Goal: Task Accomplishment & Management: Manage account settings

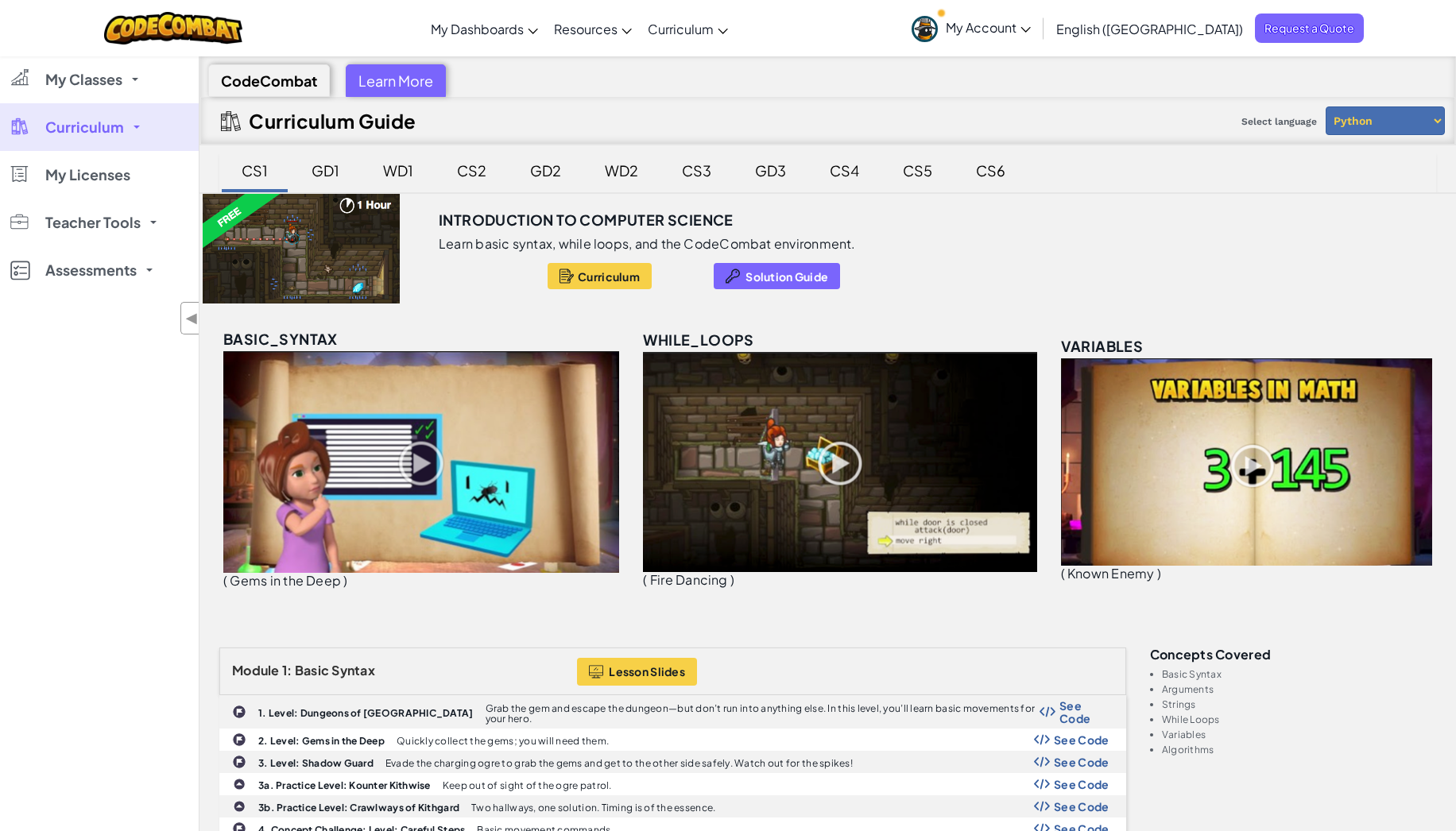
scroll to position [34, 0]
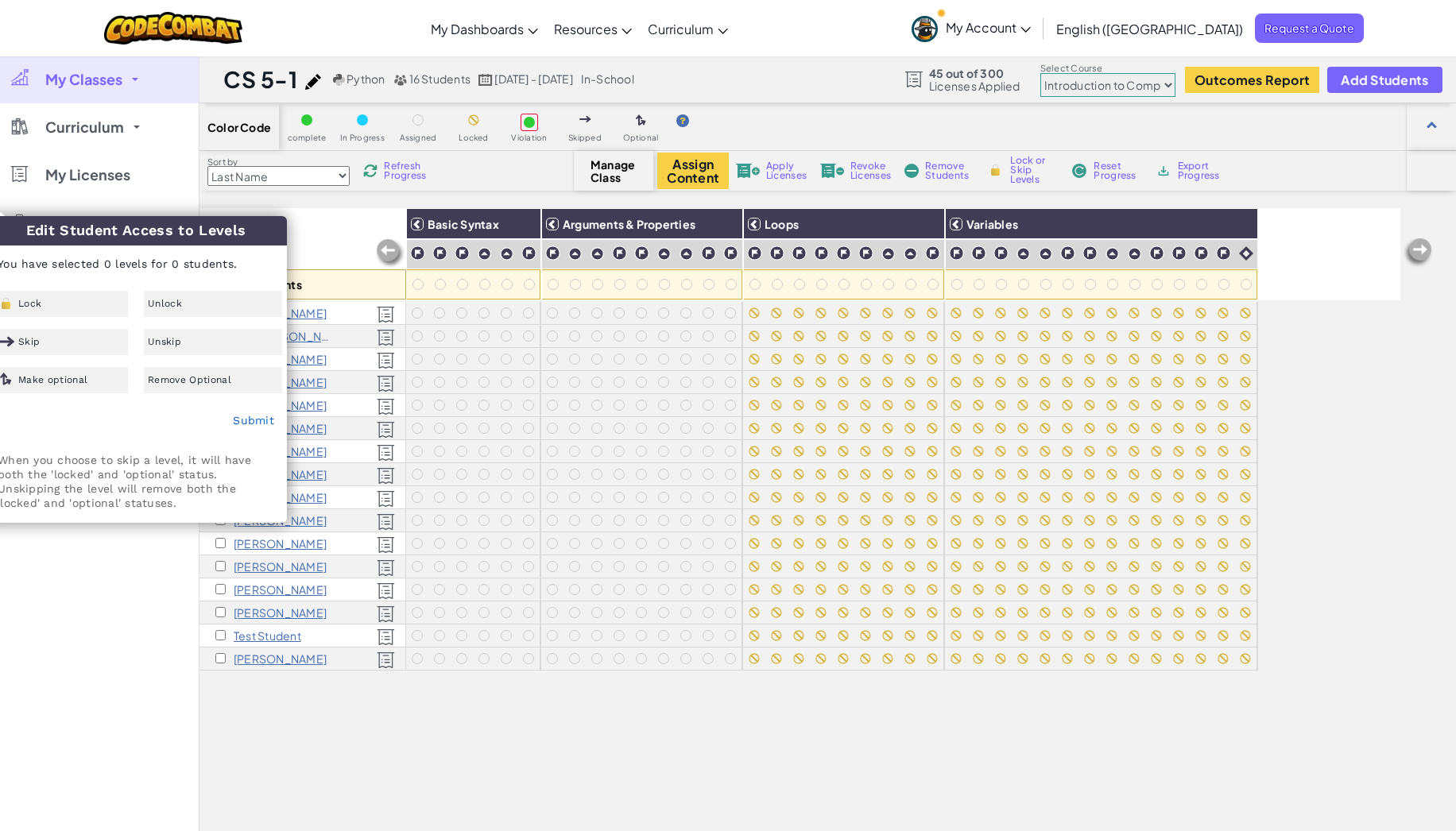
select select "560f1a9f22961295f9427742"
click at [47, 655] on div "My Classes All Classes CS 5-3 CS 5-1 CS 5-2 Curriculum K-5 6-8 9-12 CodeCombat …" at bounding box center [99, 471] width 199 height 831
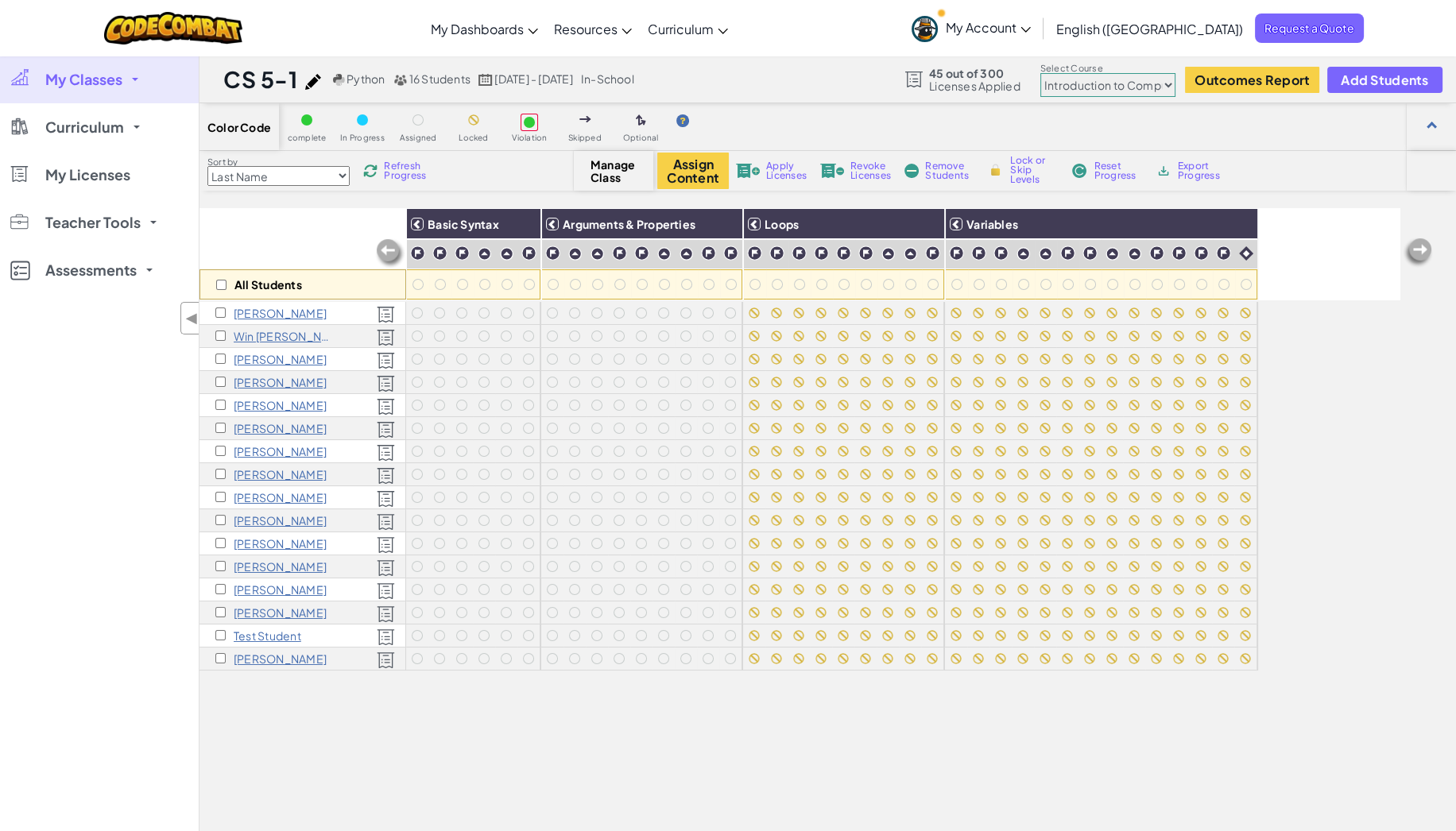
click at [117, 76] on span "My Classes" at bounding box center [83, 79] width 77 height 14
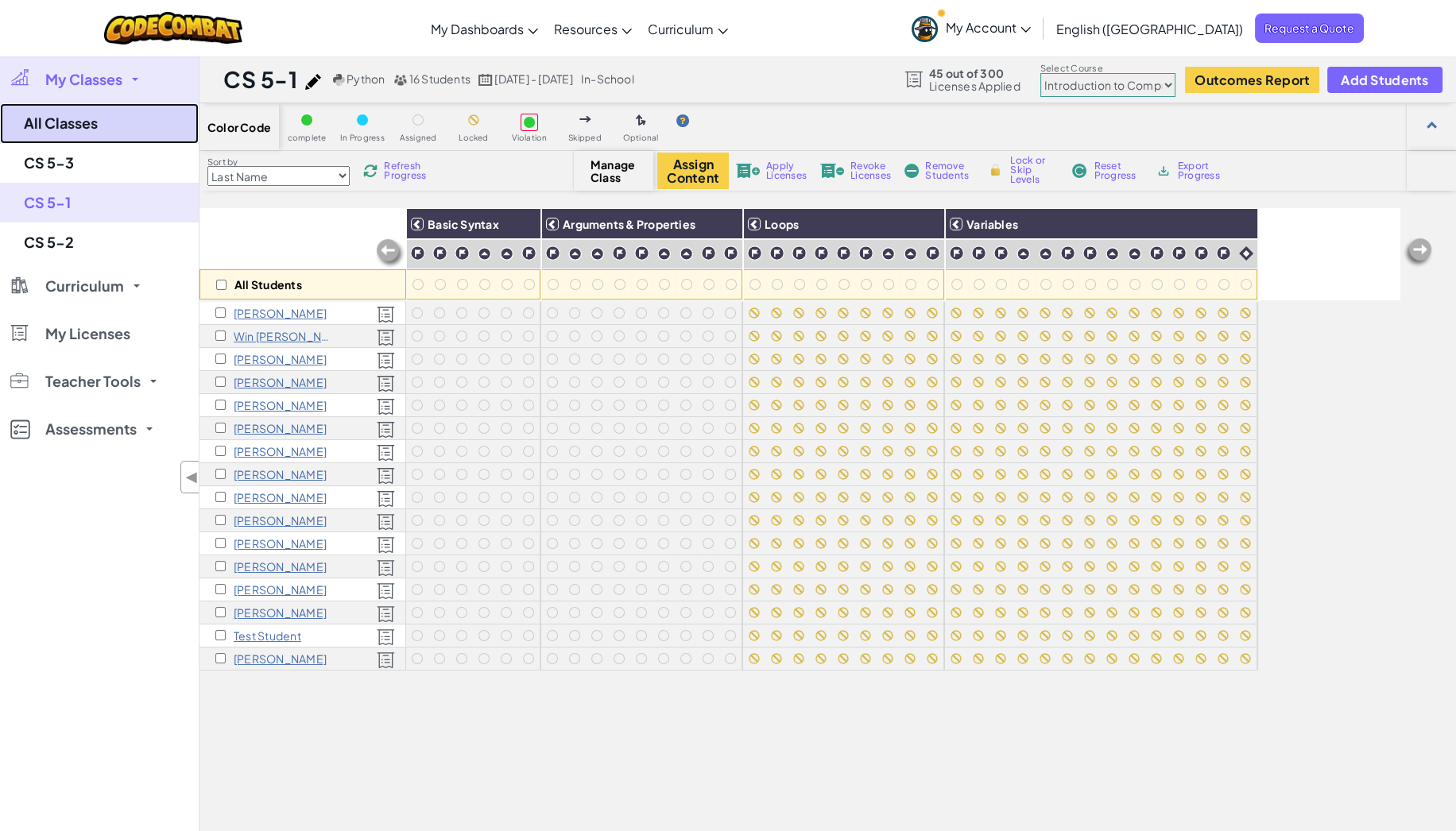
click at [87, 124] on link "All Classes" at bounding box center [99, 123] width 199 height 40
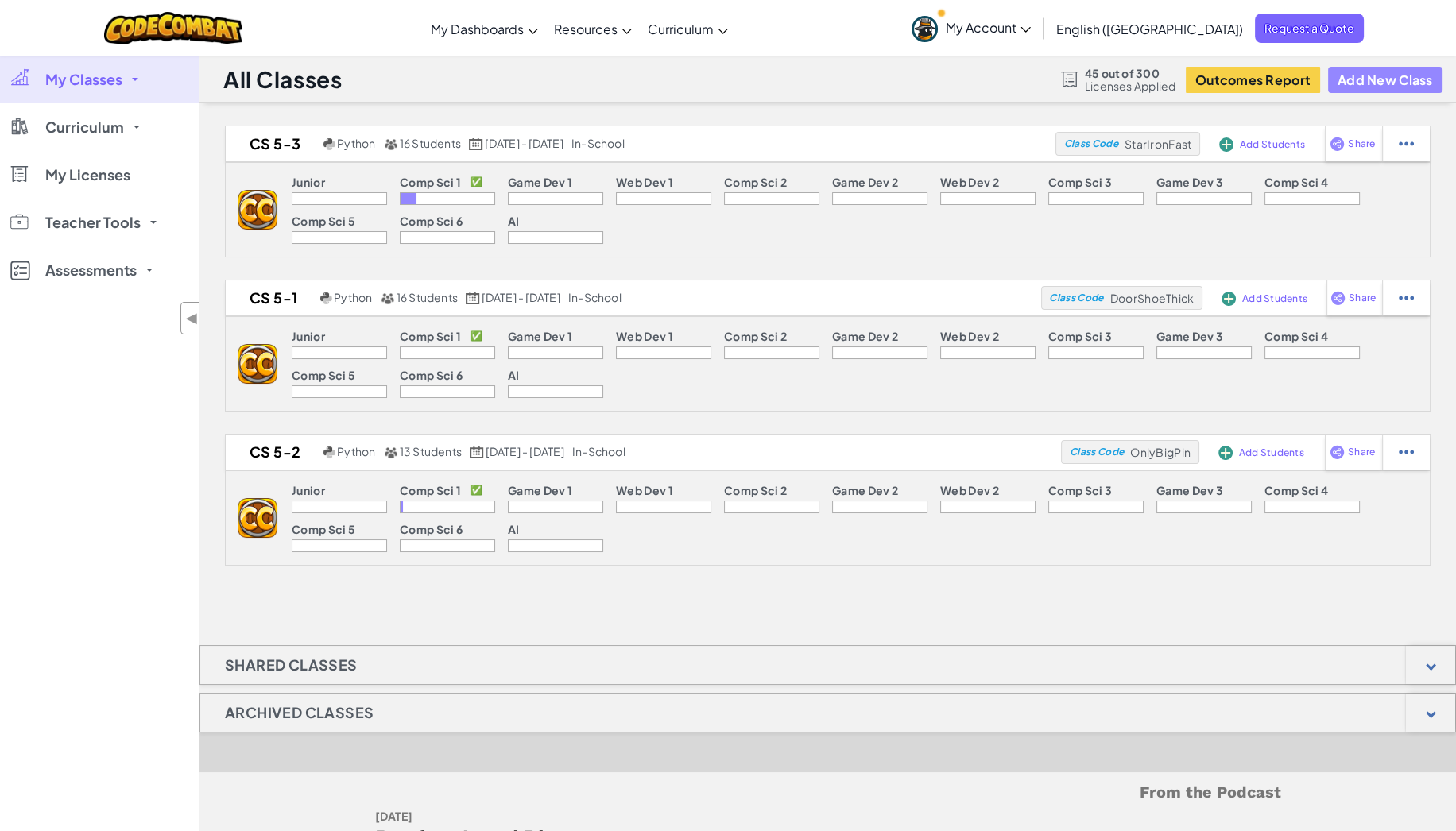
click at [1369, 71] on button "Add New Class" at bounding box center [1386, 80] width 114 height 26
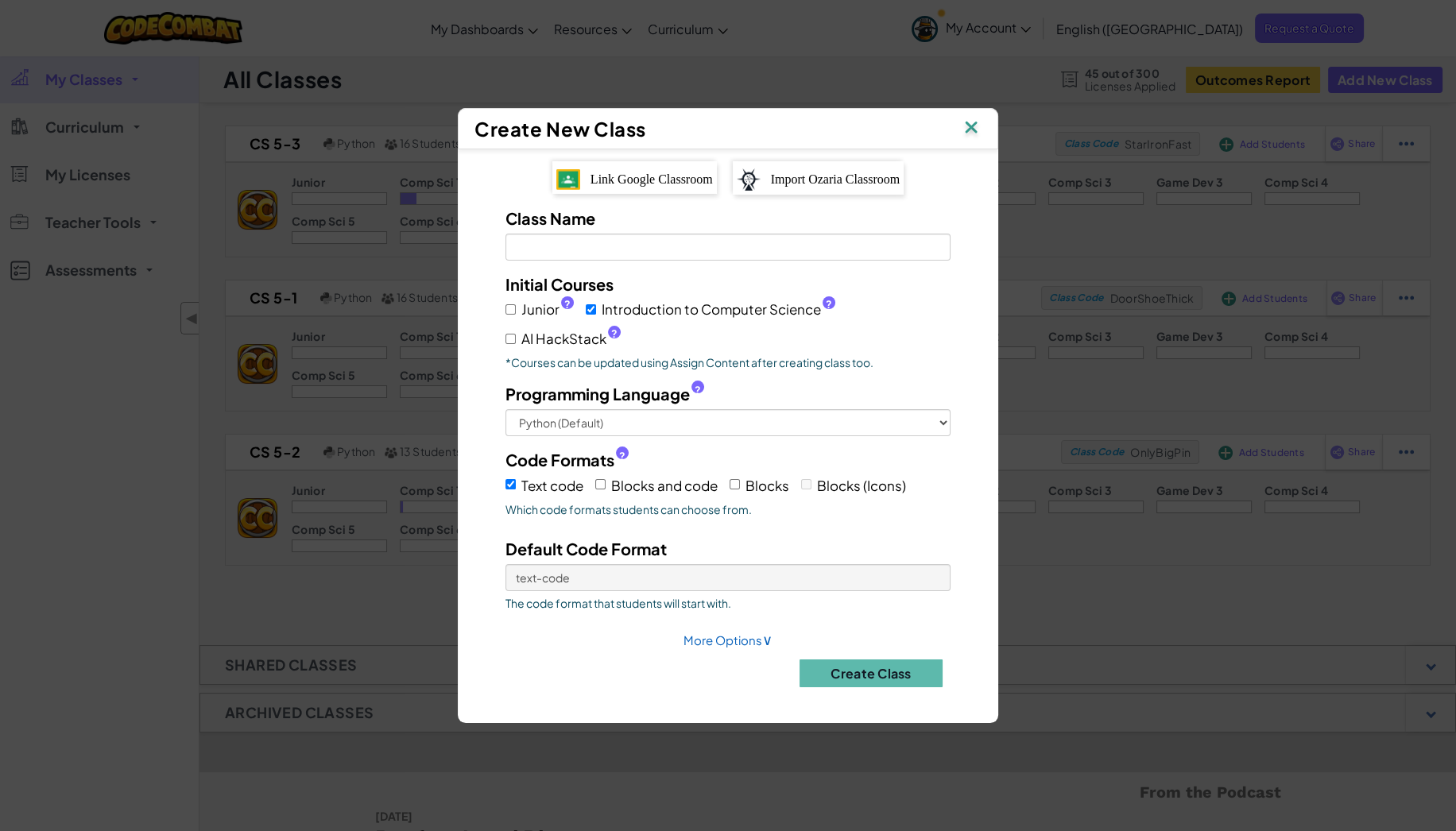
click at [628, 174] on span "Link Google Classroom" at bounding box center [652, 179] width 123 height 13
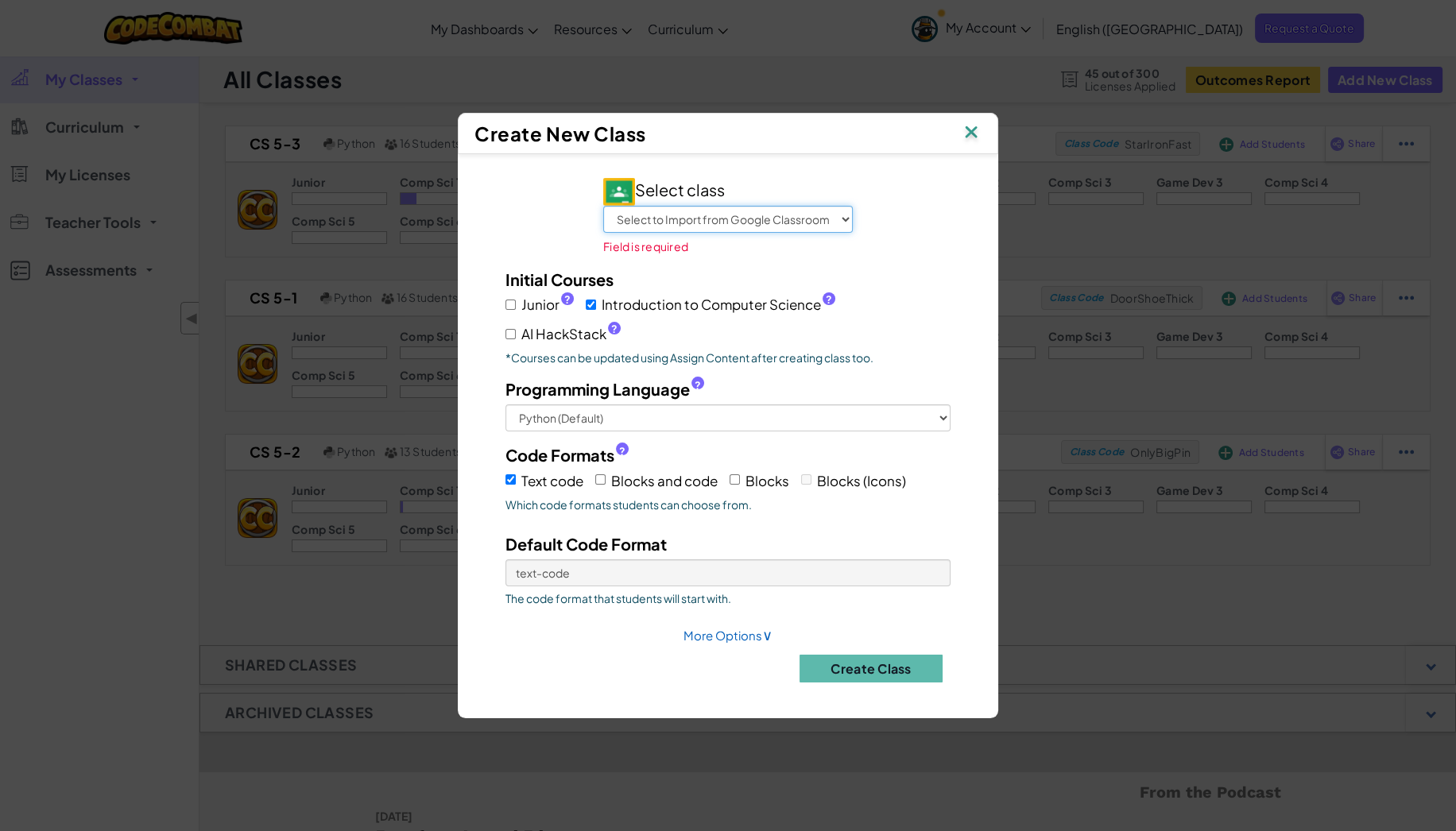
click at [675, 224] on select "Select to Import from Google Classroom CS 5-5 CS 5-3 CS 5-2 CS 5-1 CS 5-4 AP CS…" at bounding box center [728, 219] width 250 height 27
select select "805141553757"
click at [603, 218] on select "Select to Import from Google Classroom CS 5-5 CS 5-3 CS 5-2 CS 5-1 CS 5-4 AP CS…" at bounding box center [728, 219] width 250 height 27
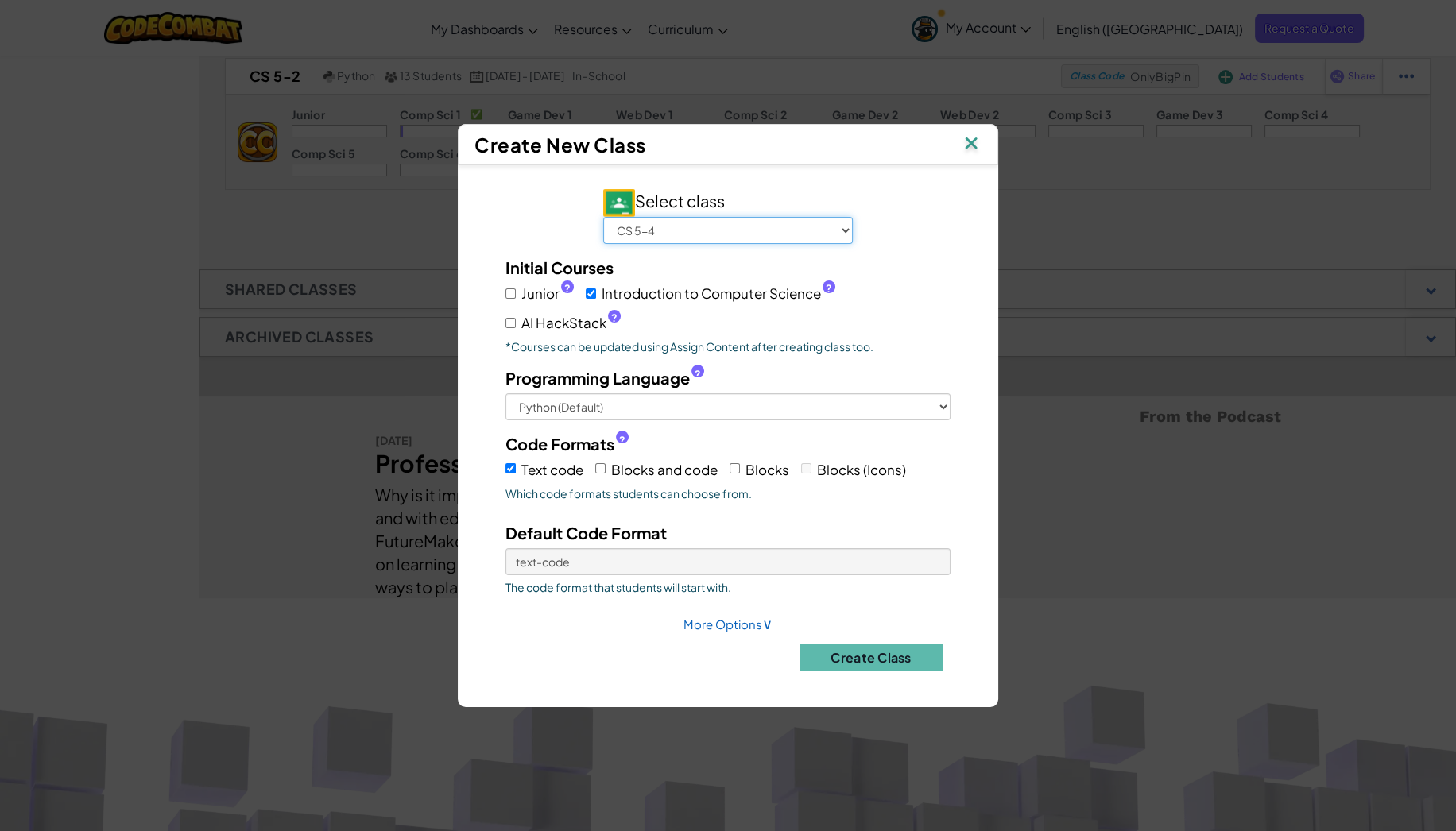
scroll to position [656, 0]
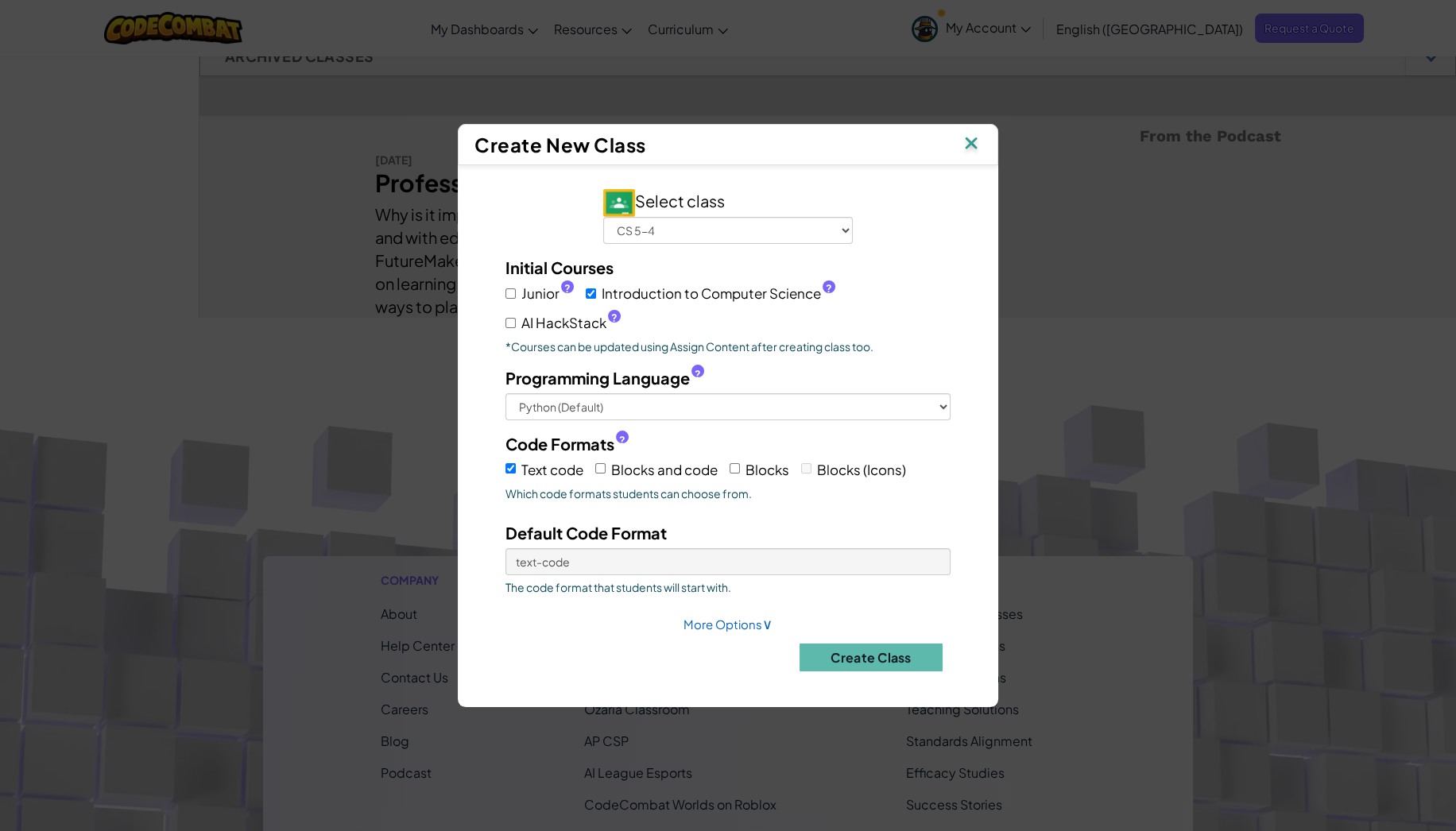
click at [608, 464] on label "Blocks and code" at bounding box center [656, 469] width 123 height 24
click at [606, 464] on input "Blocks and code" at bounding box center [600, 468] width 10 height 10
checkbox input "true"
click at [744, 472] on label "Blocks" at bounding box center [759, 469] width 60 height 24
click at [740, 472] on input "Blocks" at bounding box center [734, 468] width 10 height 10
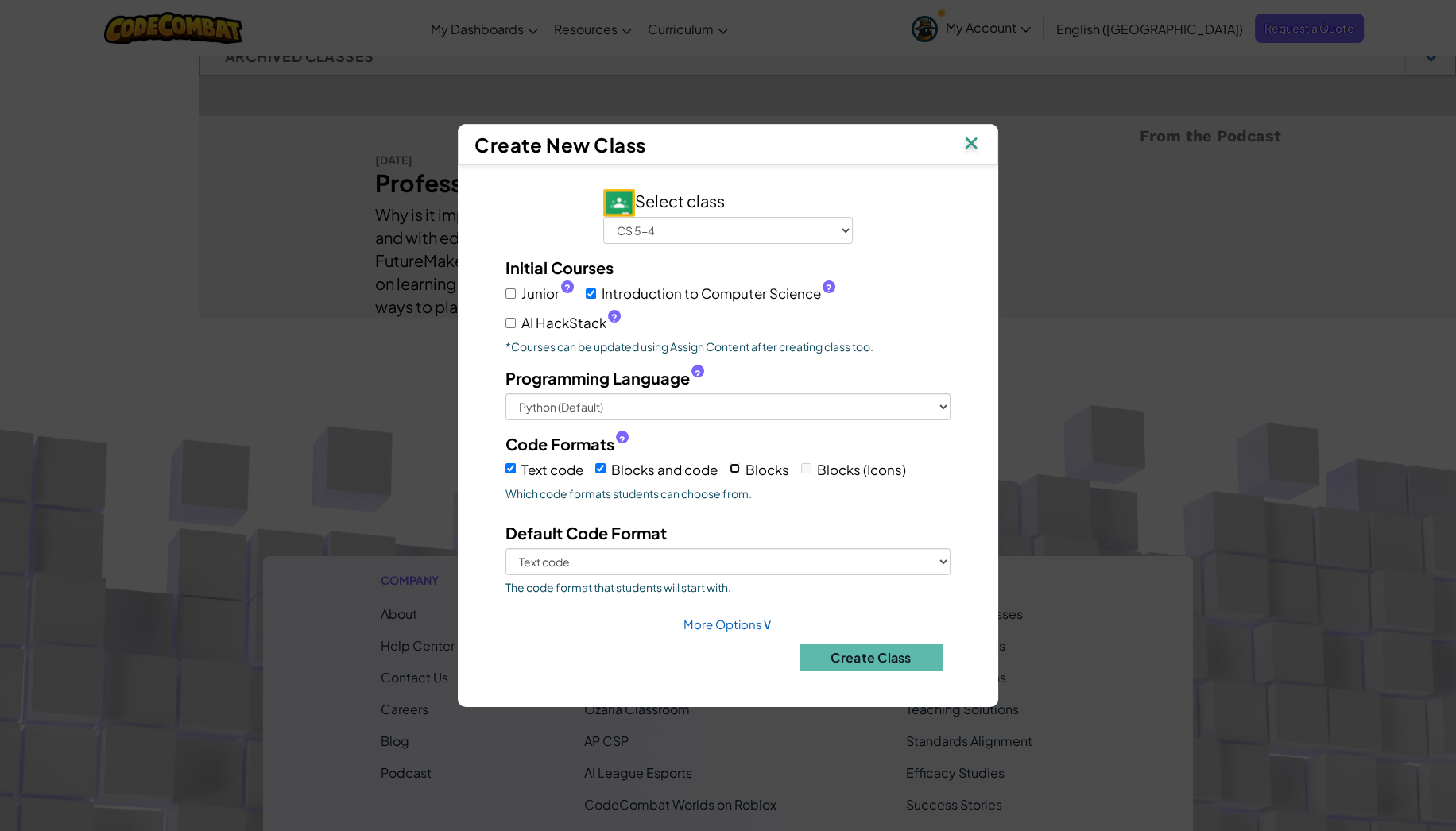
checkbox input "true"
click at [631, 551] on select "Text code Blocks and code Blocks" at bounding box center [728, 561] width 445 height 27
select select "blocks-text"
click at [506, 548] on select "Text code Blocks and code Blocks" at bounding box center [728, 561] width 445 height 27
click at [699, 625] on link "More Options ∨" at bounding box center [728, 624] width 89 height 15
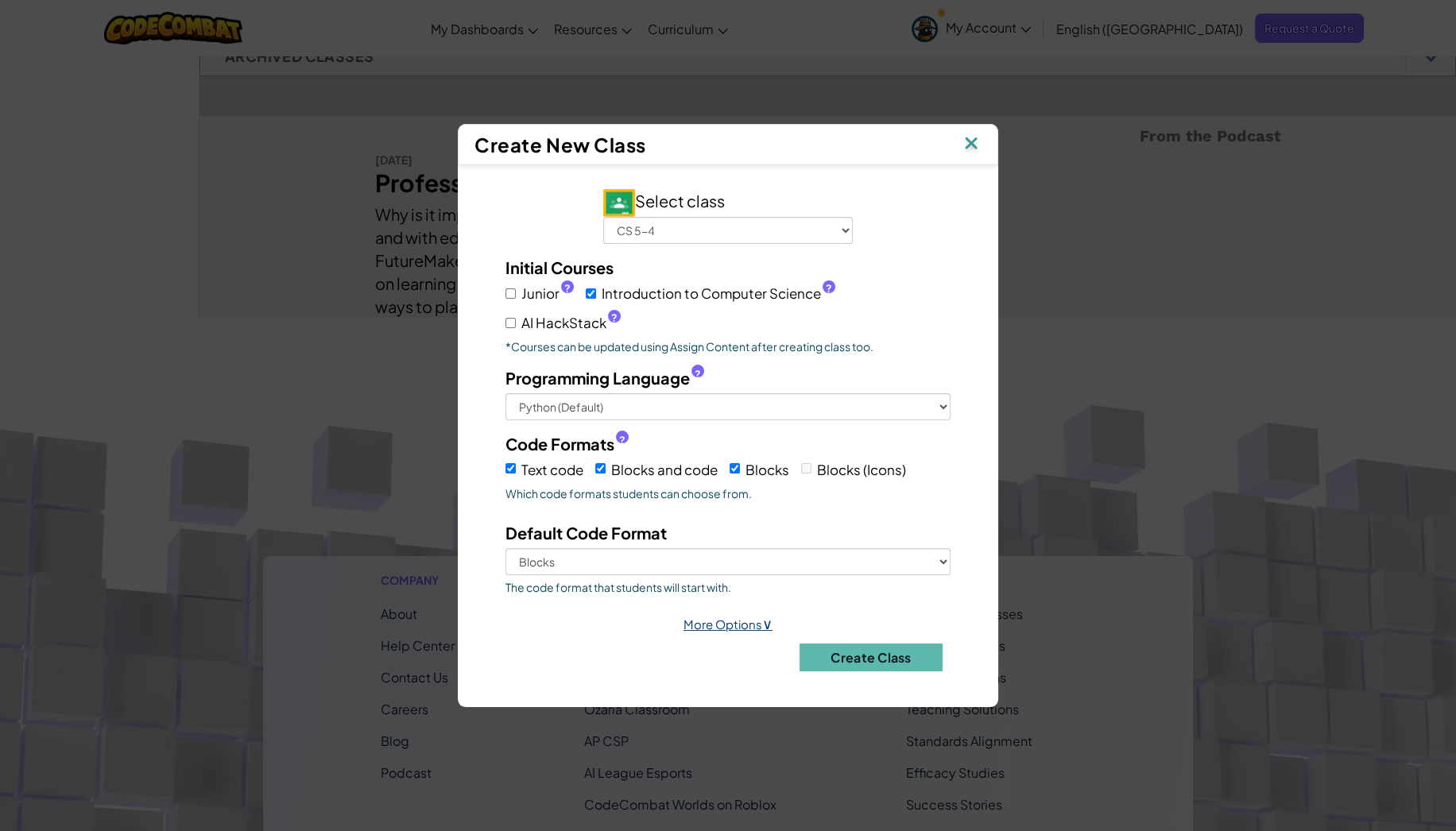
select select
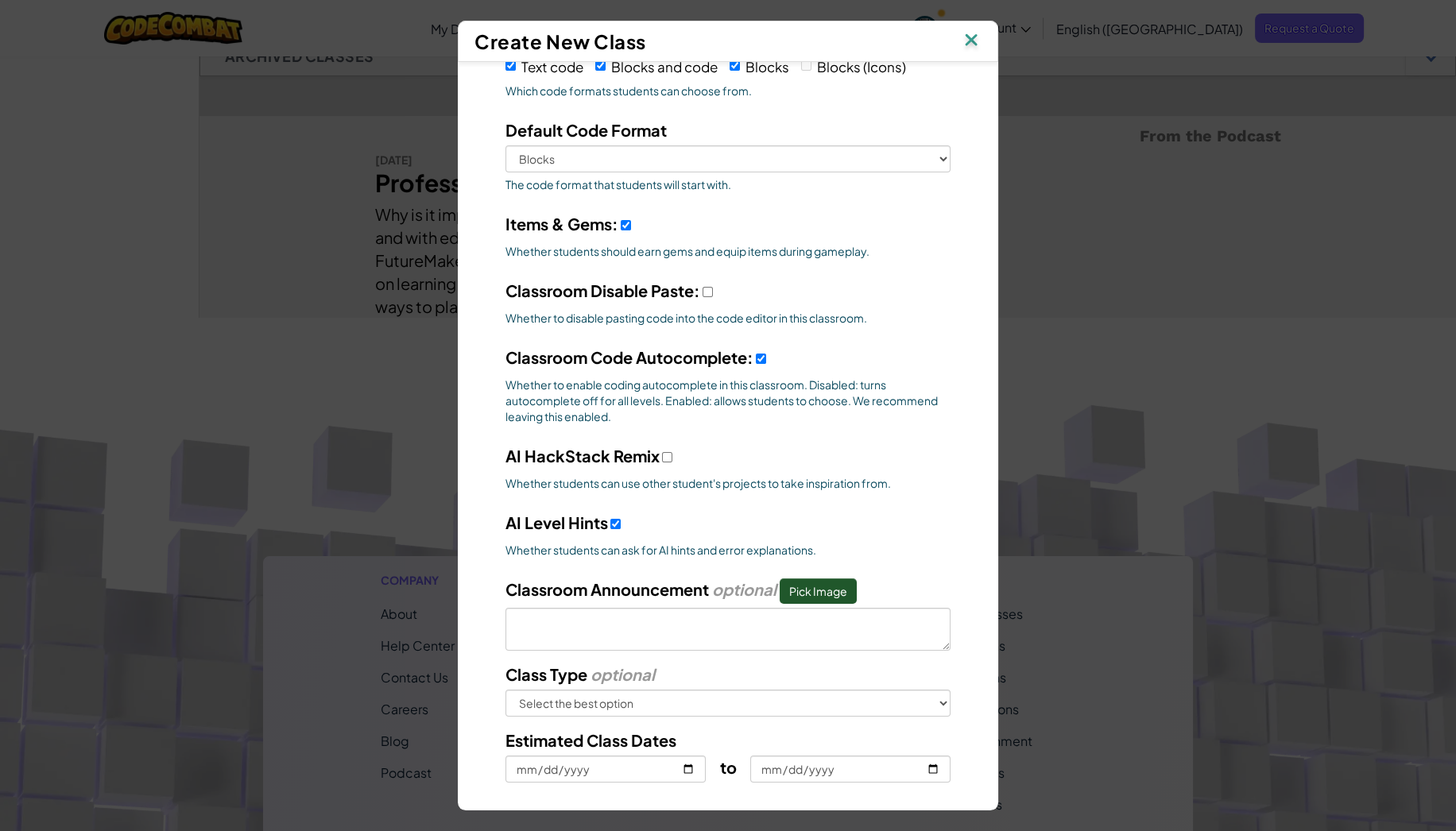
scroll to position [465, 0]
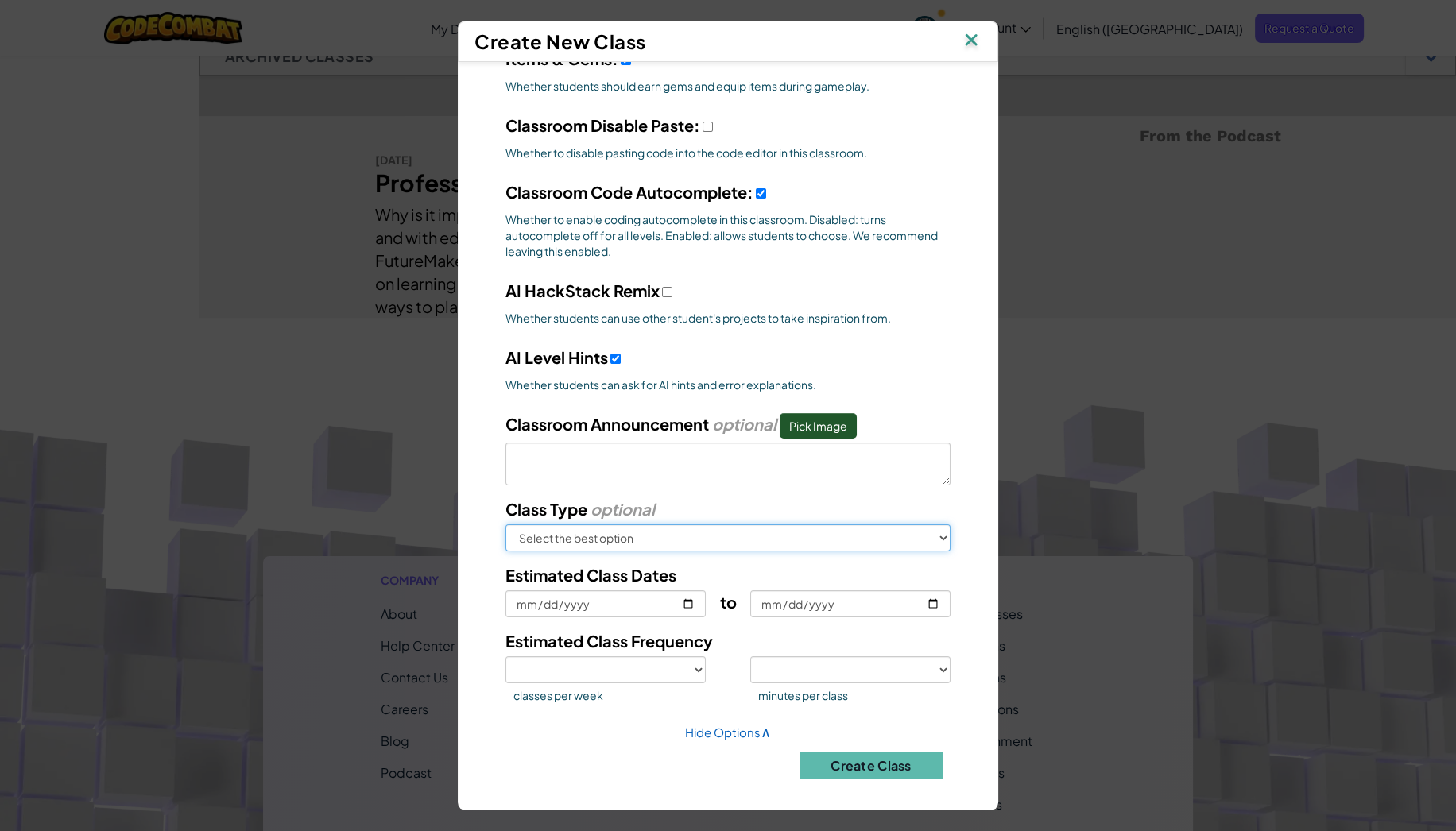
click at [640, 532] on select "Select the best option In School After School Online Camp Homeschool Other" at bounding box center [728, 537] width 445 height 27
select select "in-school"
click at [506, 524] on select "Select the best option In School After School Online Camp Homeschool Other" at bounding box center [728, 537] width 445 height 27
select select
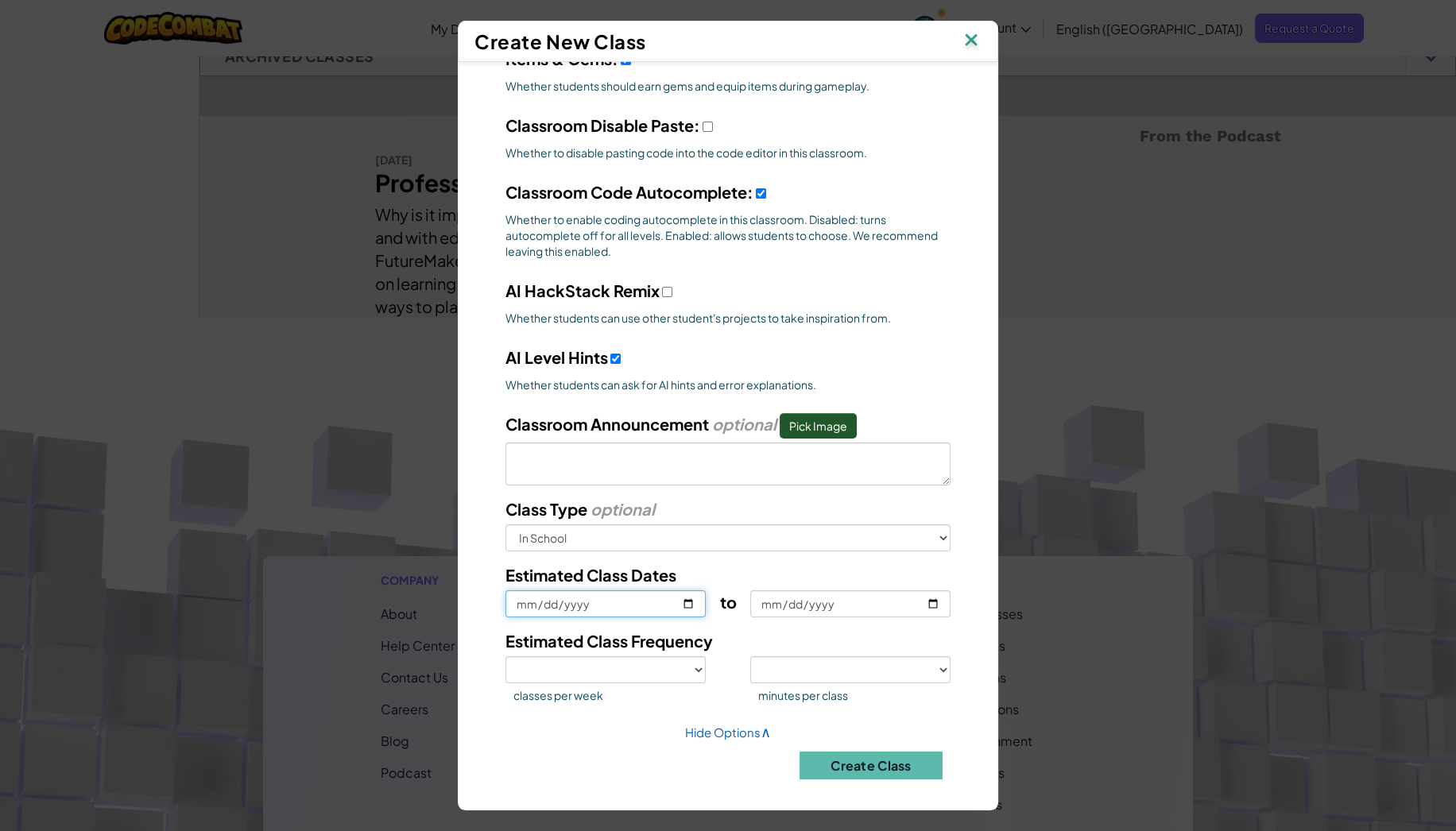
click at [676, 597] on input "Estimated Class Dates" at bounding box center [606, 604] width 200 height 27
type input "[DATE]"
select select
type input "[DATE]"
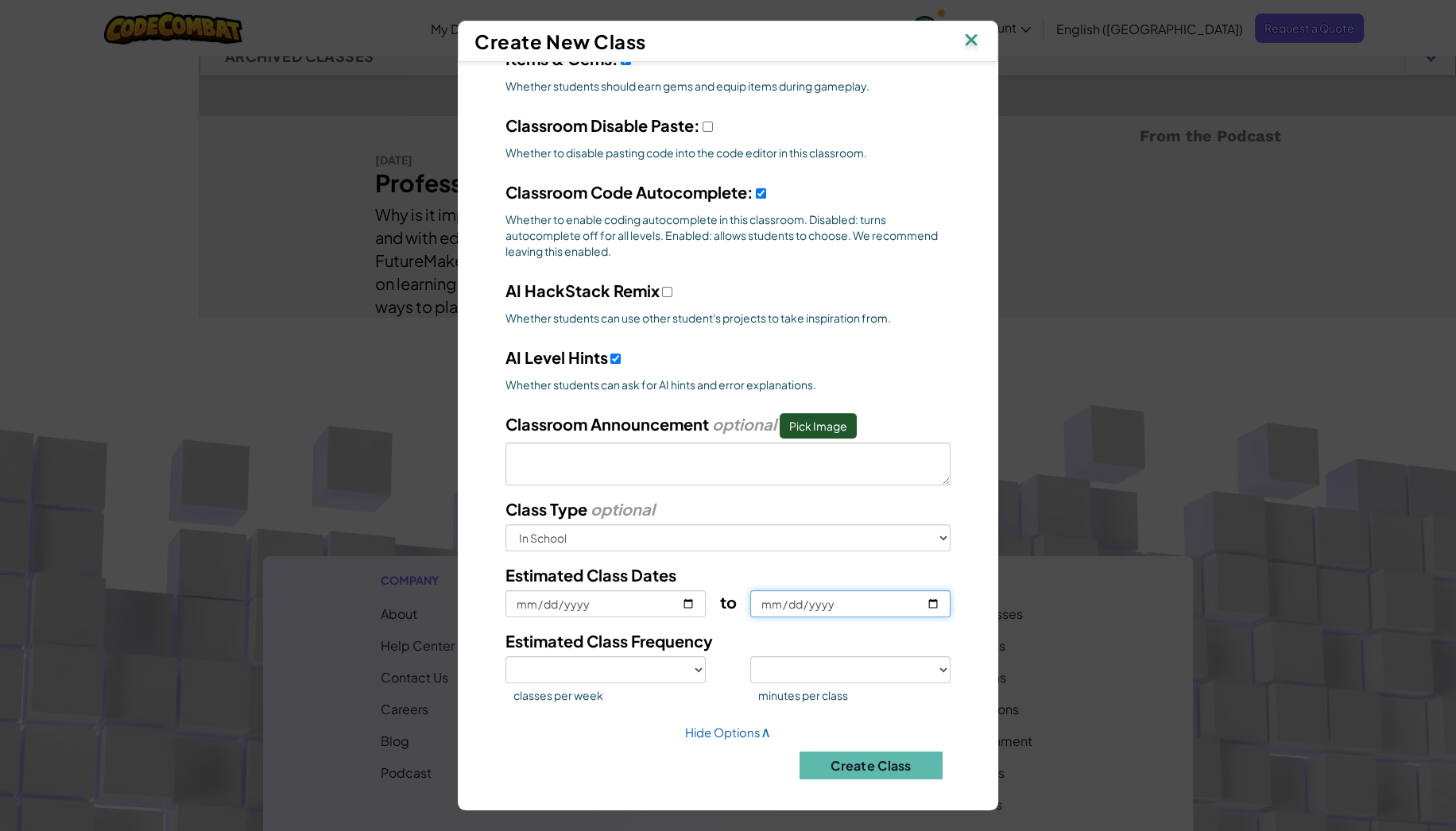
click at [921, 593] on input "to" at bounding box center [850, 604] width 200 height 27
type input "[DATE]"
select select
type input "[DATE]"
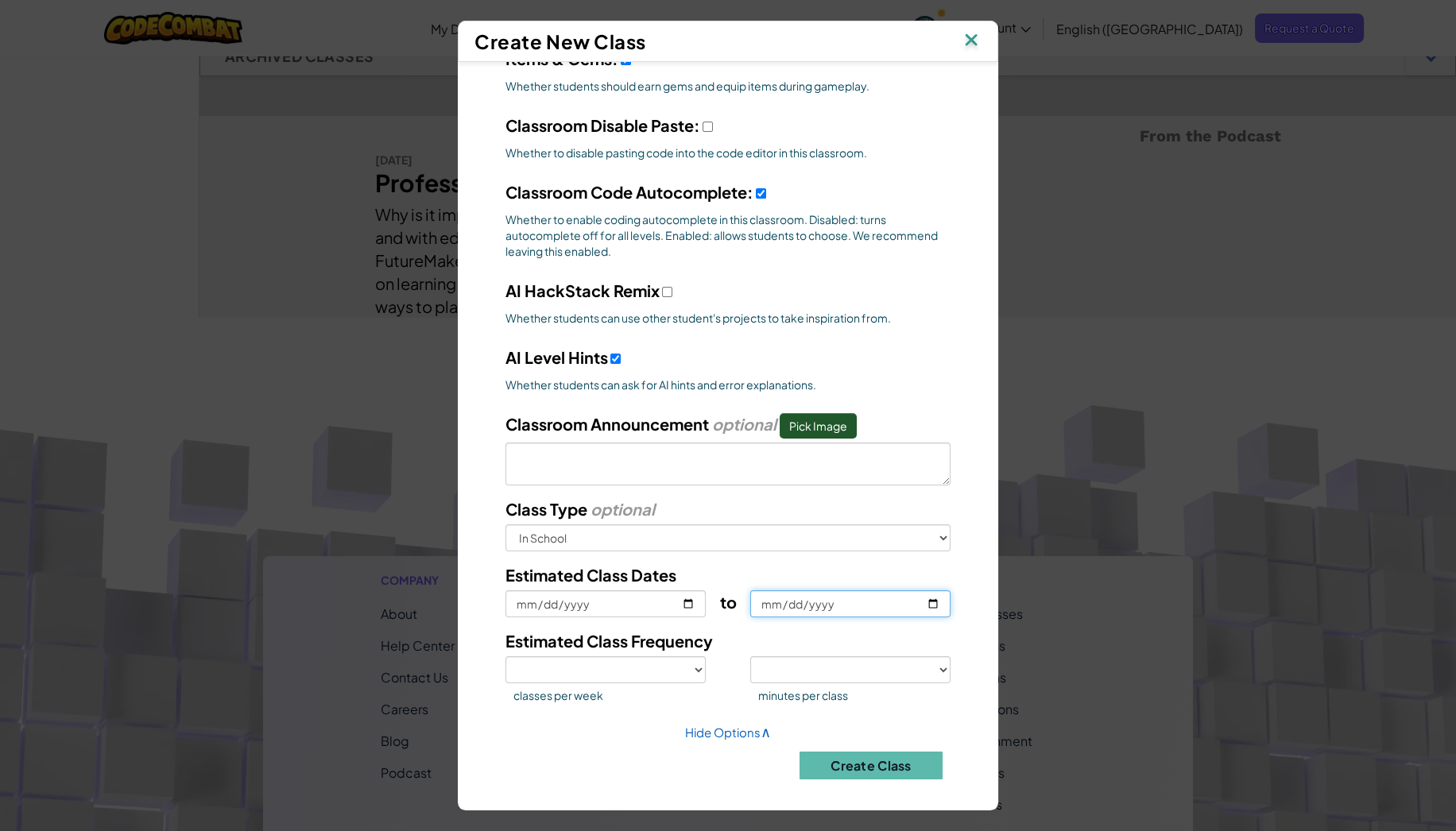
select select
type input "[DATE]"
select select
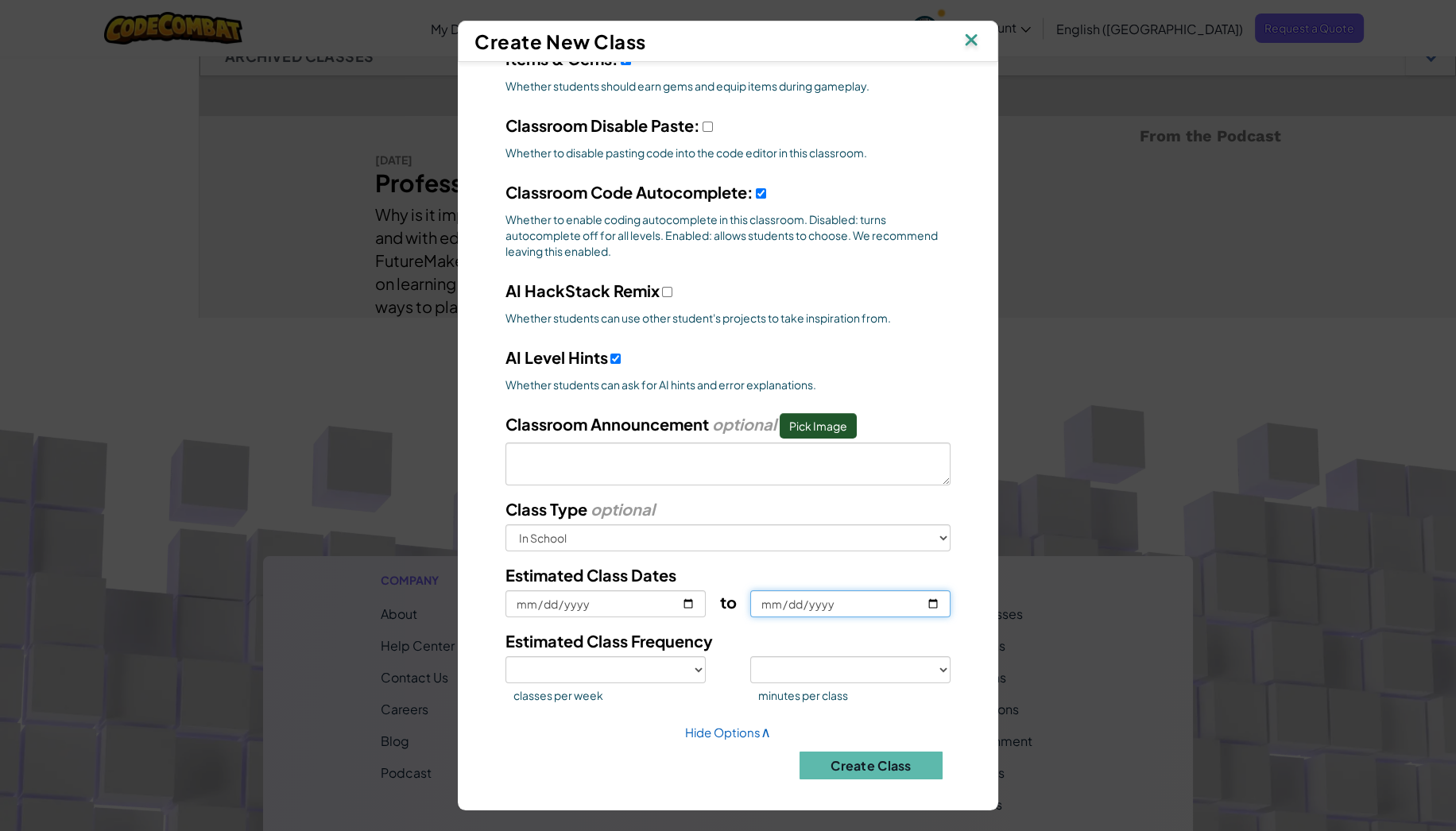
type input "[DATE]"
select select
type input "[DATE]"
select select
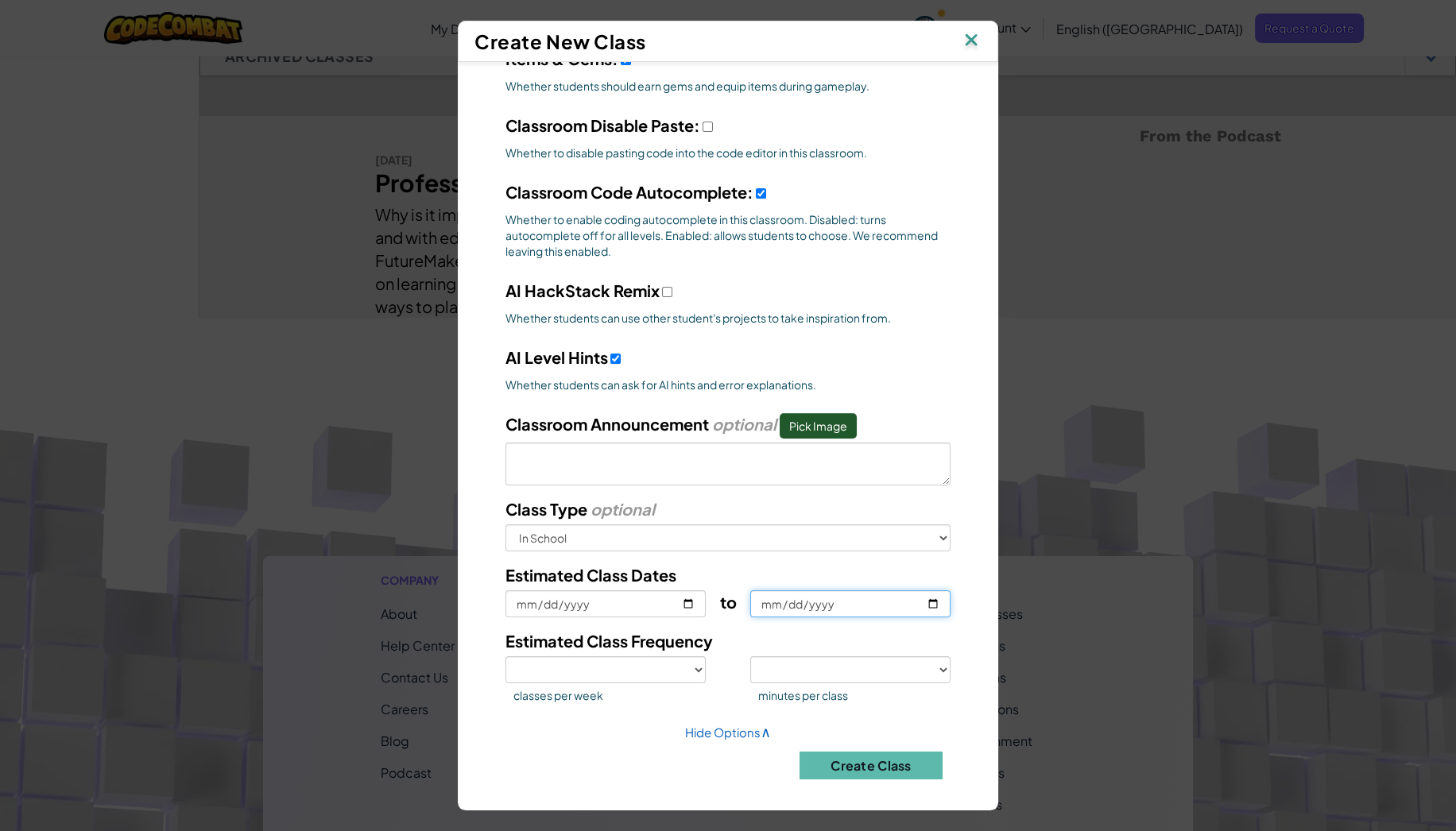
select select
type input "[DATE]"
select select
type input "[DATE]"
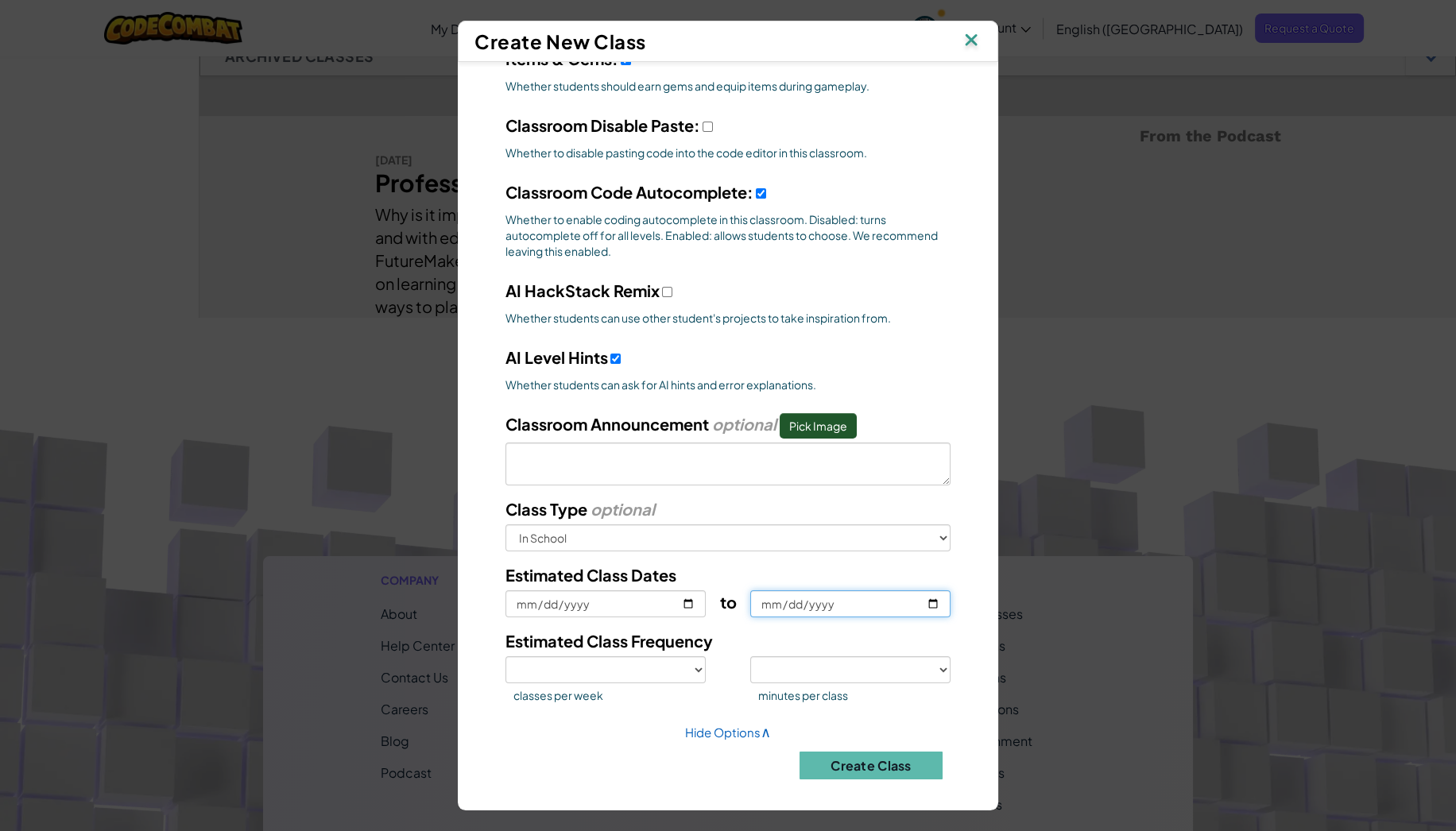
select select
type input "[DATE]"
select select
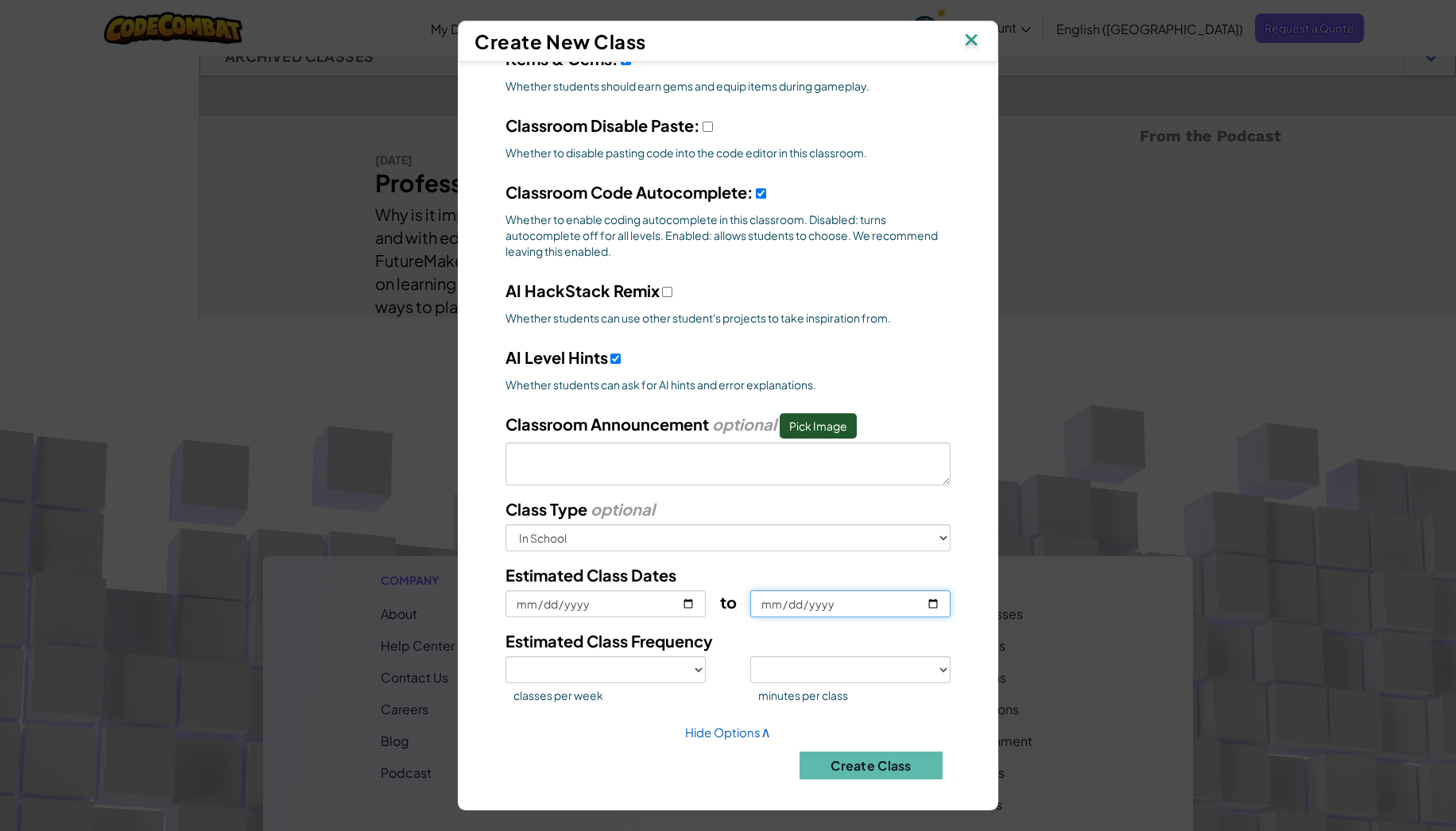
type input "[DATE]"
select select
click at [668, 656] on select "1 2 3 4 5" at bounding box center [606, 669] width 200 height 27
select select "2"
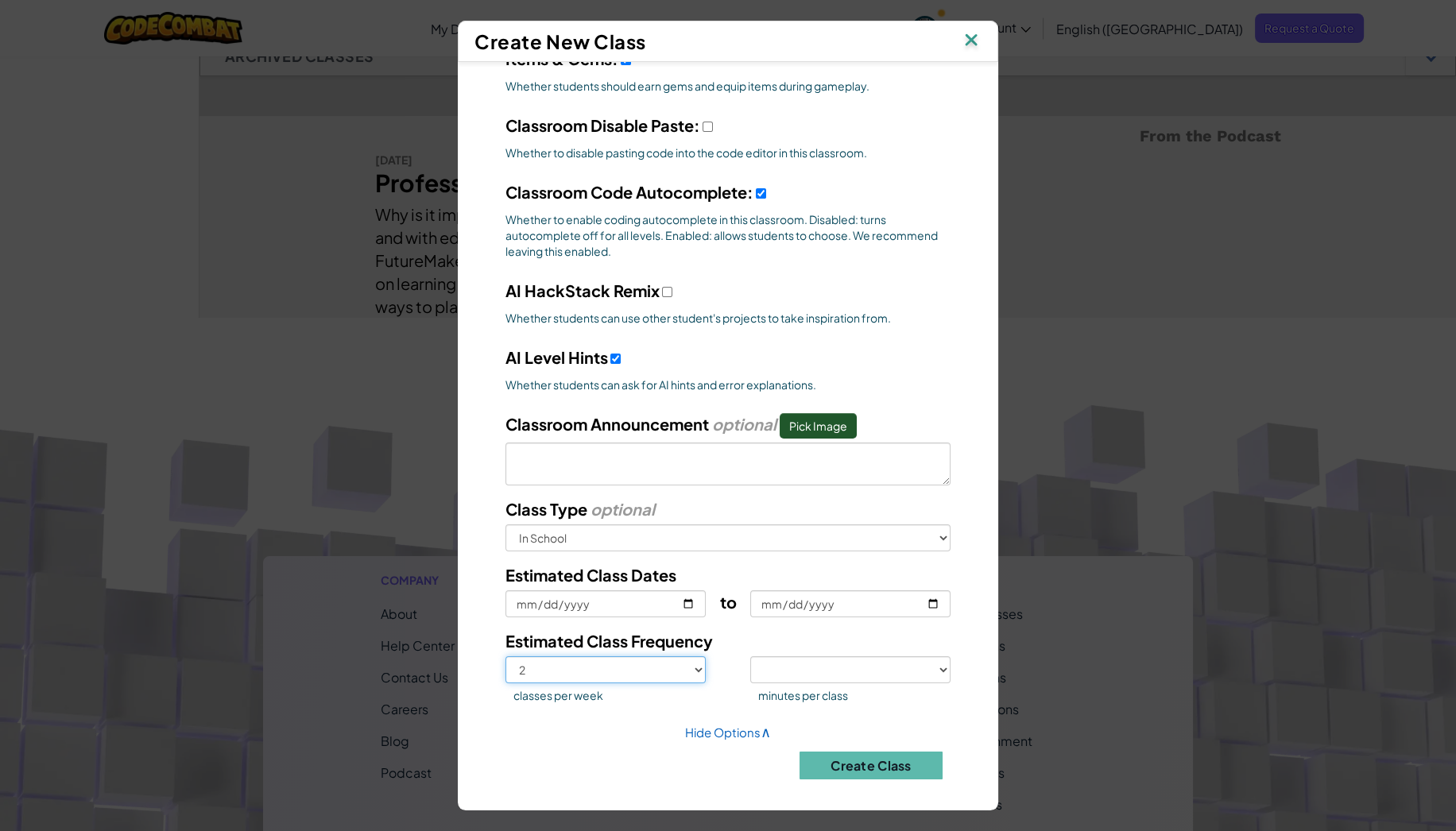
click at [506, 656] on select "1 2 3 4 5" at bounding box center [606, 669] width 200 height 27
click at [821, 673] on select "<30 30 50 75 >75" at bounding box center [850, 669] width 200 height 27
select select "30"
click at [750, 656] on select "<30 30 50 75 >75" at bounding box center [850, 669] width 200 height 27
click at [854, 757] on button "Create Class" at bounding box center [871, 765] width 143 height 28
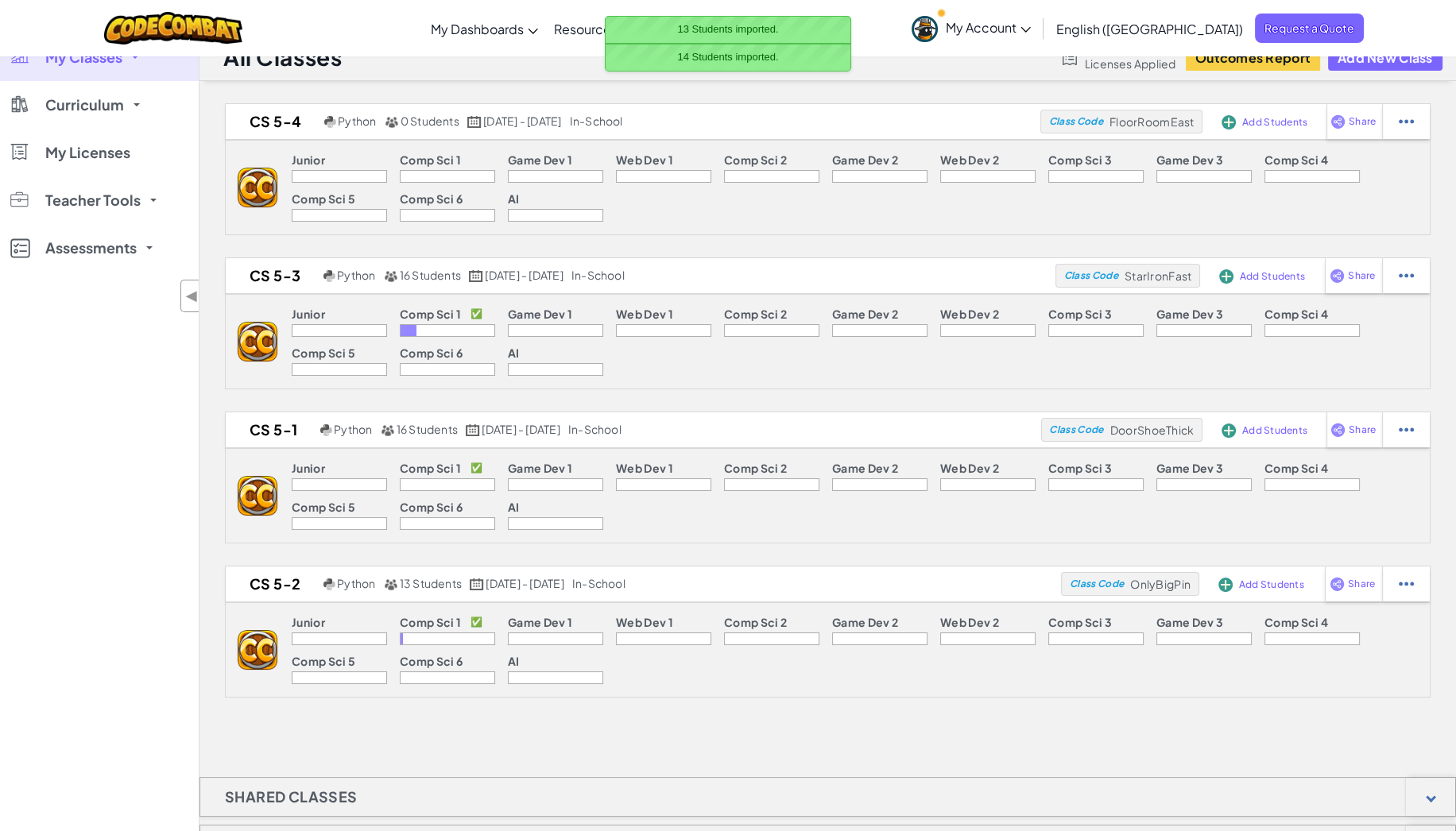
scroll to position [0, 0]
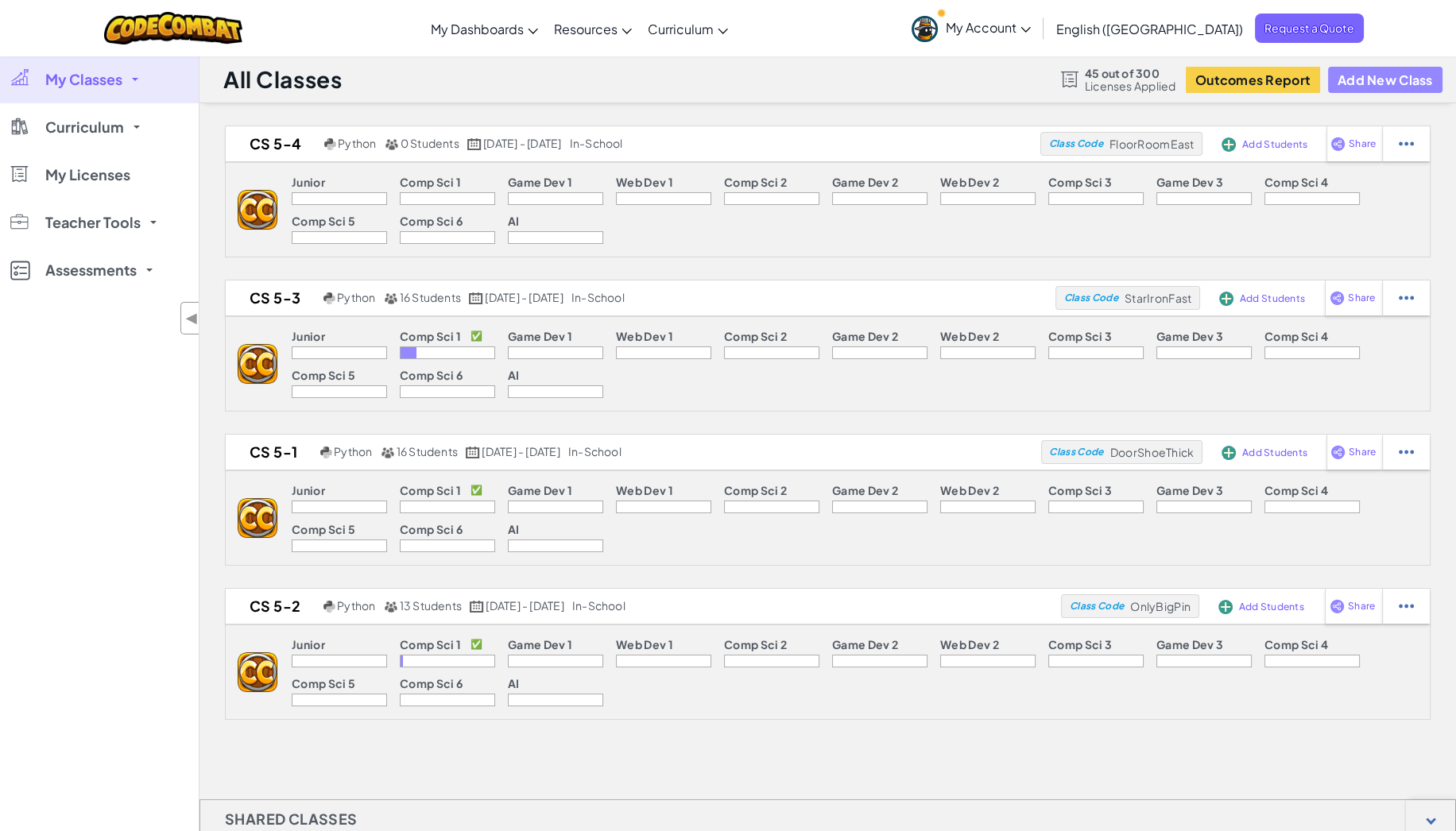
click at [1392, 82] on button "Add New Class" at bounding box center [1386, 80] width 114 height 26
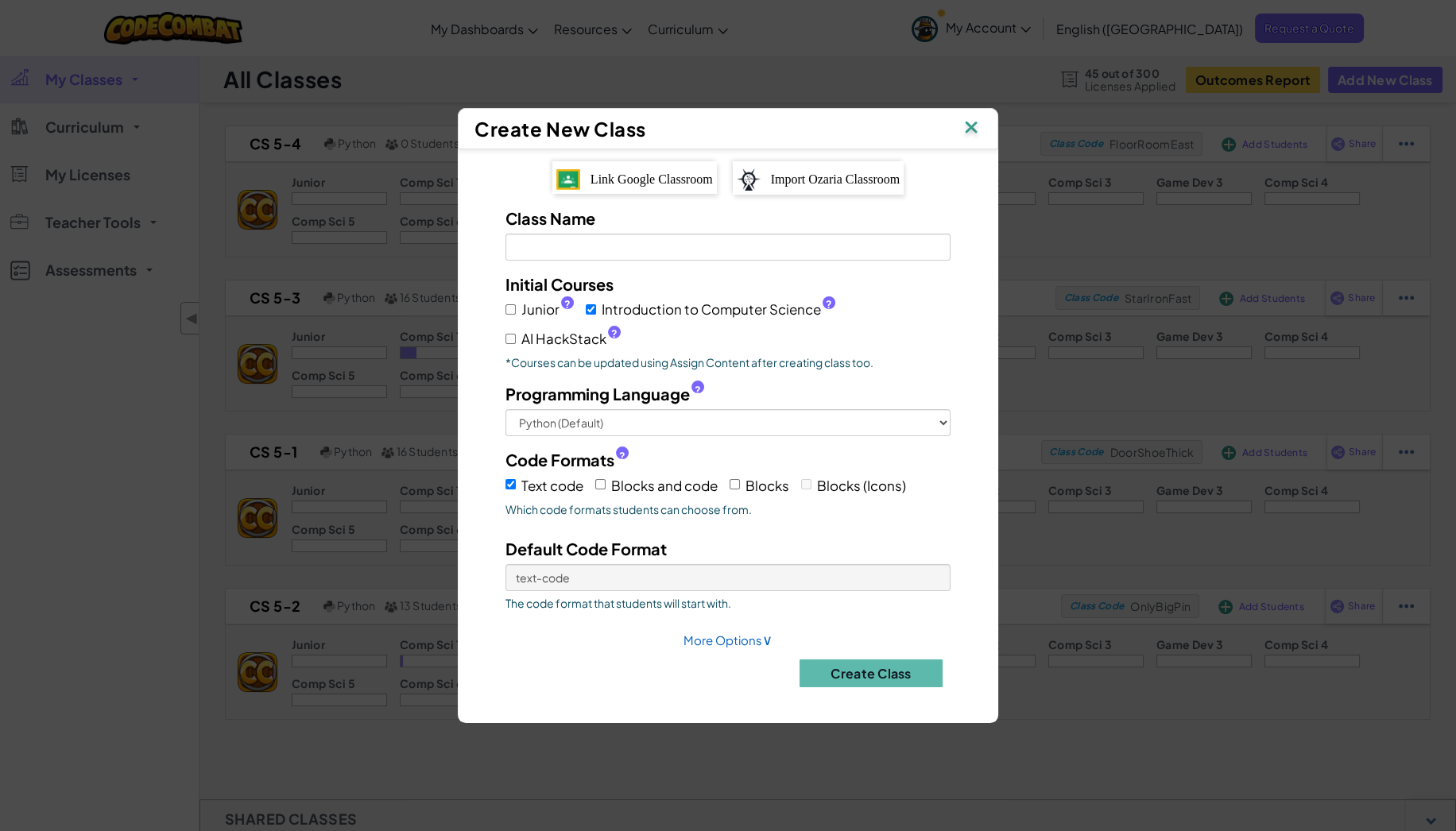
click at [613, 178] on span "Link Google Classroom" at bounding box center [652, 179] width 123 height 13
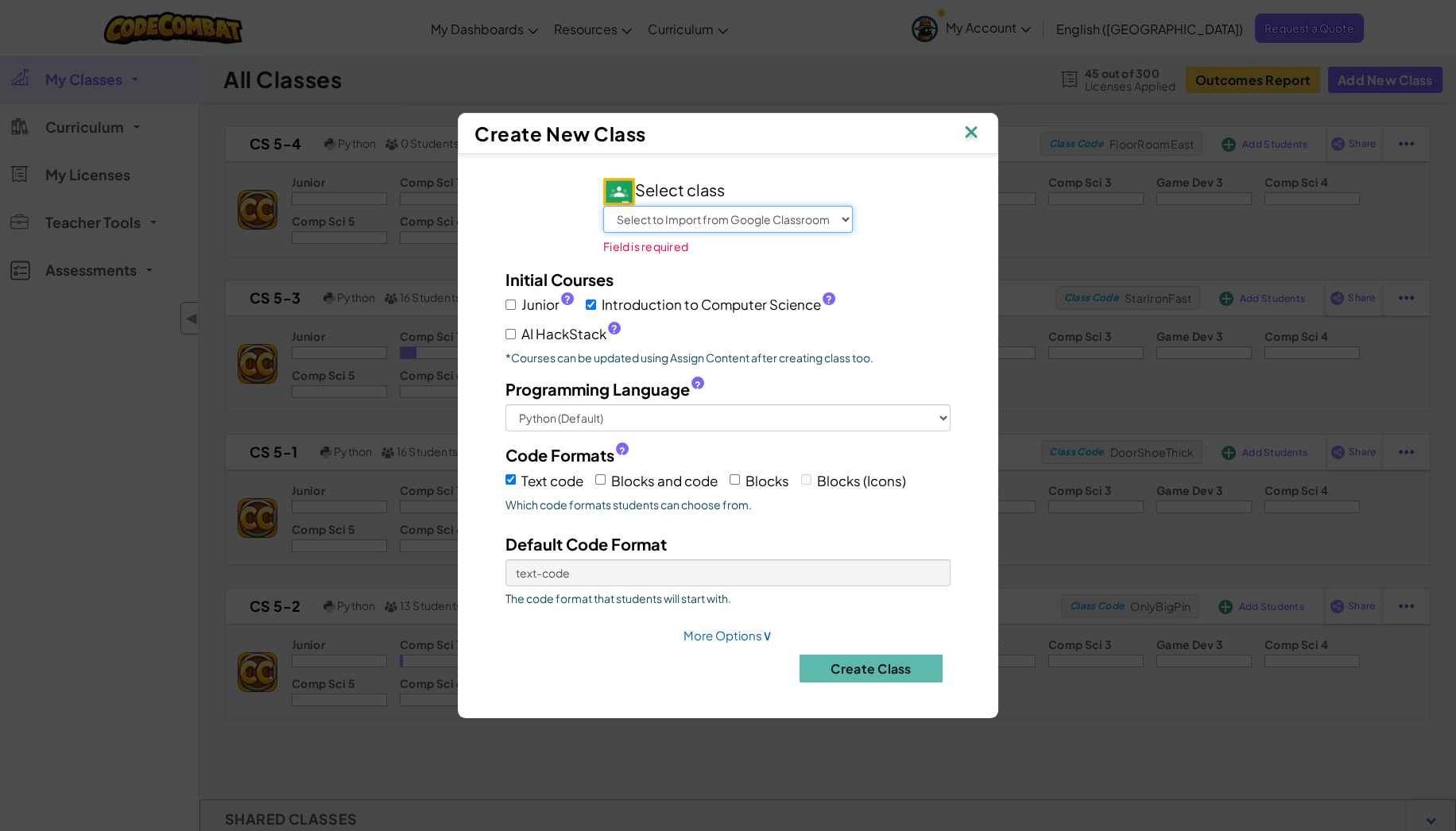
click at [668, 215] on select "Select to Import from Google Classroom CS 5-5 CS 5-3 CS 5-2 CS 5-1 CS 5-4 AP CS…" at bounding box center [728, 219] width 250 height 27
select select "805438087664"
click at [603, 218] on select "Select to Import from Google Classroom CS 5-5 CS 5-3 CS 5-2 CS 5-1 CS 5-4 AP CS…" at bounding box center [728, 219] width 250 height 27
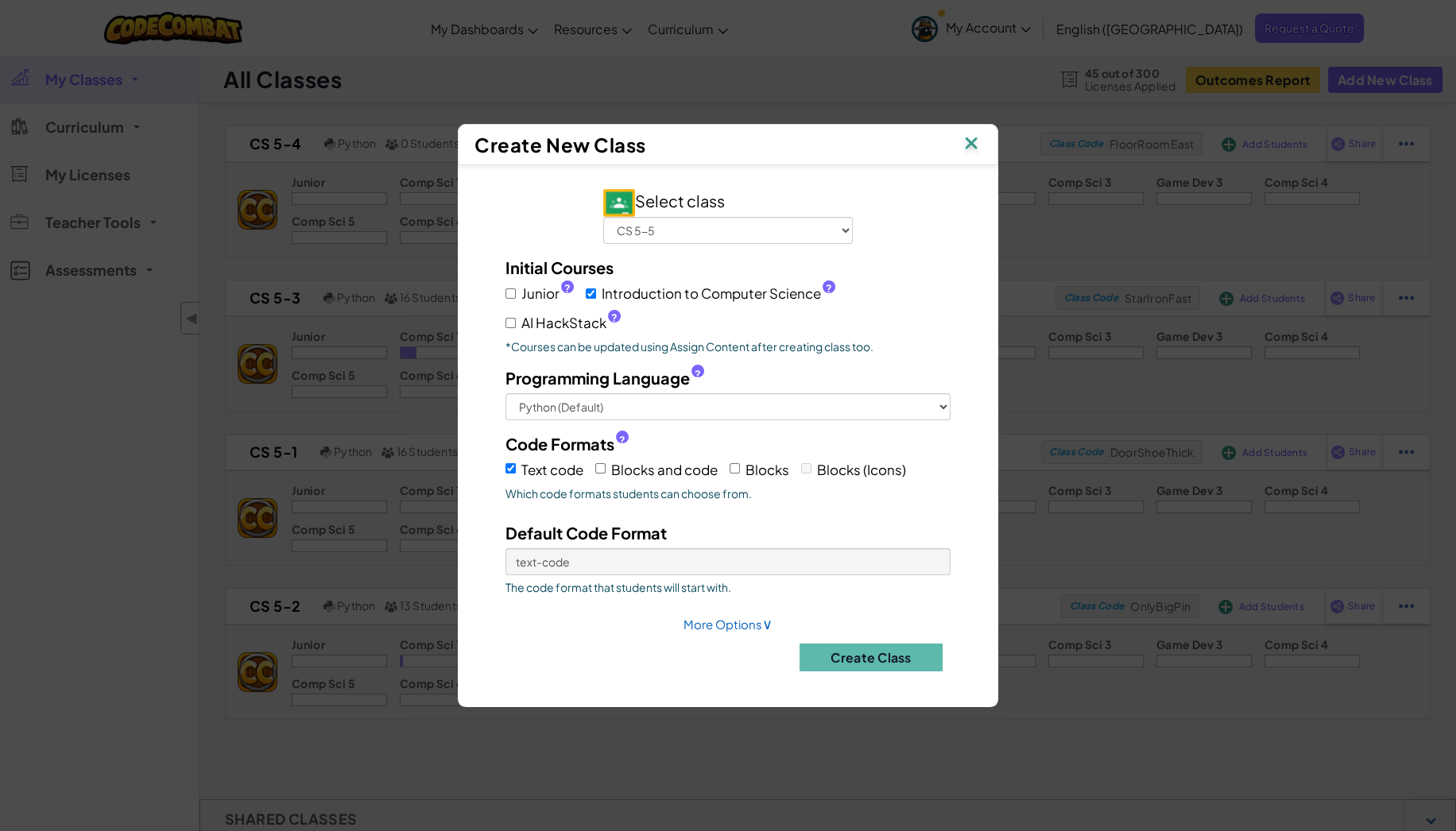
click at [603, 461] on label "Blocks and code" at bounding box center [656, 469] width 123 height 24
click at [603, 463] on input "Blocks and code" at bounding box center [600, 468] width 10 height 10
checkbox input "true"
click at [733, 464] on input "Blocks" at bounding box center [734, 468] width 10 height 10
checkbox input "true"
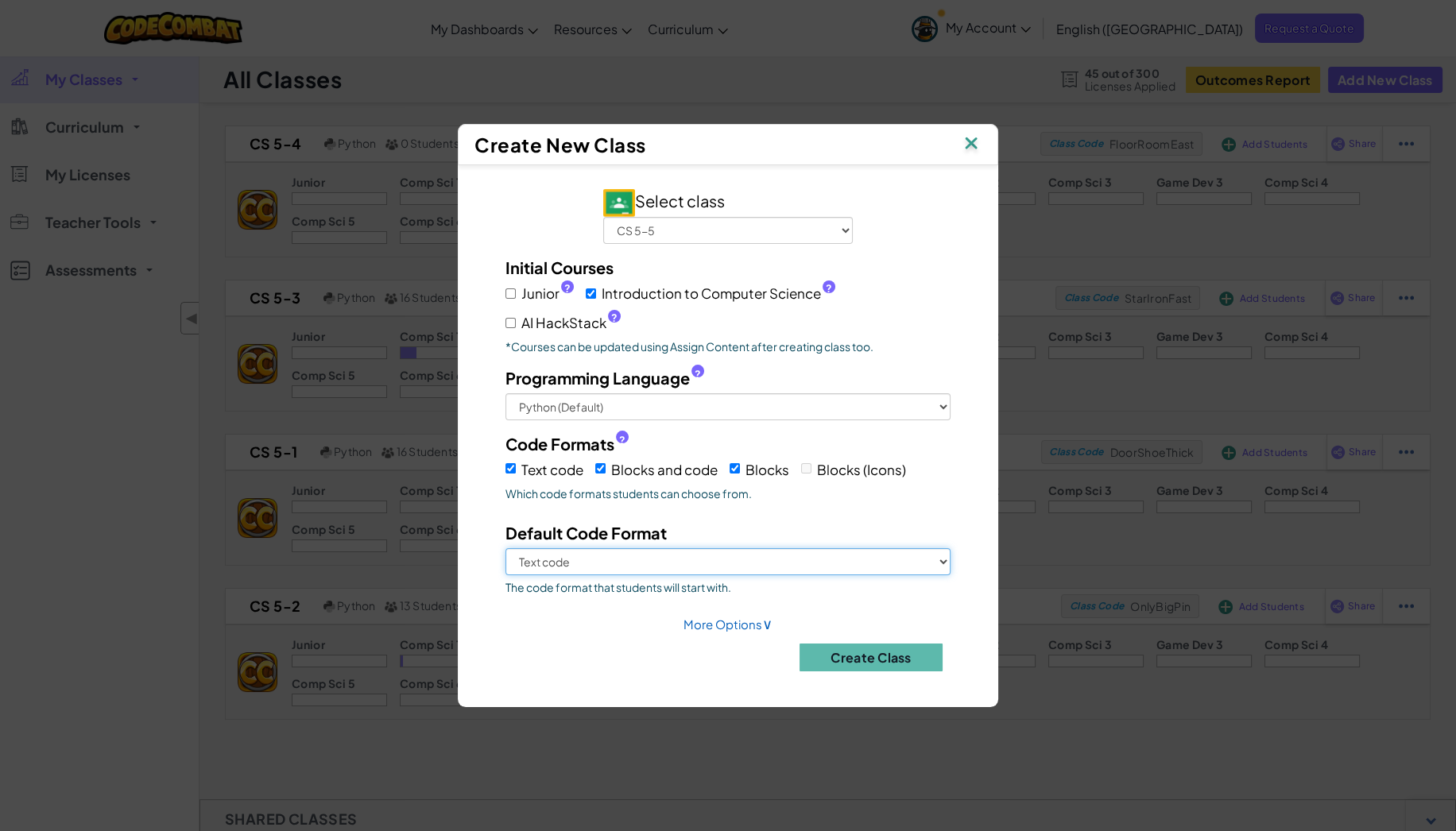
click at [638, 555] on select "Text code Blocks and code Blocks" at bounding box center [728, 561] width 445 height 27
select select "blocks-text"
click at [506, 548] on select "Text code Blocks and code Blocks" at bounding box center [728, 561] width 445 height 27
click at [724, 632] on div "Create Class" at bounding box center [728, 651] width 469 height 39
click at [726, 624] on link "More Options ∨" at bounding box center [728, 624] width 89 height 15
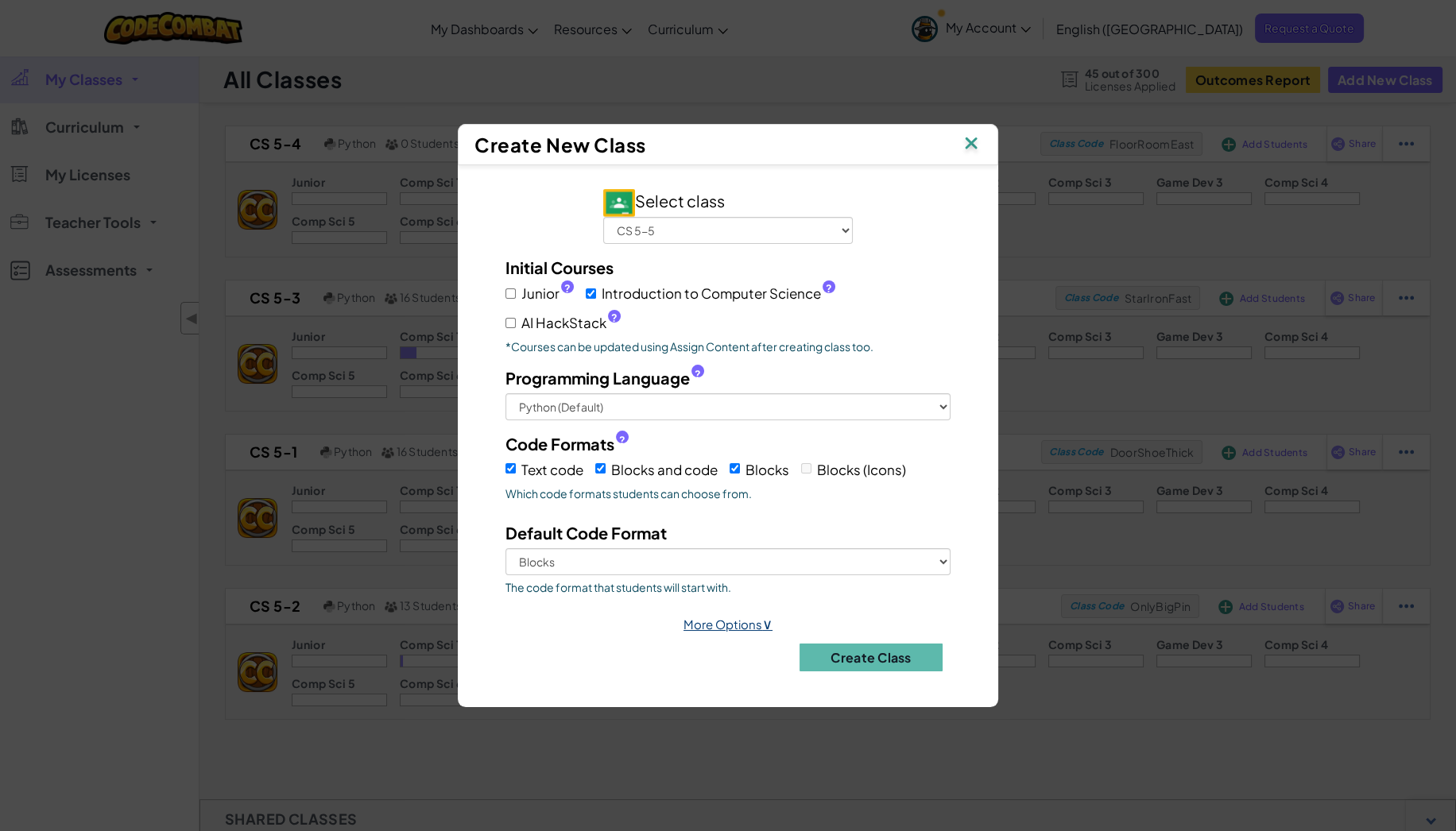
select select
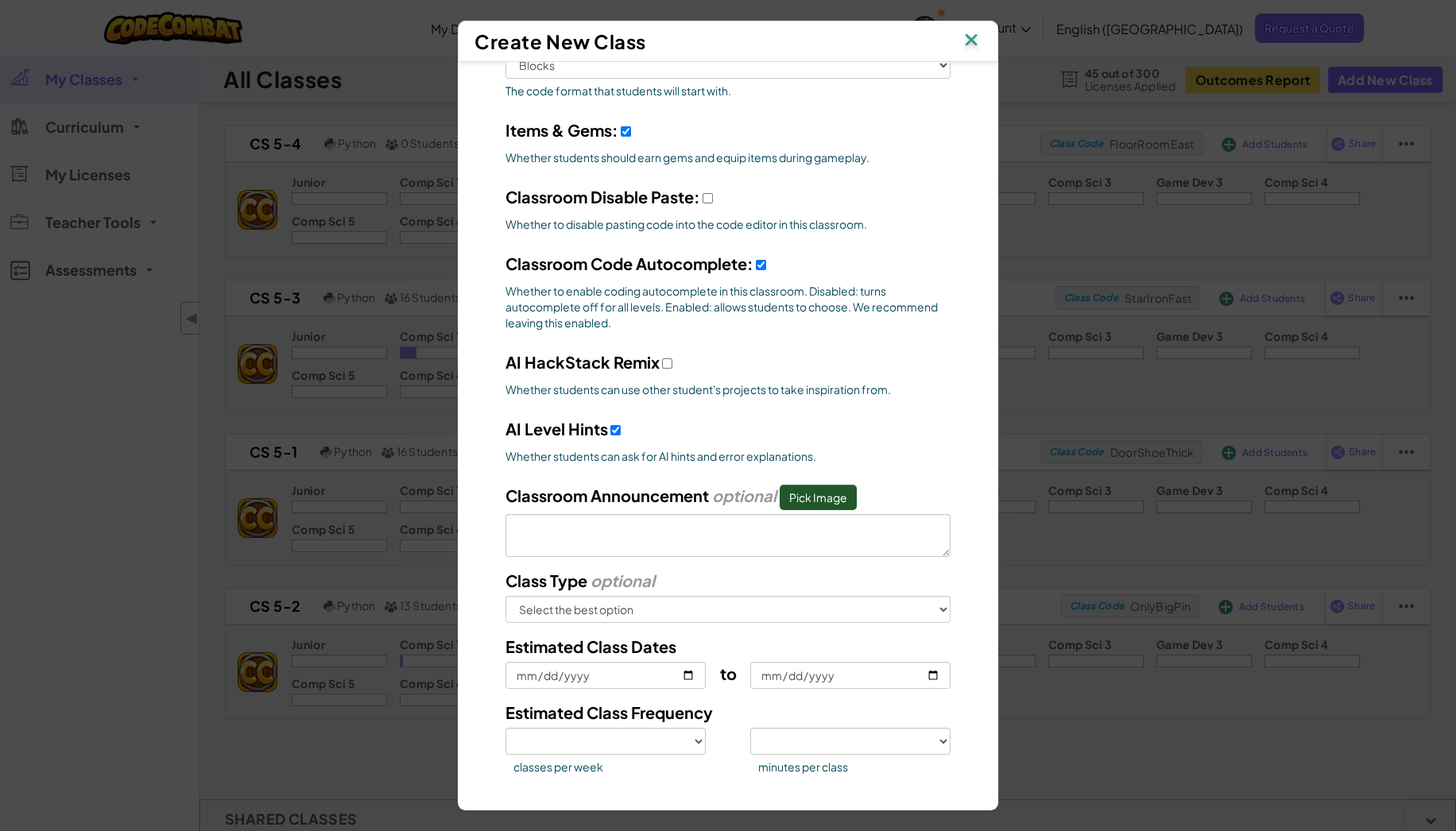
scroll to position [465, 0]
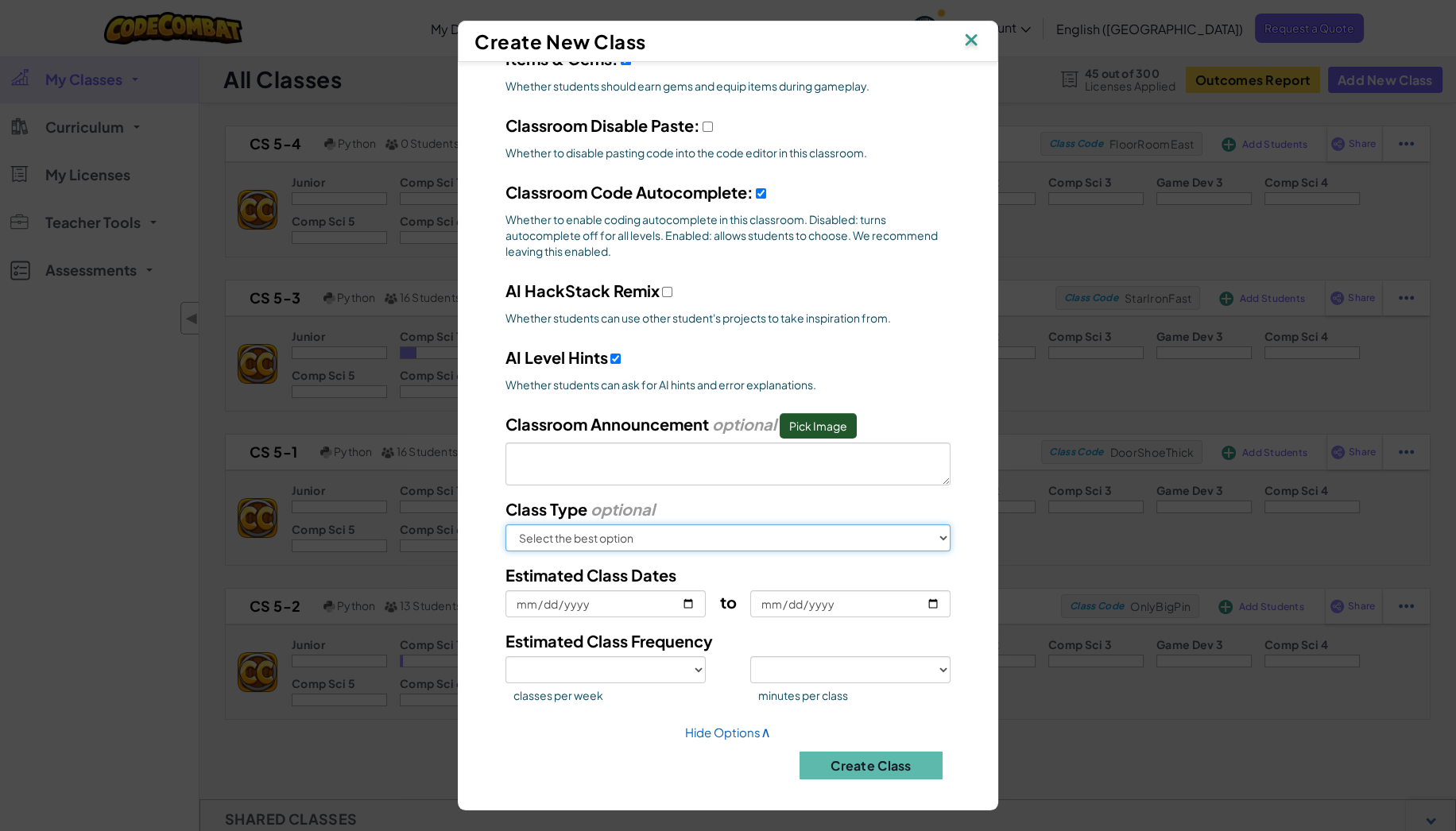
drag, startPoint x: 615, startPoint y: 526, endPoint x: 607, endPoint y: 543, distance: 18.8
click at [615, 527] on select "Select the best option In School After School Online Camp Homeschool Other" at bounding box center [728, 537] width 445 height 27
select select "in-school"
click at [506, 524] on select "Select the best option In School After School Online Camp Homeschool Other" at bounding box center [728, 537] width 445 height 27
select select
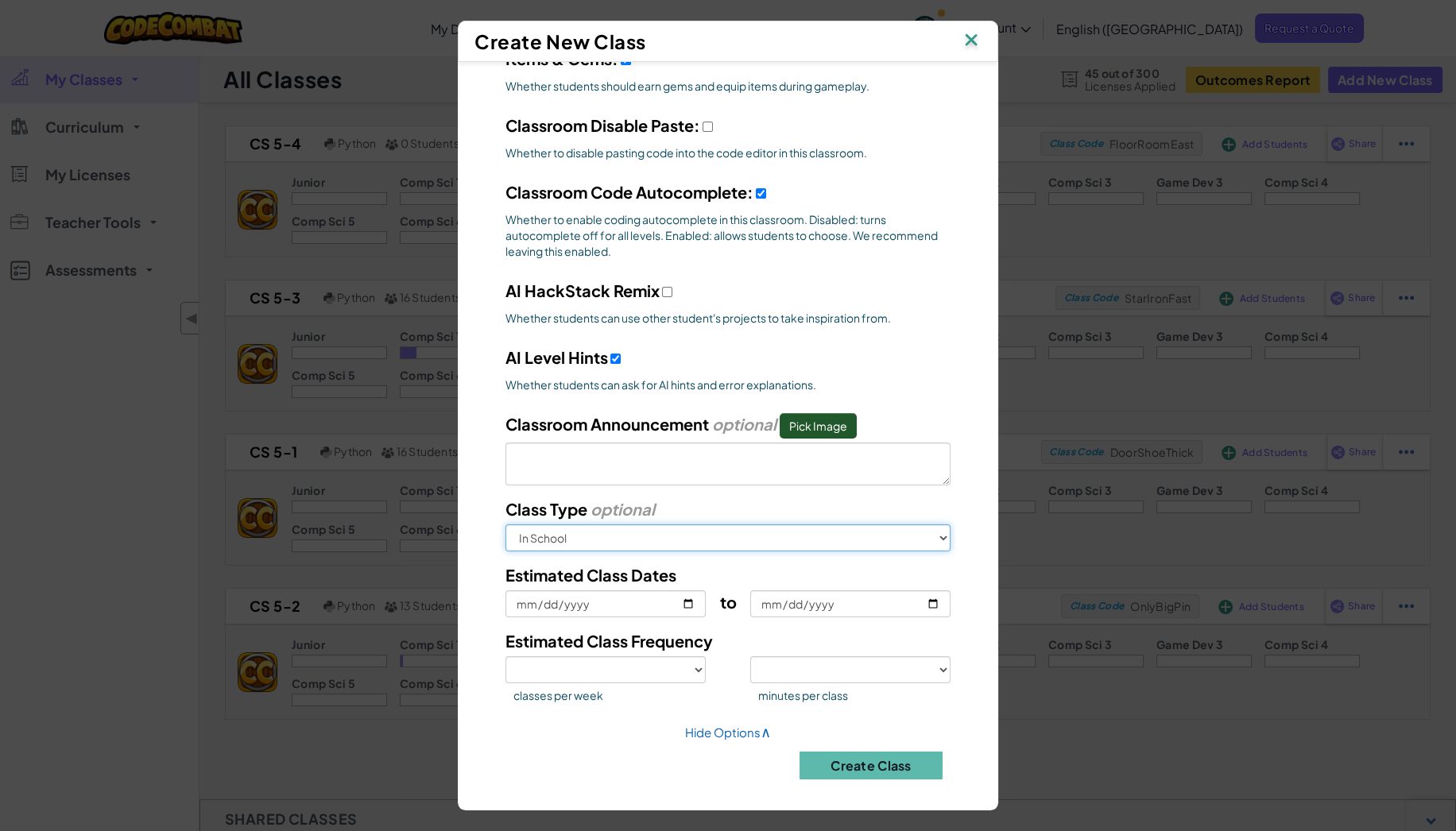
select select
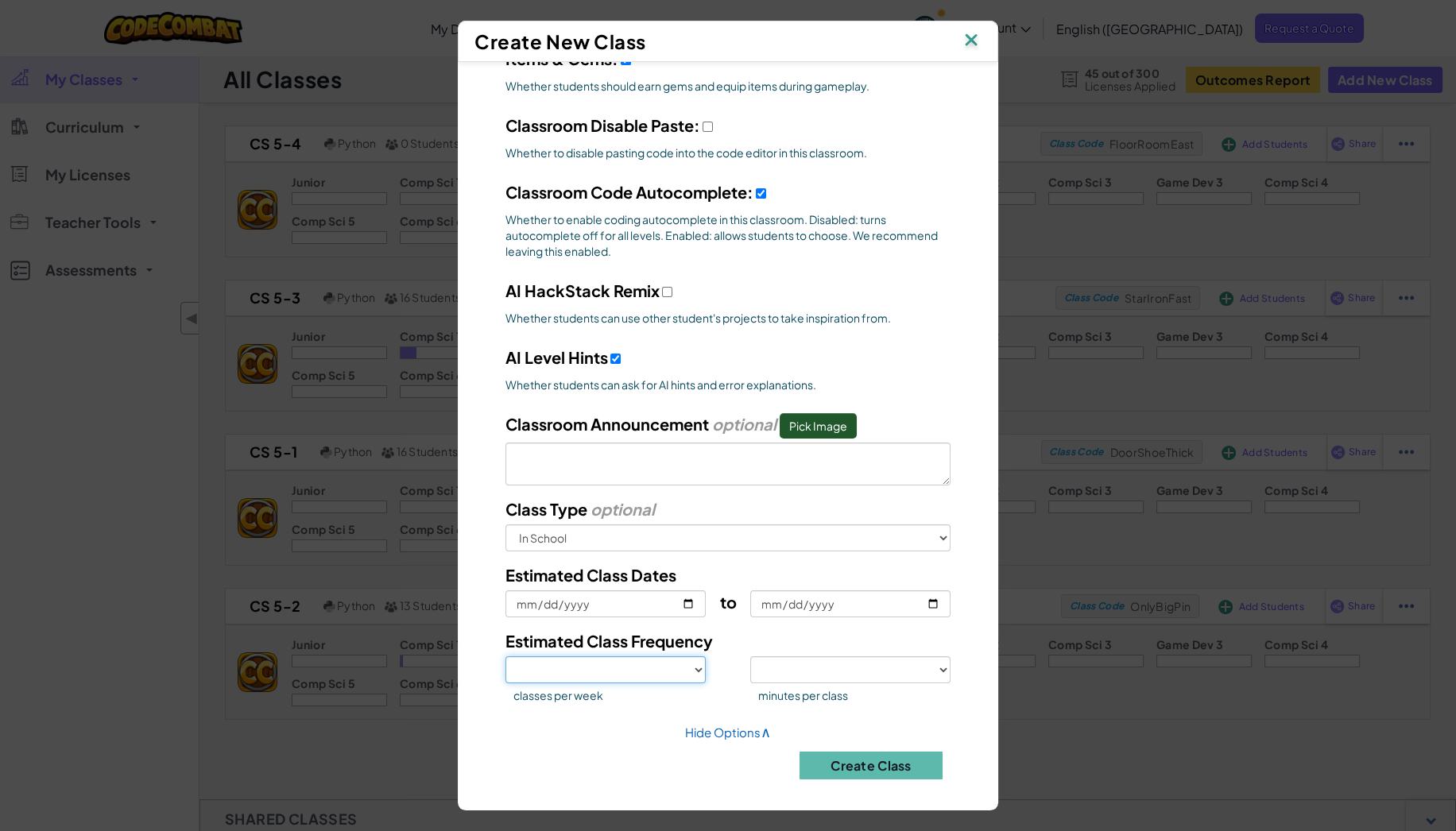
click at [640, 666] on select "1 2 3 4 5" at bounding box center [606, 669] width 200 height 27
select select "2"
click at [506, 656] on select "1 2 3 4 5" at bounding box center [606, 669] width 200 height 27
select select
click at [684, 597] on input "Estimated Class Dates" at bounding box center [606, 604] width 200 height 27
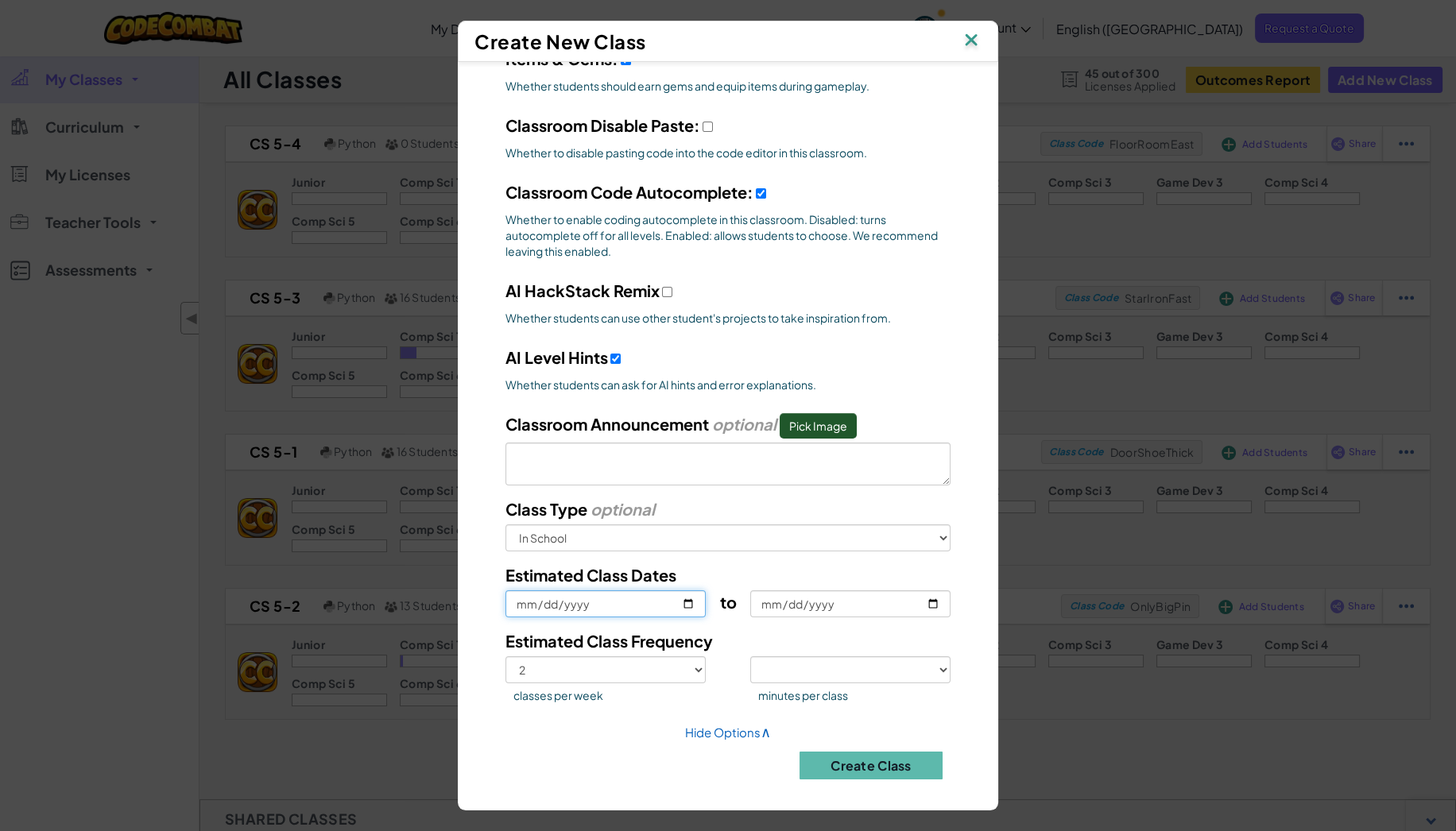
type input "[DATE]"
select select
type input "[DATE]"
click at [923, 600] on input "to" at bounding box center [850, 604] width 200 height 27
type input "[DATE]"
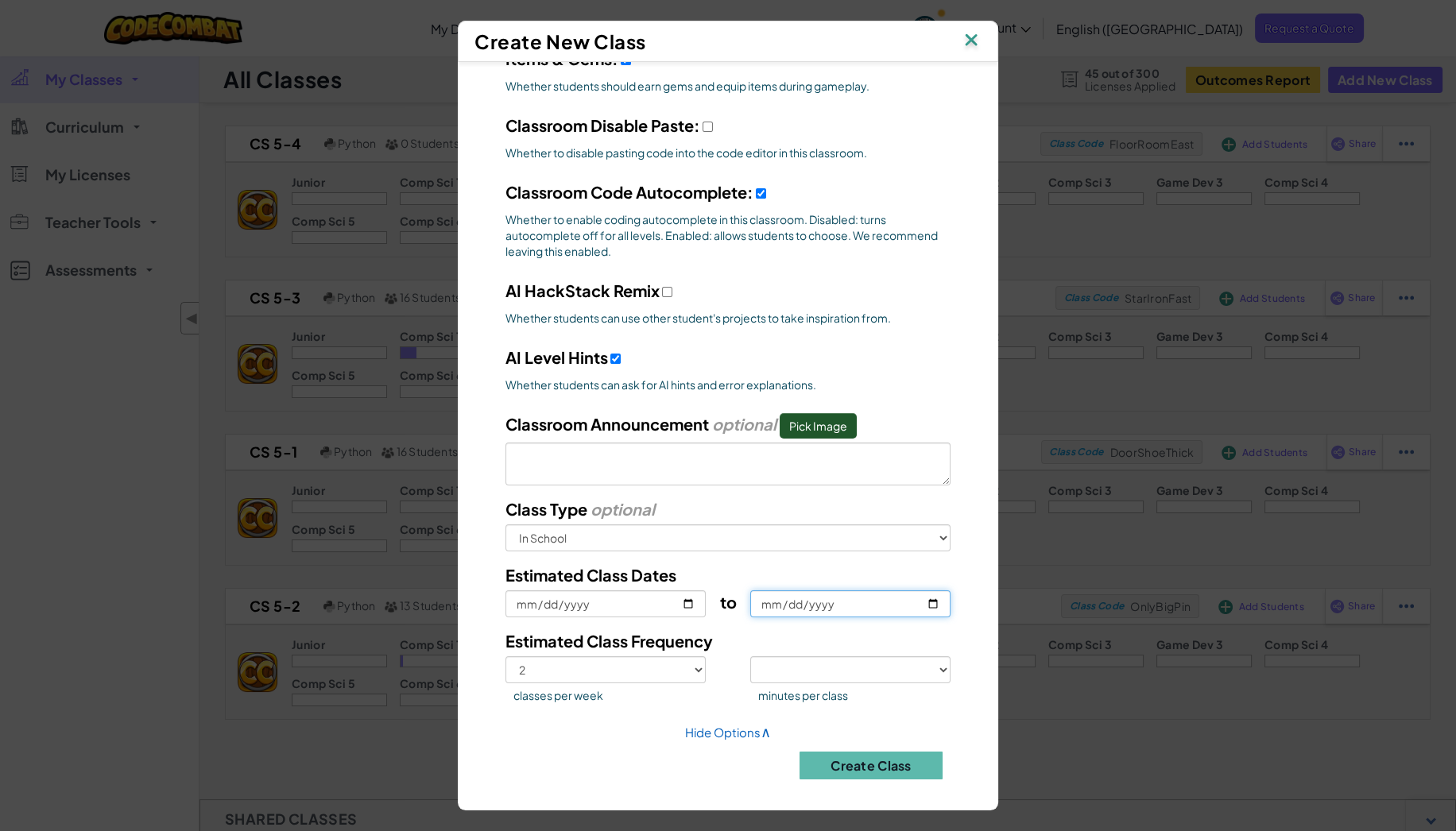
select select
type input "[DATE]"
select select
type input "[DATE]"
select select
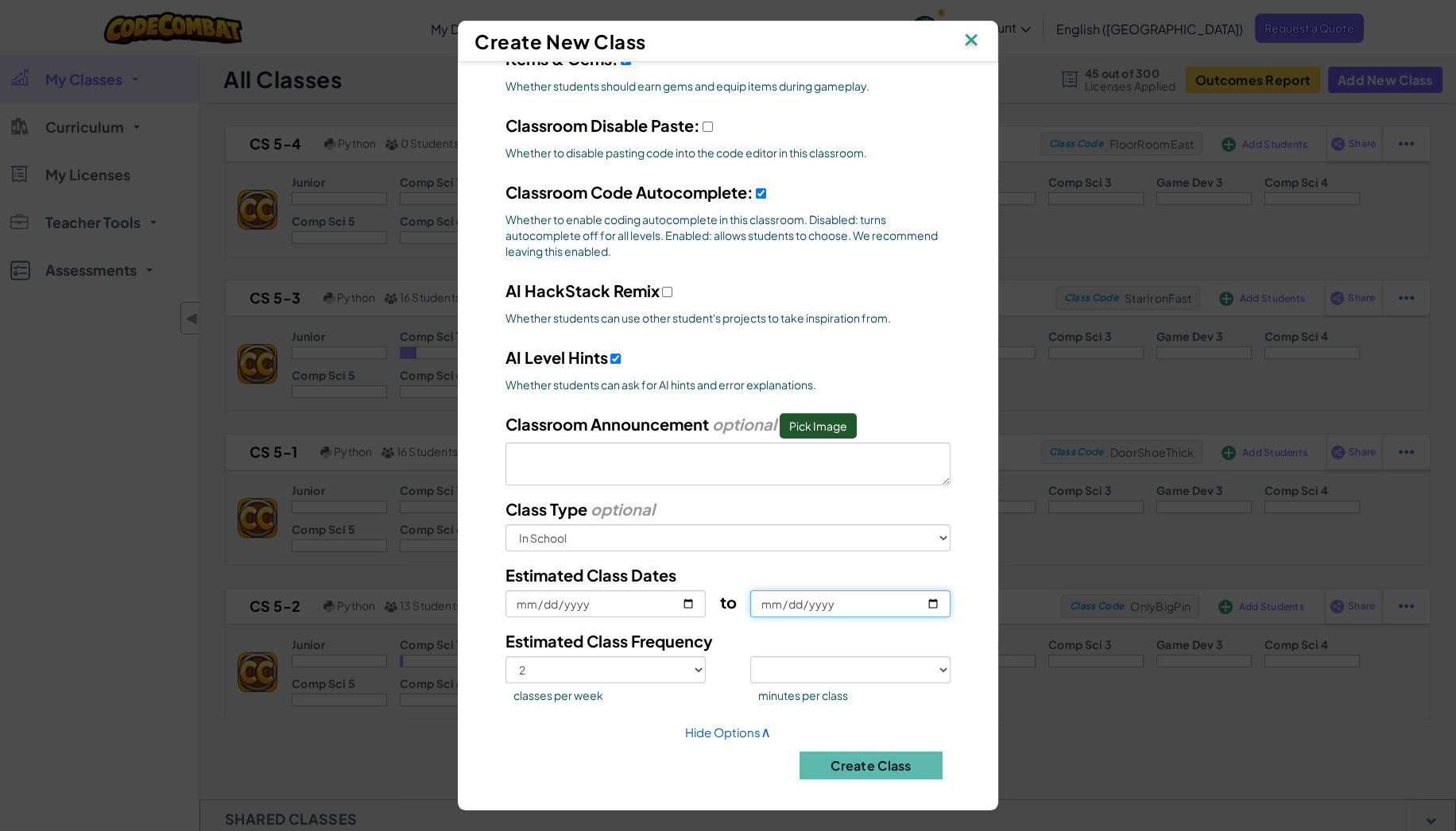
type input "[DATE]"
select select
type input "[DATE]"
select select
type input "[DATE]"
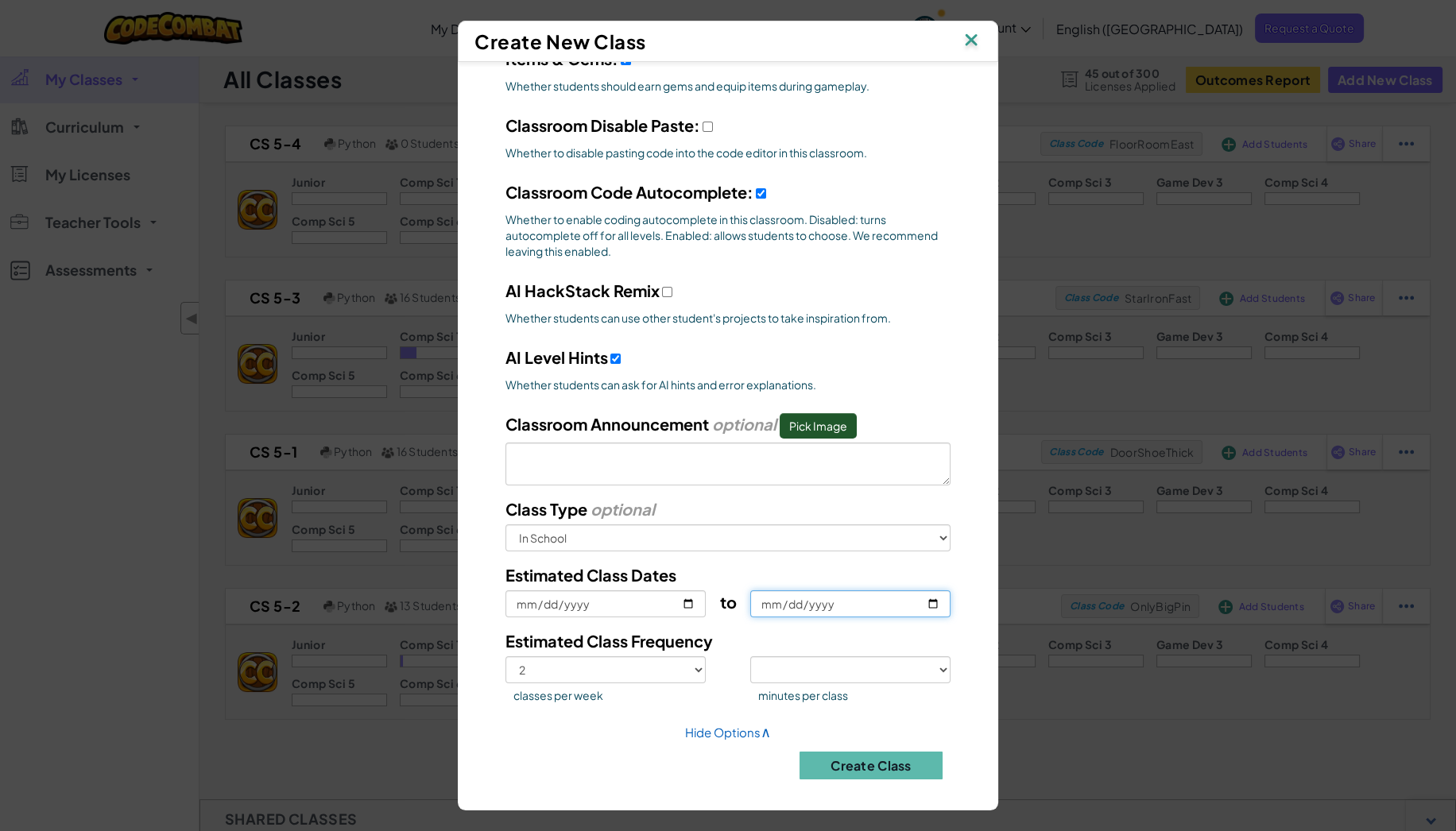
select select
type input "[DATE]"
select select
type input "[DATE]"
select select
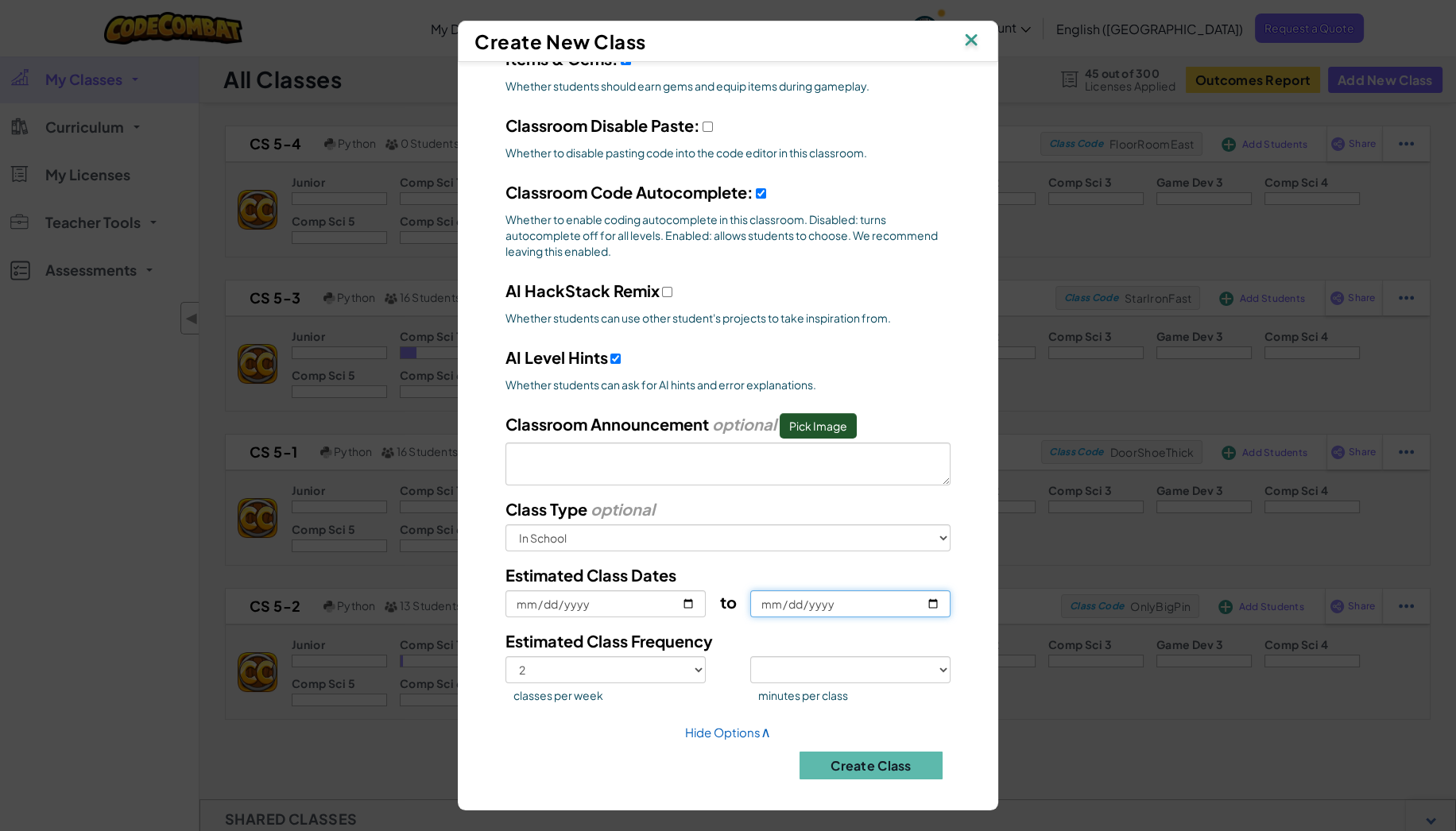
type input "[DATE]"
select select
type input "[DATE]"
drag, startPoint x: 818, startPoint y: 660, endPoint x: 812, endPoint y: 672, distance: 13.4
click at [818, 660] on select "<30 30 50 75 >75" at bounding box center [850, 669] width 200 height 27
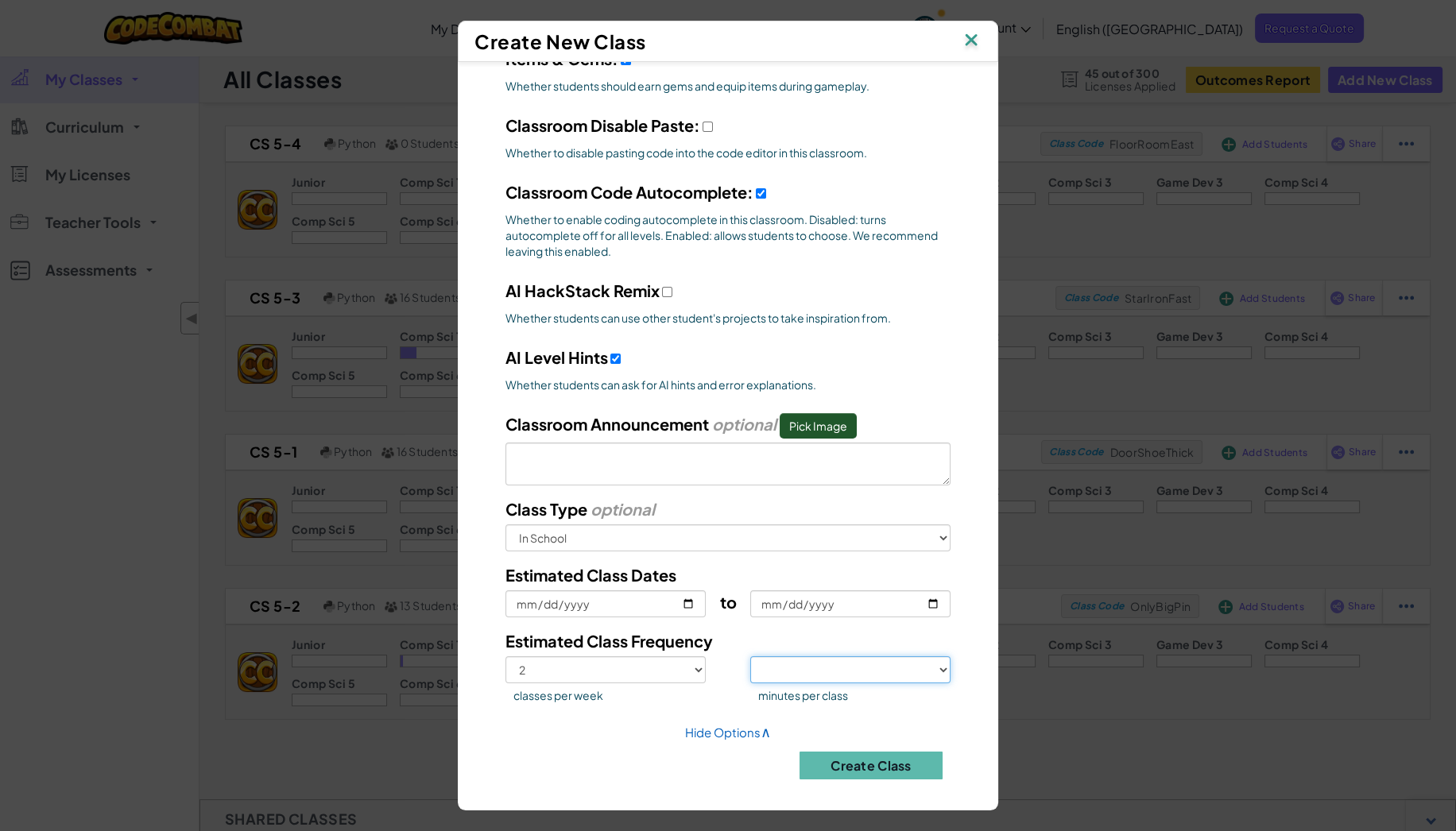
select select "30"
click at [750, 656] on select "<30 30 50 75 >75" at bounding box center [850, 669] width 200 height 27
click at [841, 755] on button "Create Class" at bounding box center [871, 765] width 143 height 28
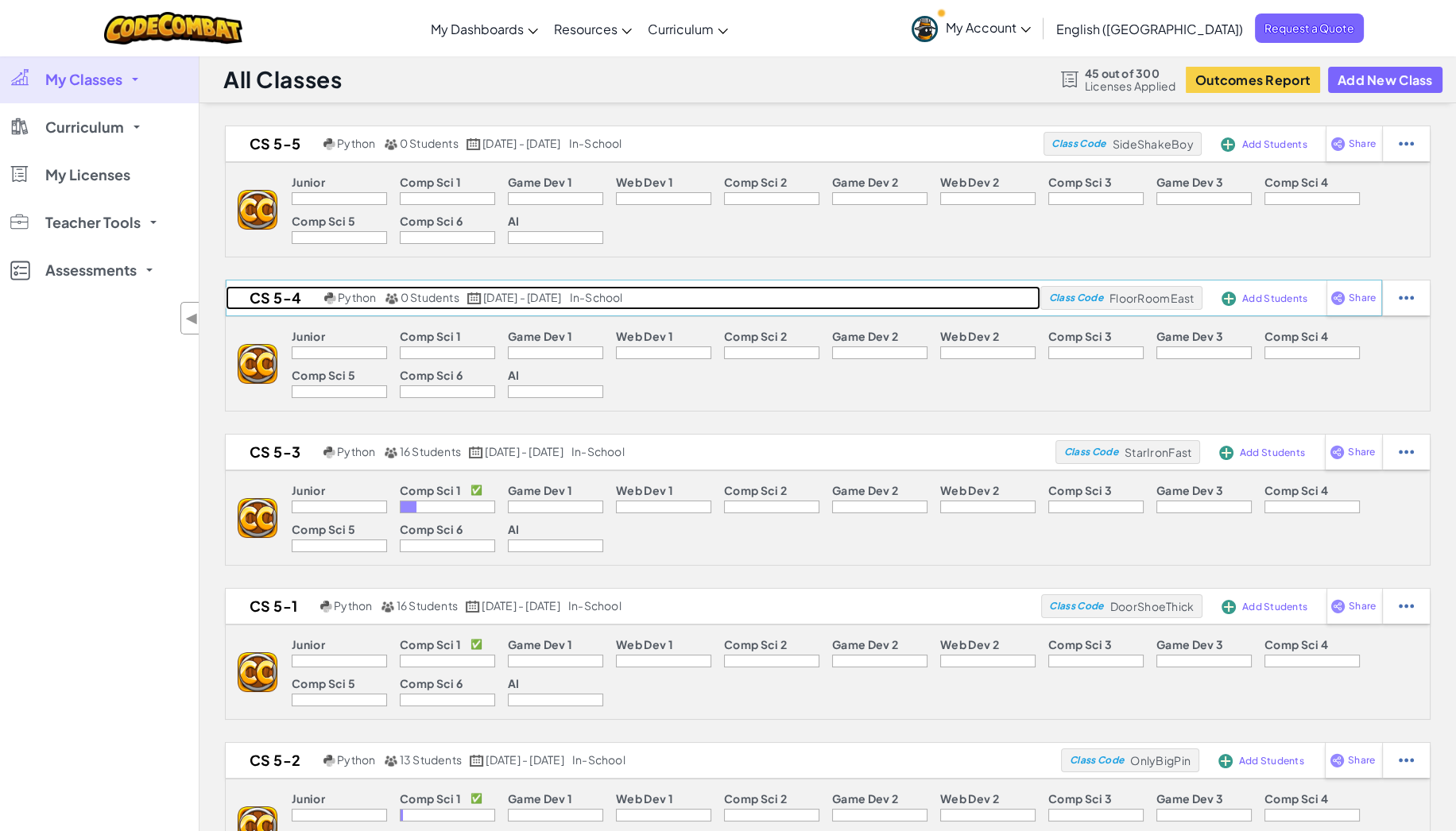
click at [288, 292] on h2 "CS 5-4" at bounding box center [272, 298] width 95 height 23
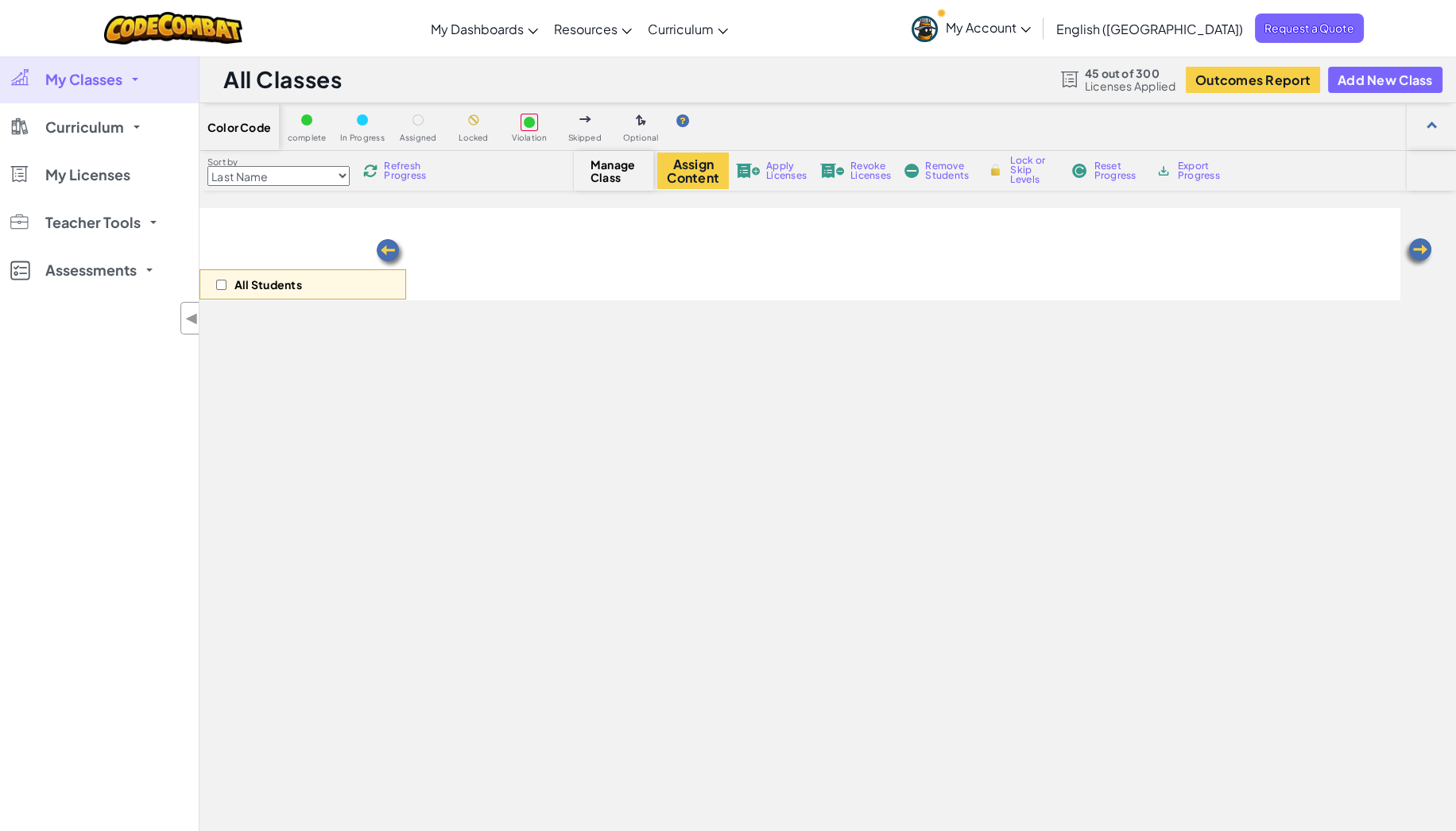
select select "560f1a9f22961295f9427742"
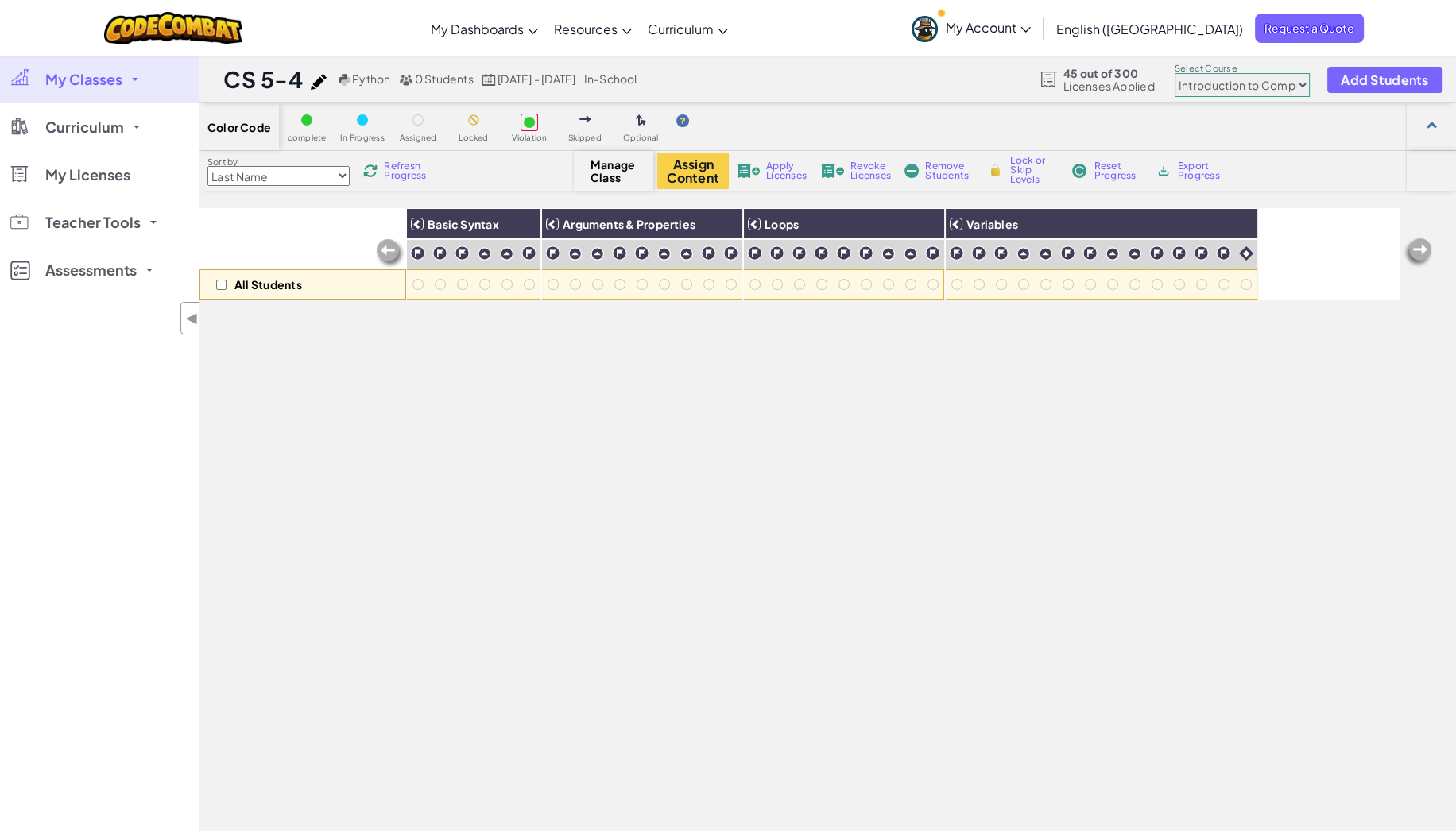
click at [109, 79] on span "My Classes" at bounding box center [83, 79] width 77 height 14
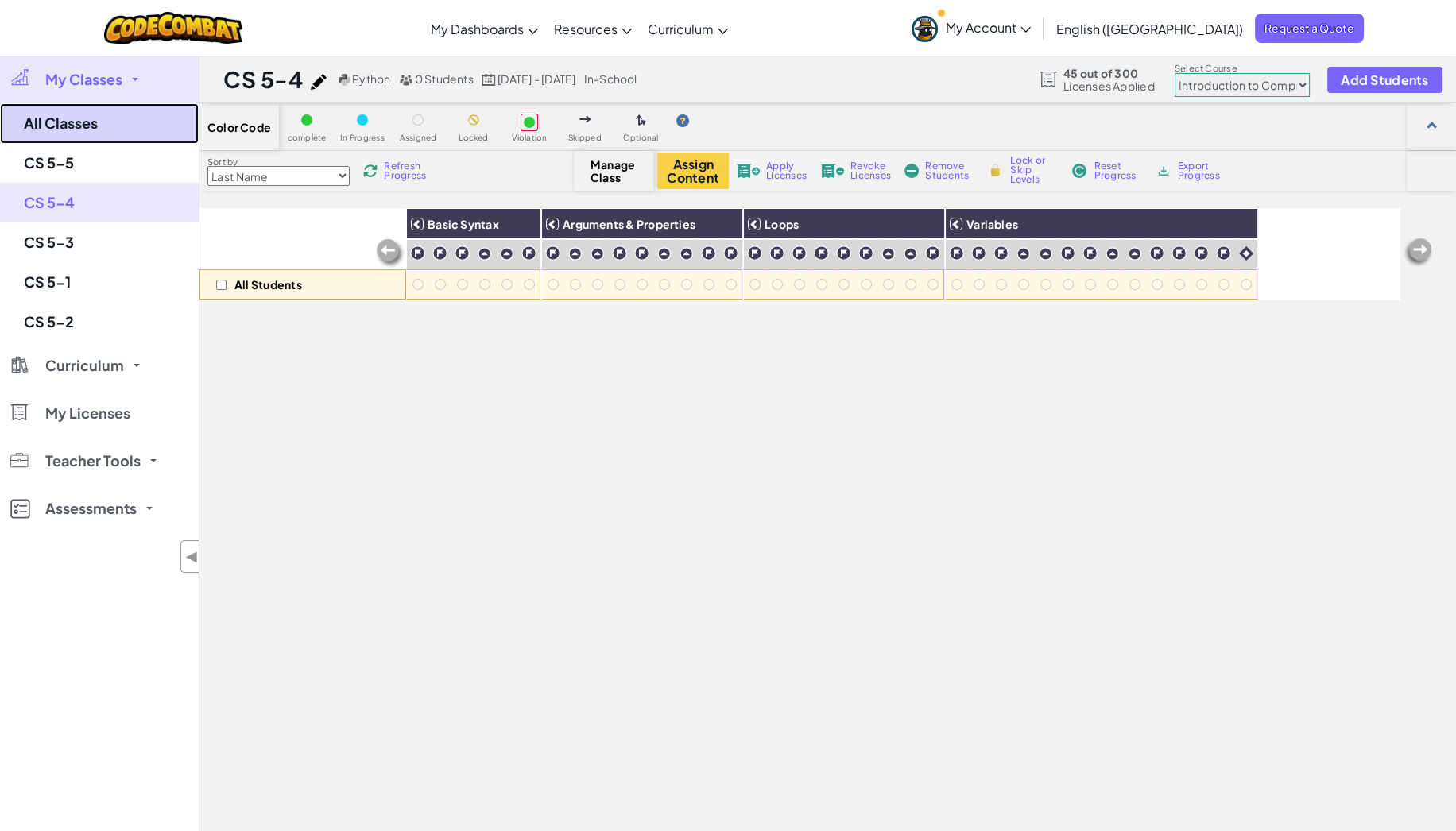
click at [72, 120] on link "All Classes" at bounding box center [99, 123] width 199 height 40
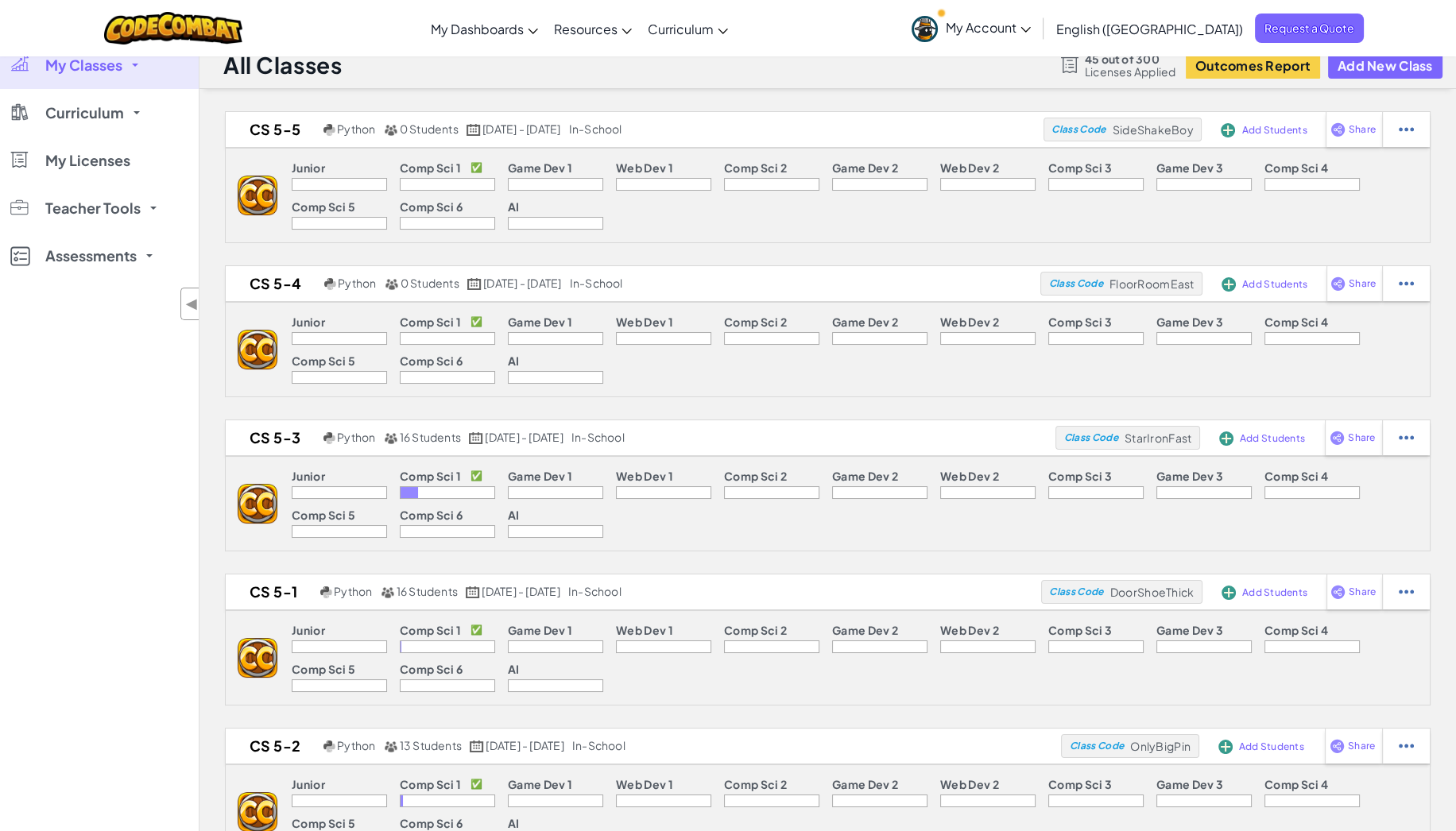
scroll to position [50, 0]
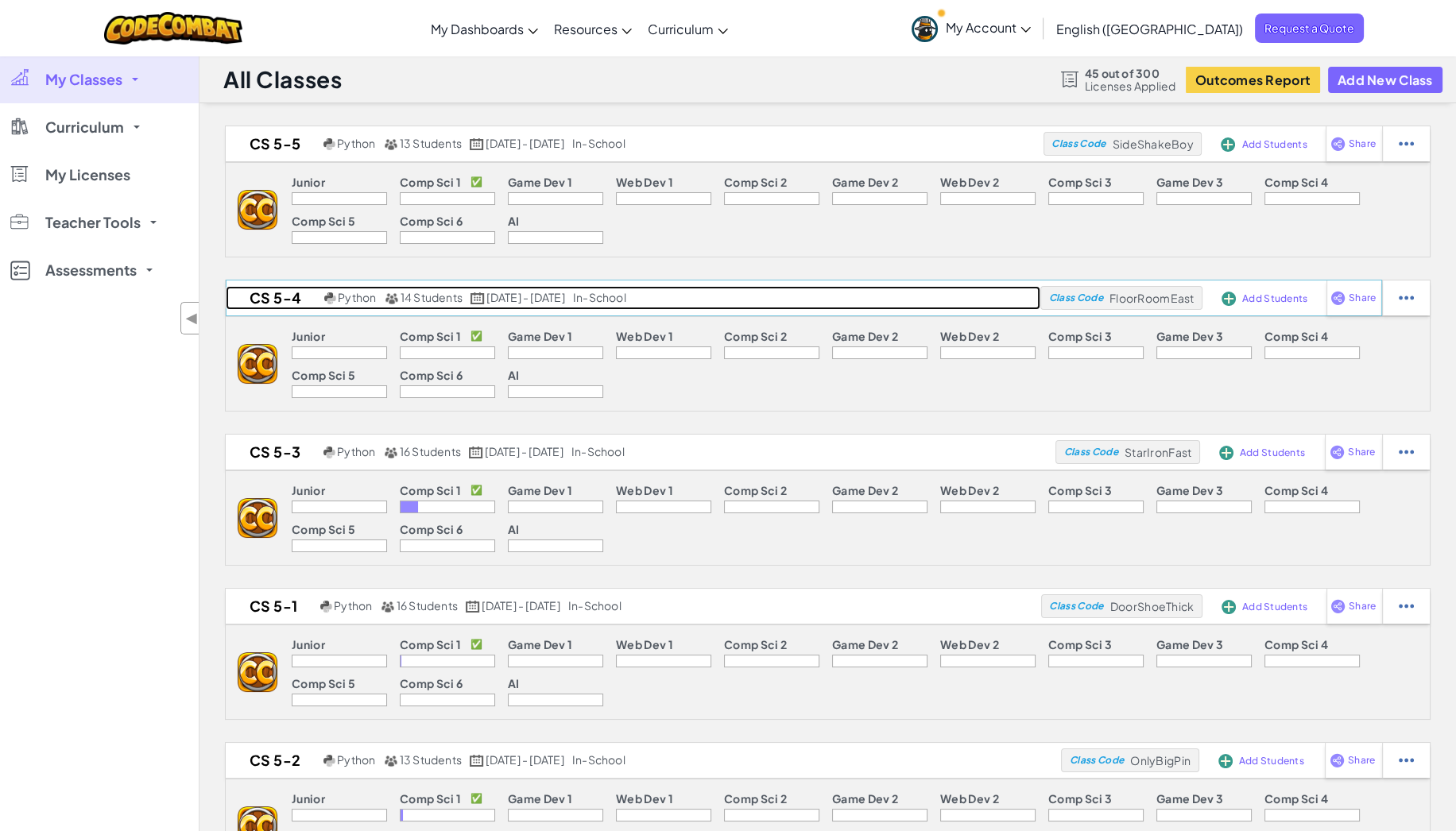
click at [271, 296] on h2 "CS 5-4" at bounding box center [272, 298] width 95 height 23
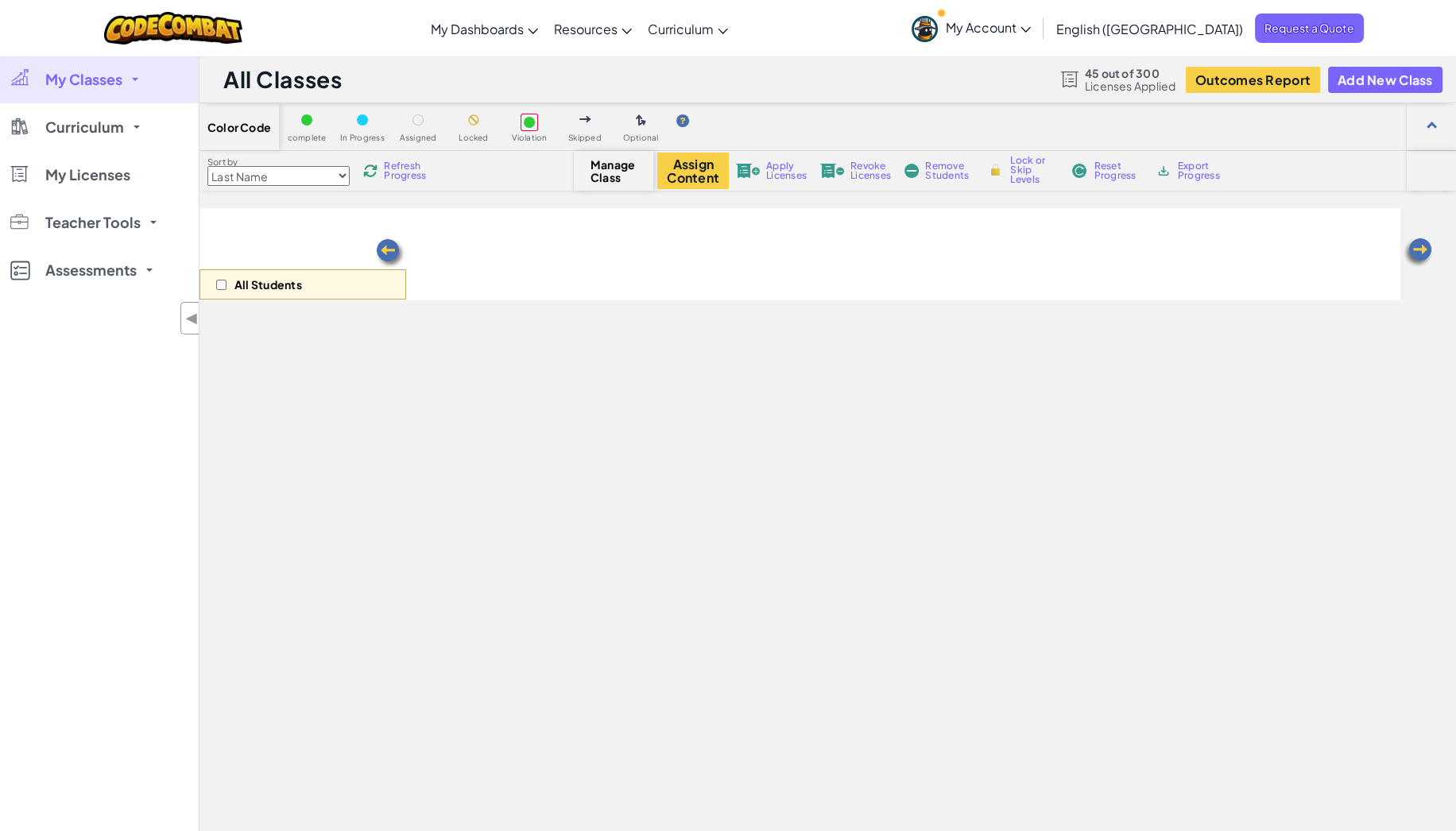
select select "560f1a9f22961295f9427742"
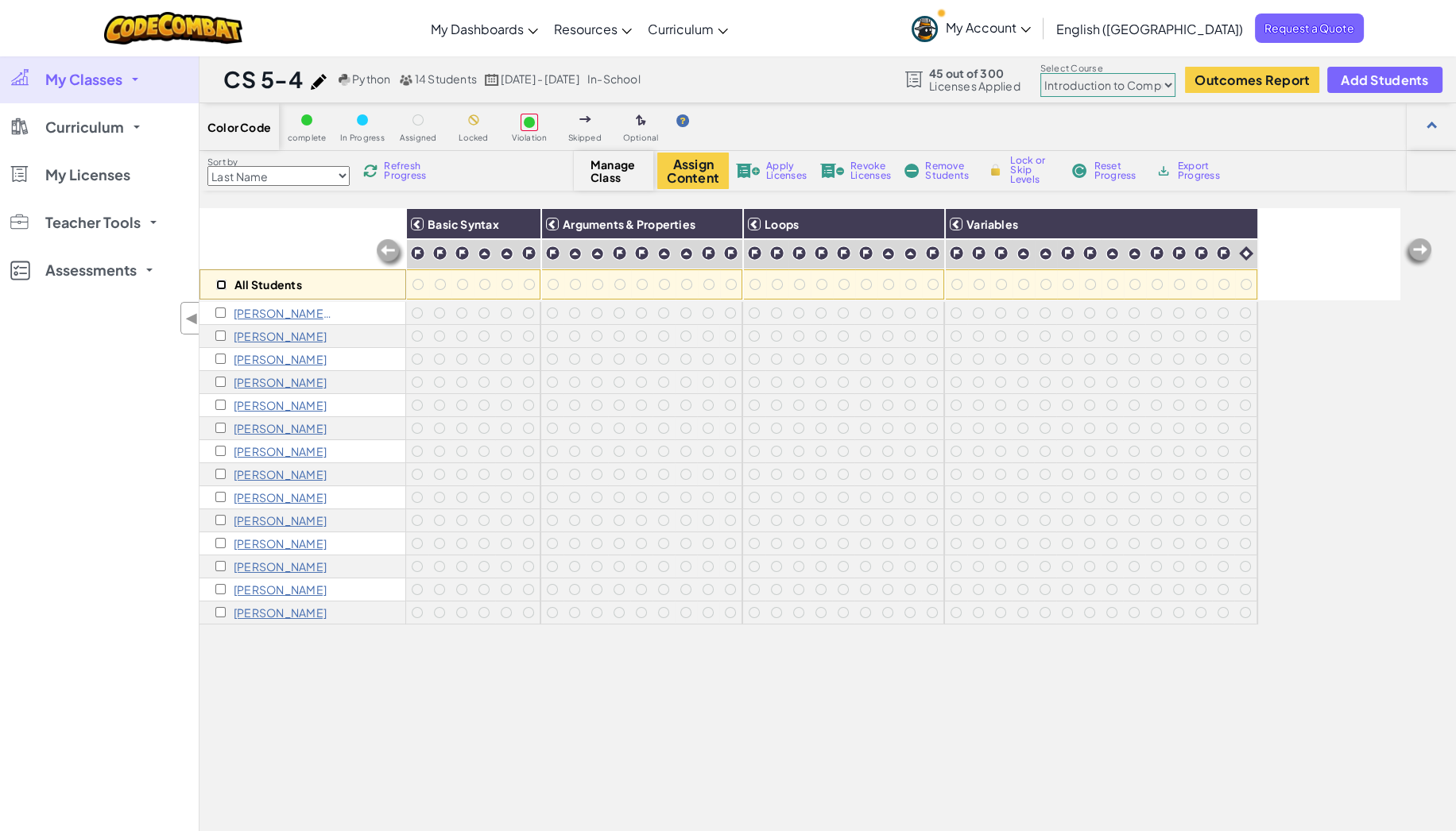
click at [220, 282] on input "checkbox" at bounding box center [221, 284] width 10 height 10
checkbox input "true"
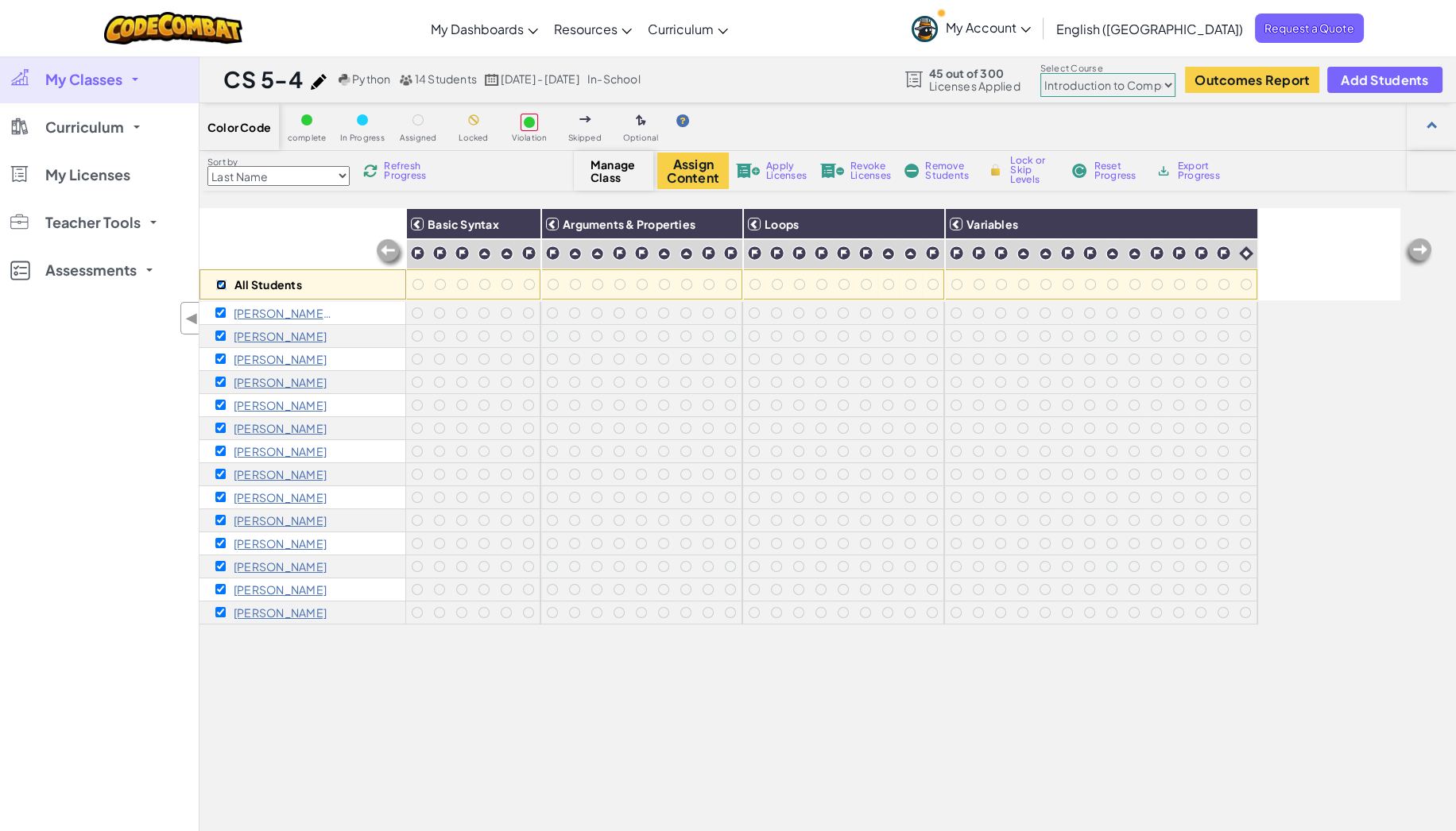
checkbox input "true"
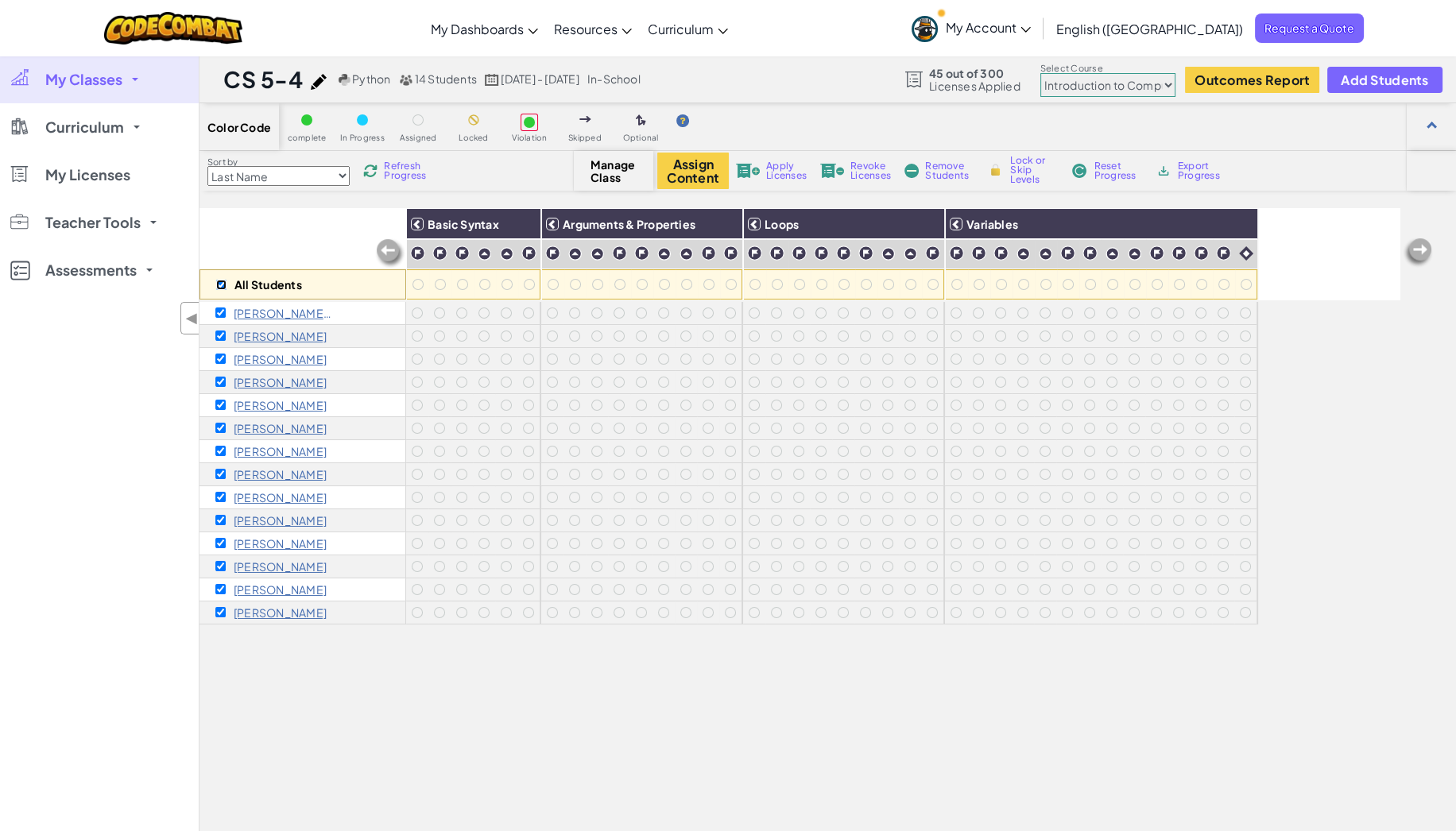
checkbox input "true"
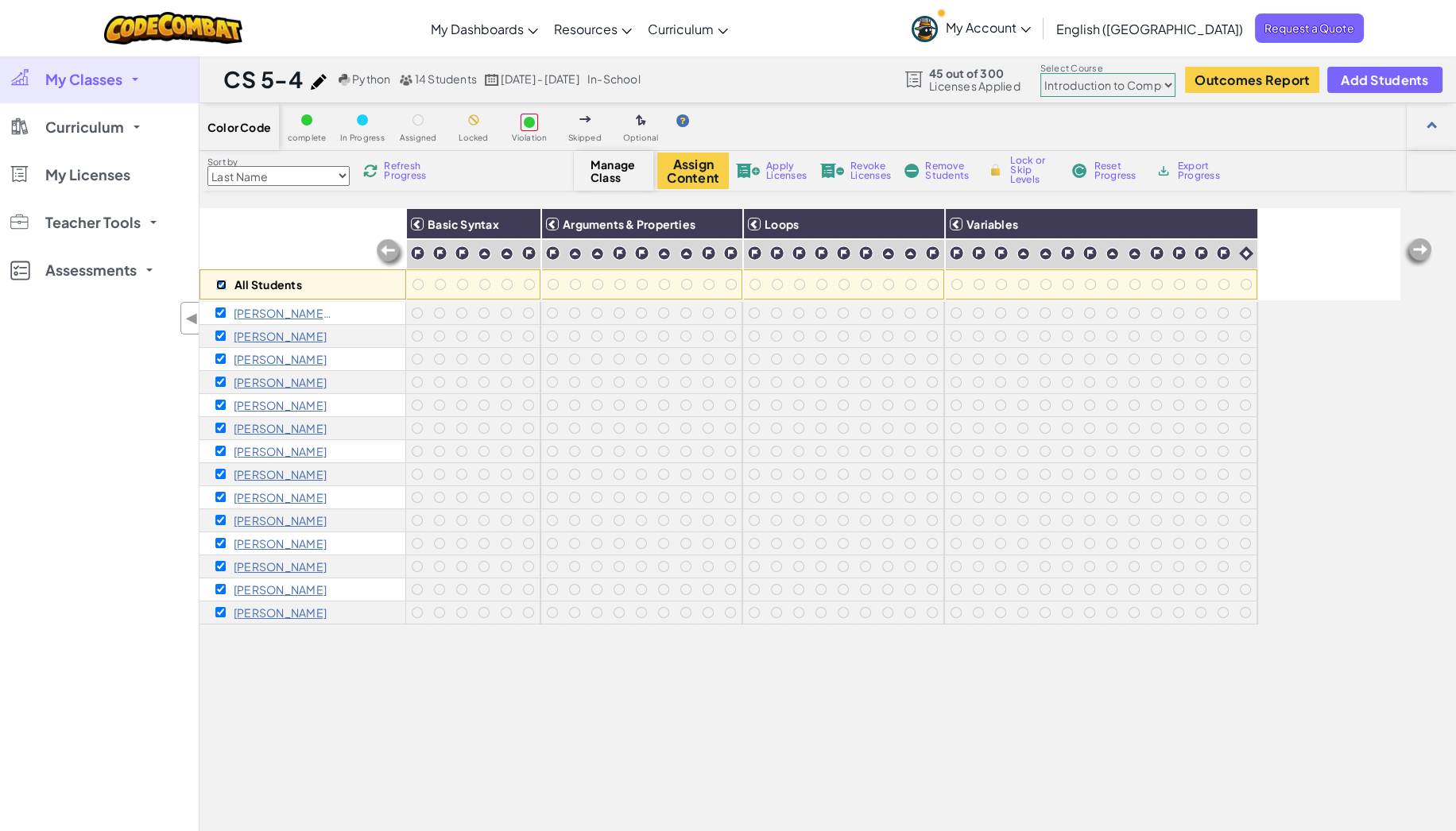
checkbox input "true"
click at [919, 218] on img at bounding box center [927, 224] width 28 height 23
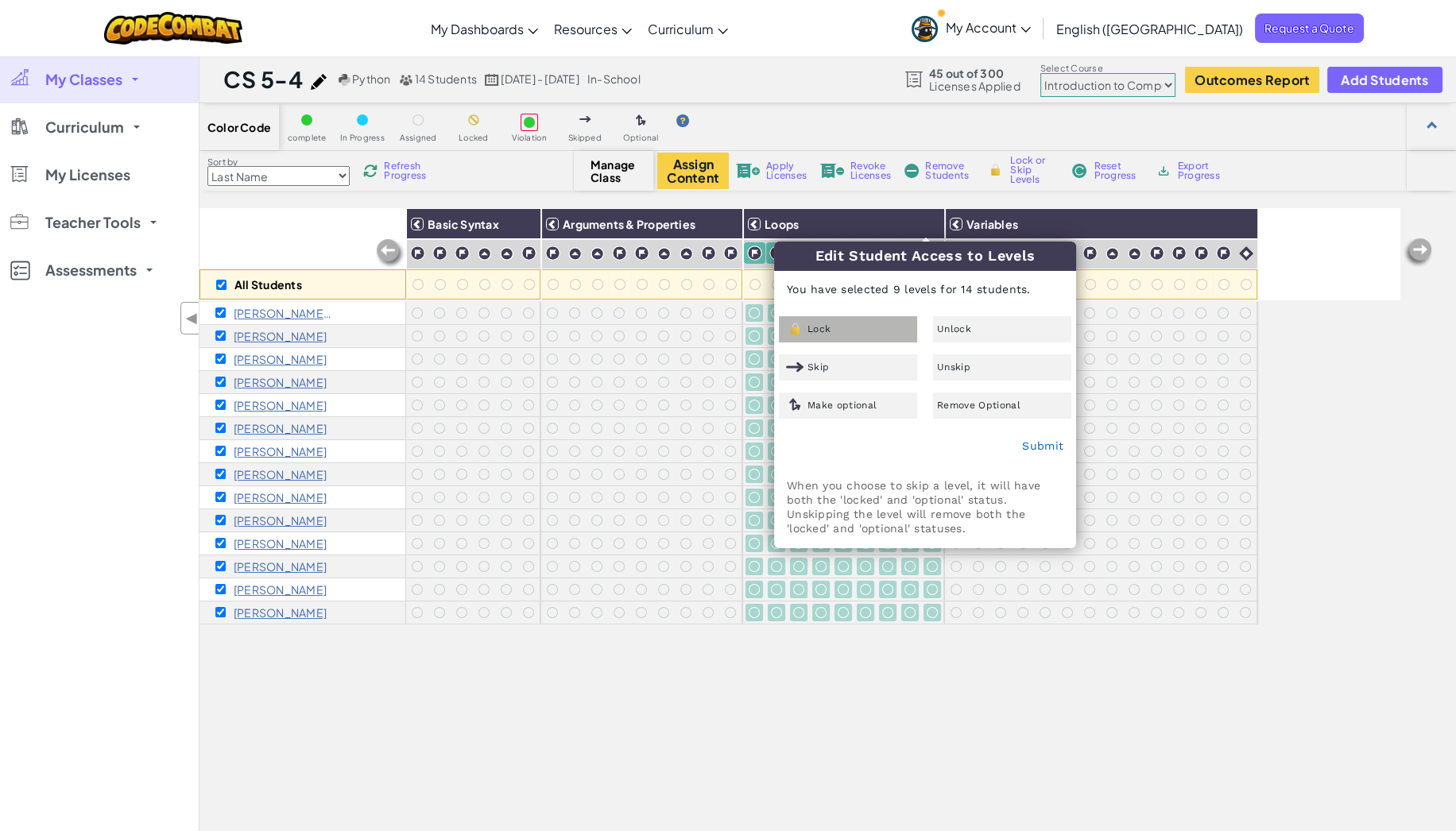
click at [829, 324] on span "Lock" at bounding box center [819, 328] width 23 height 9
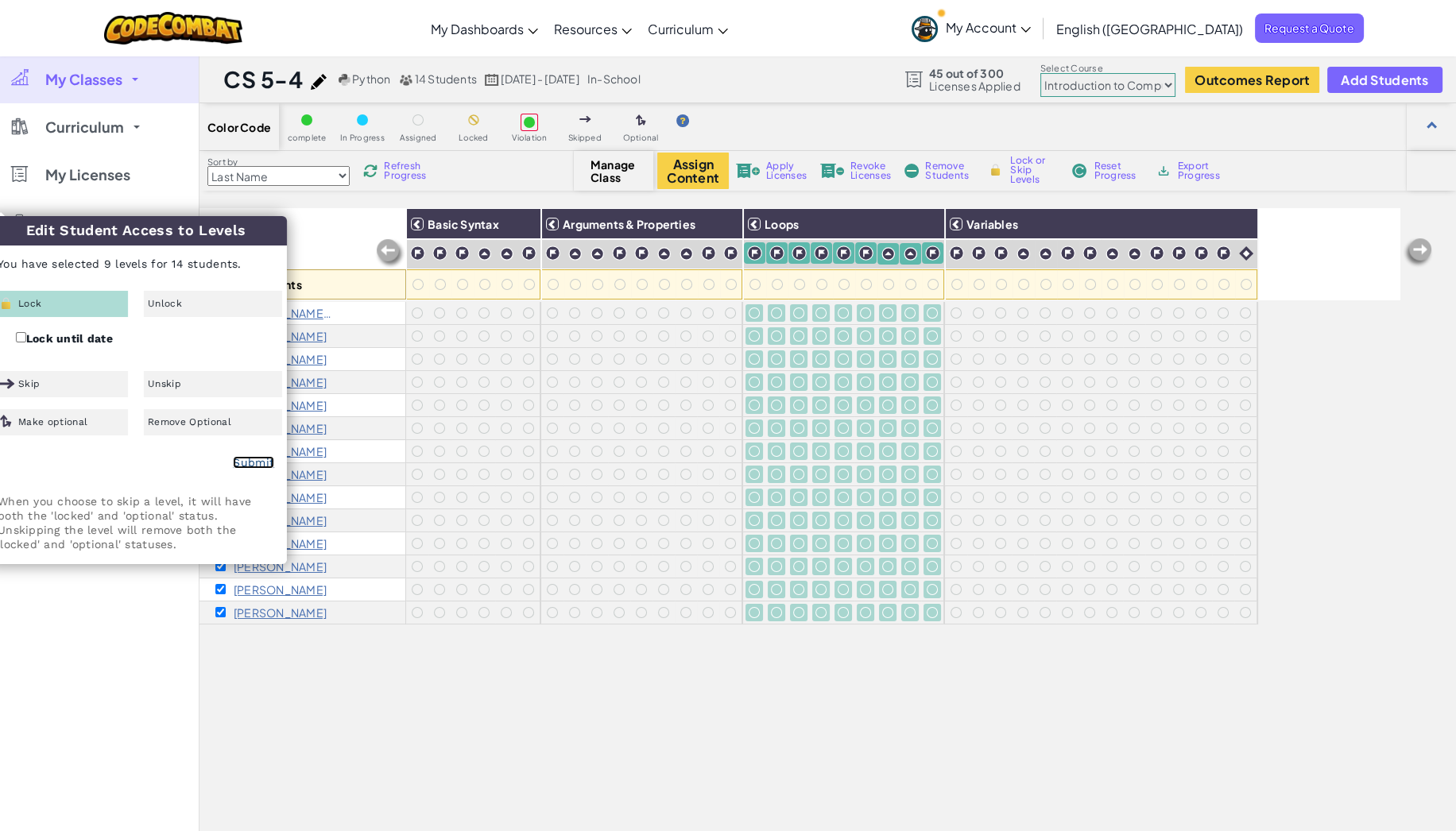
click at [247, 462] on link "Submit" at bounding box center [254, 462] width 41 height 13
checkbox input "false"
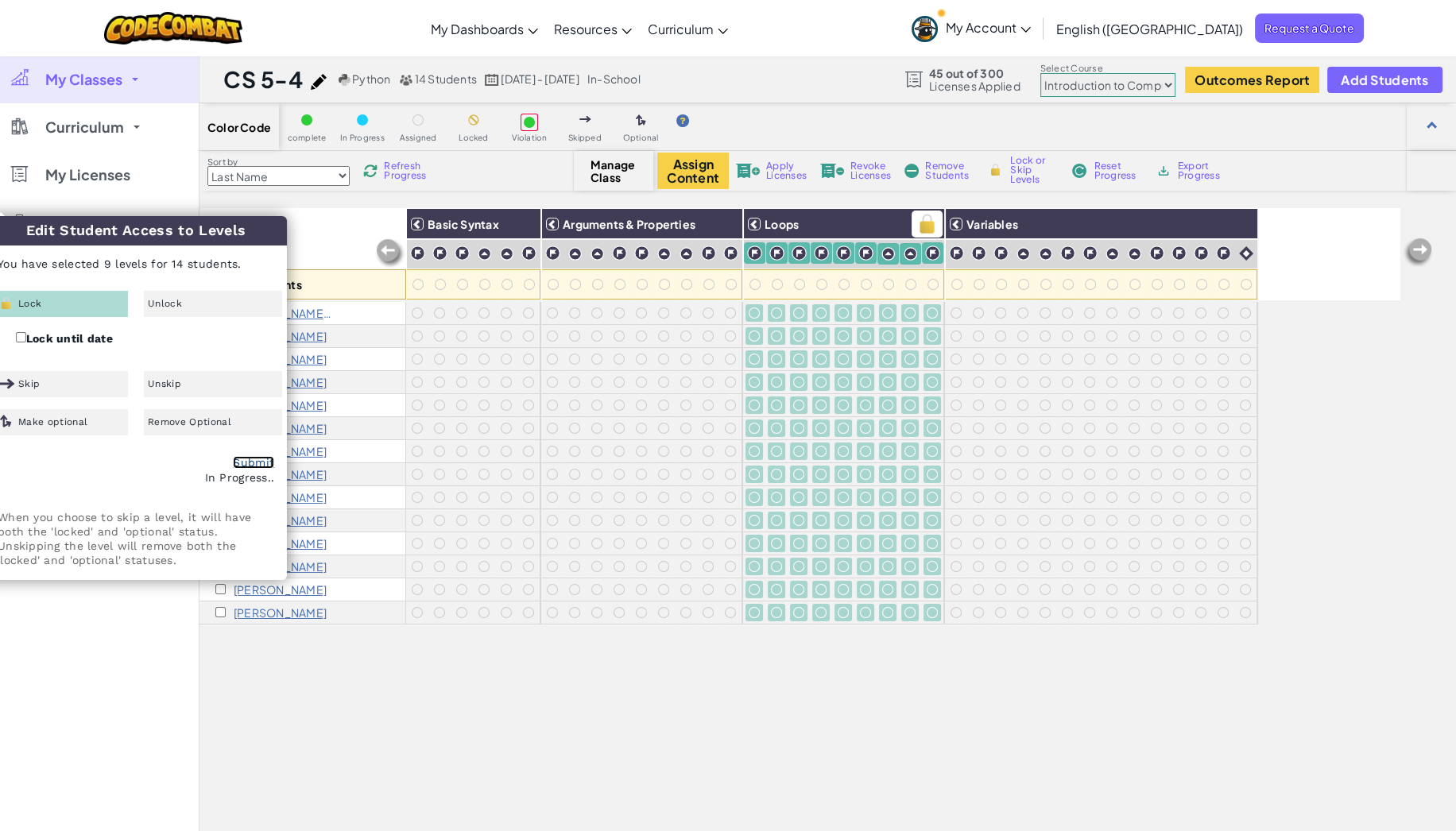
checkbox input "false"
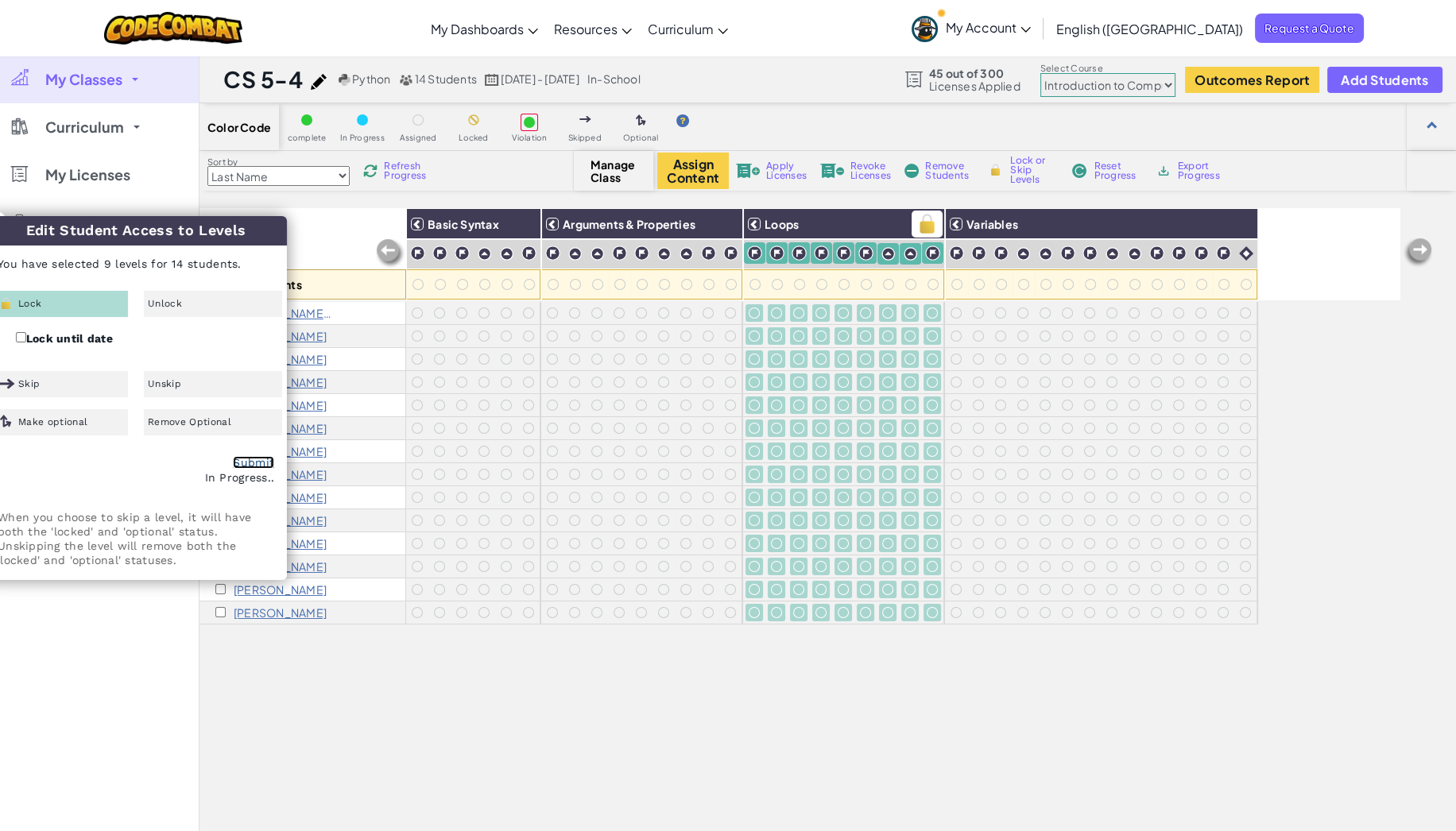
checkbox input "false"
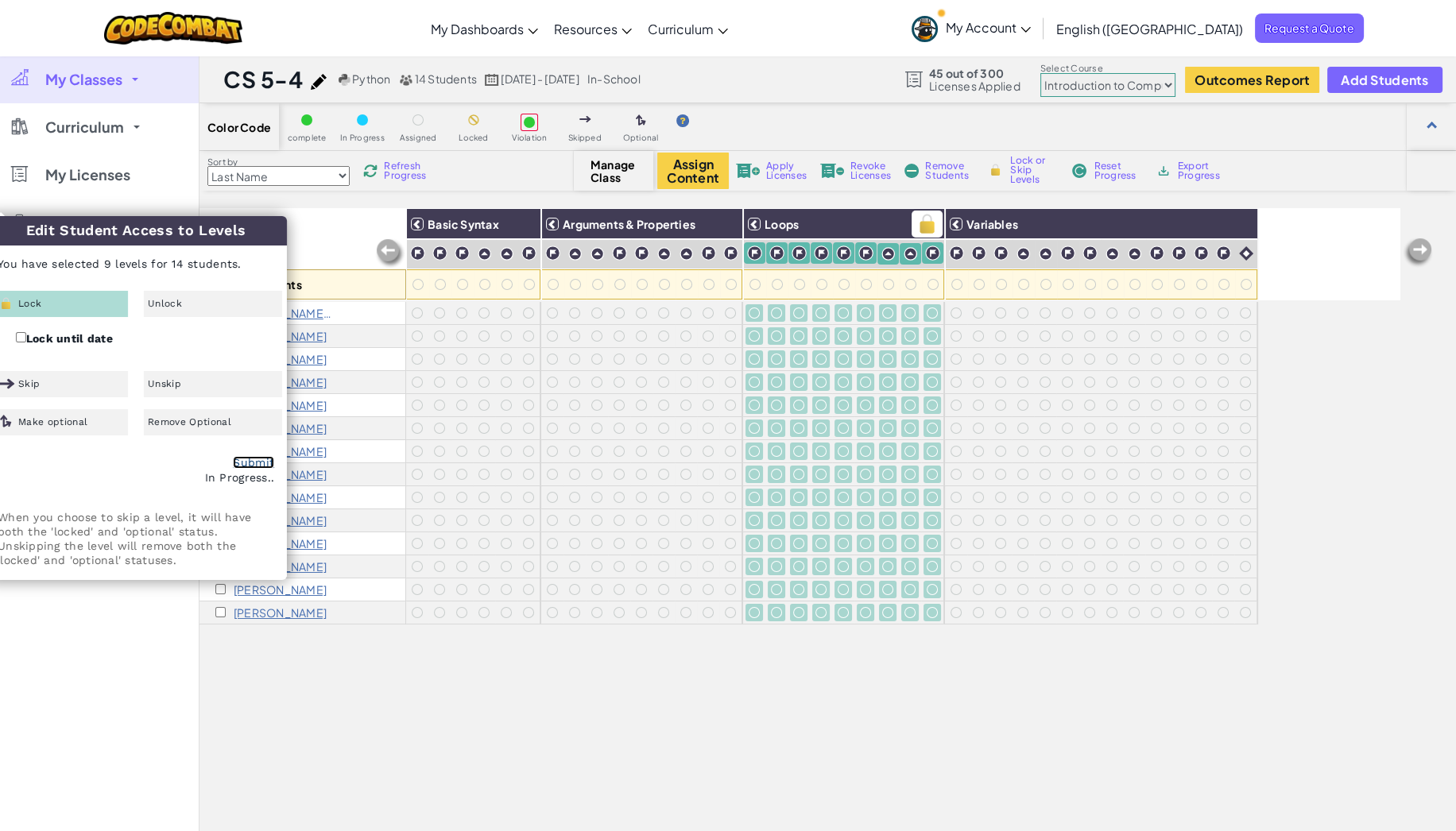
checkbox input "false"
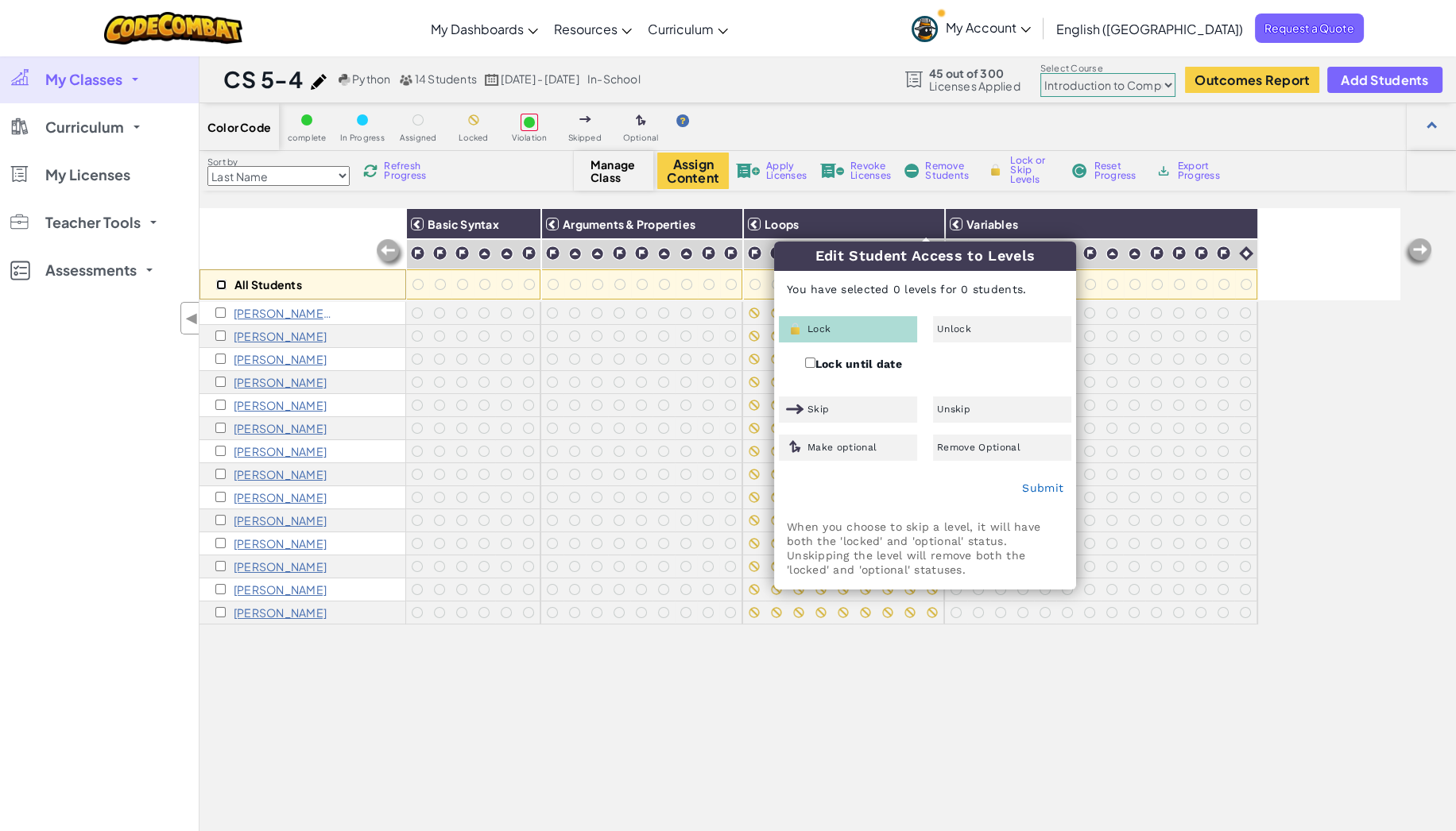
click at [220, 284] on input "checkbox" at bounding box center [221, 284] width 10 height 10
checkbox input "true"
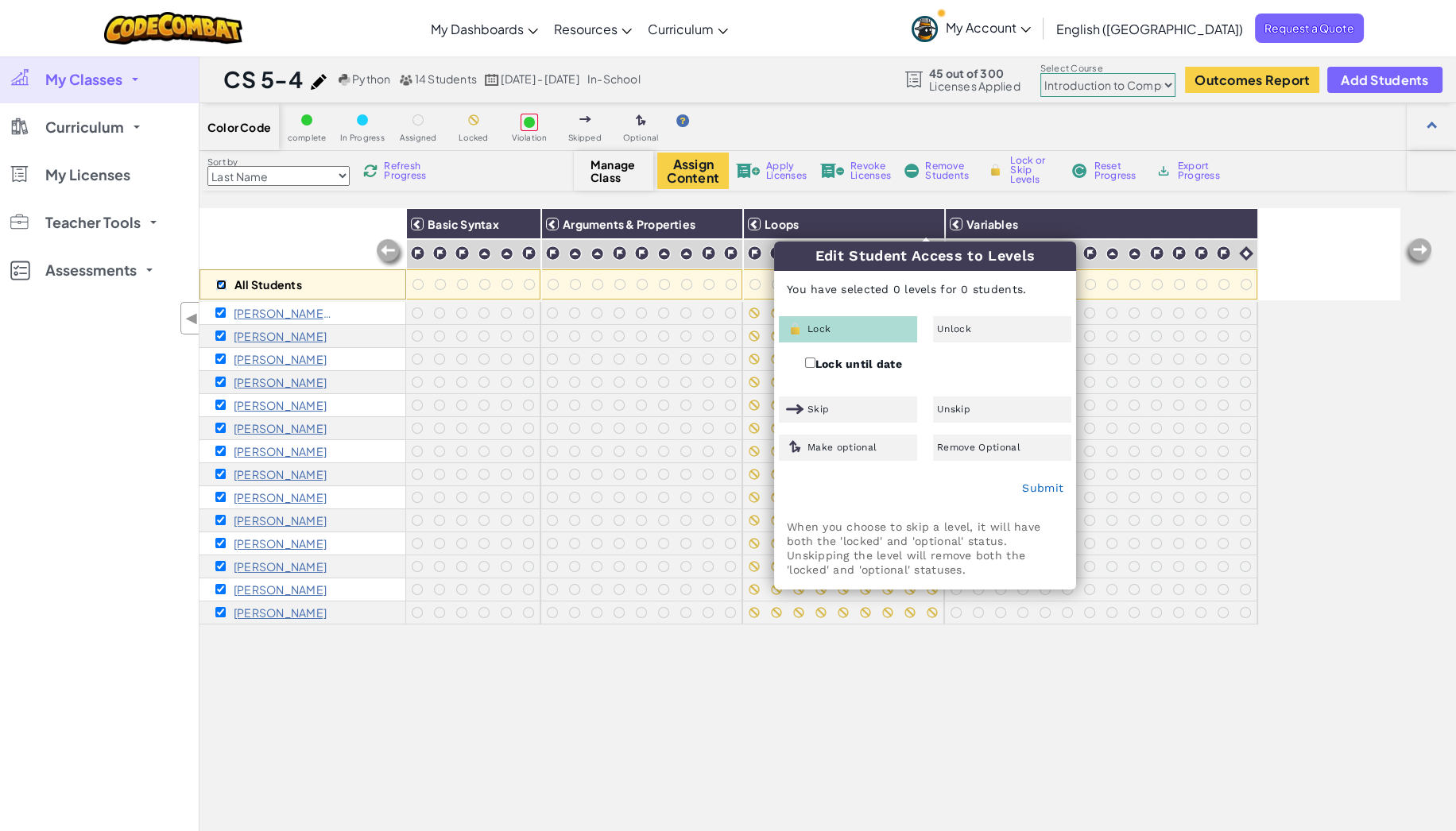
checkbox input "true"
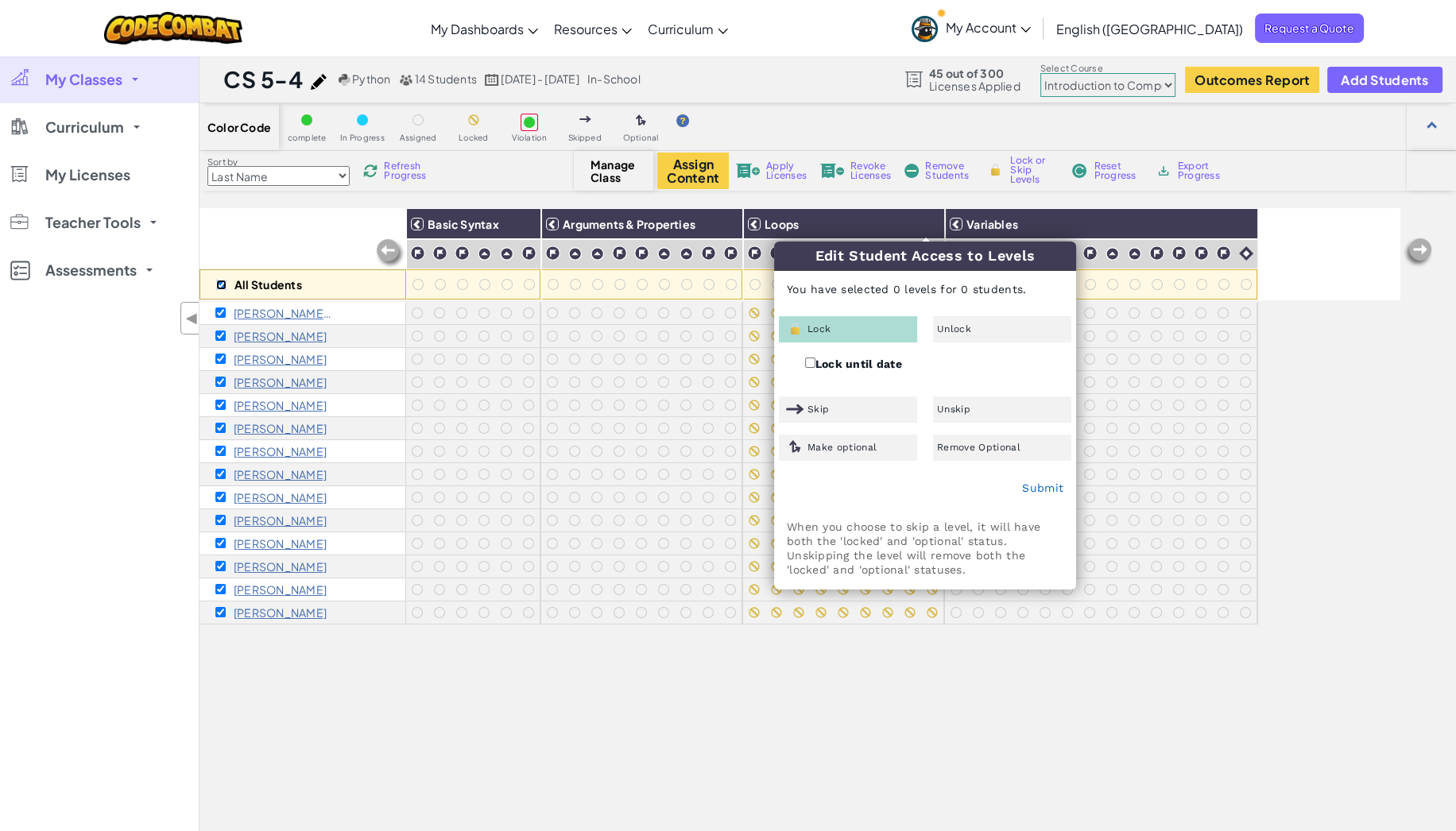
checkbox input "true"
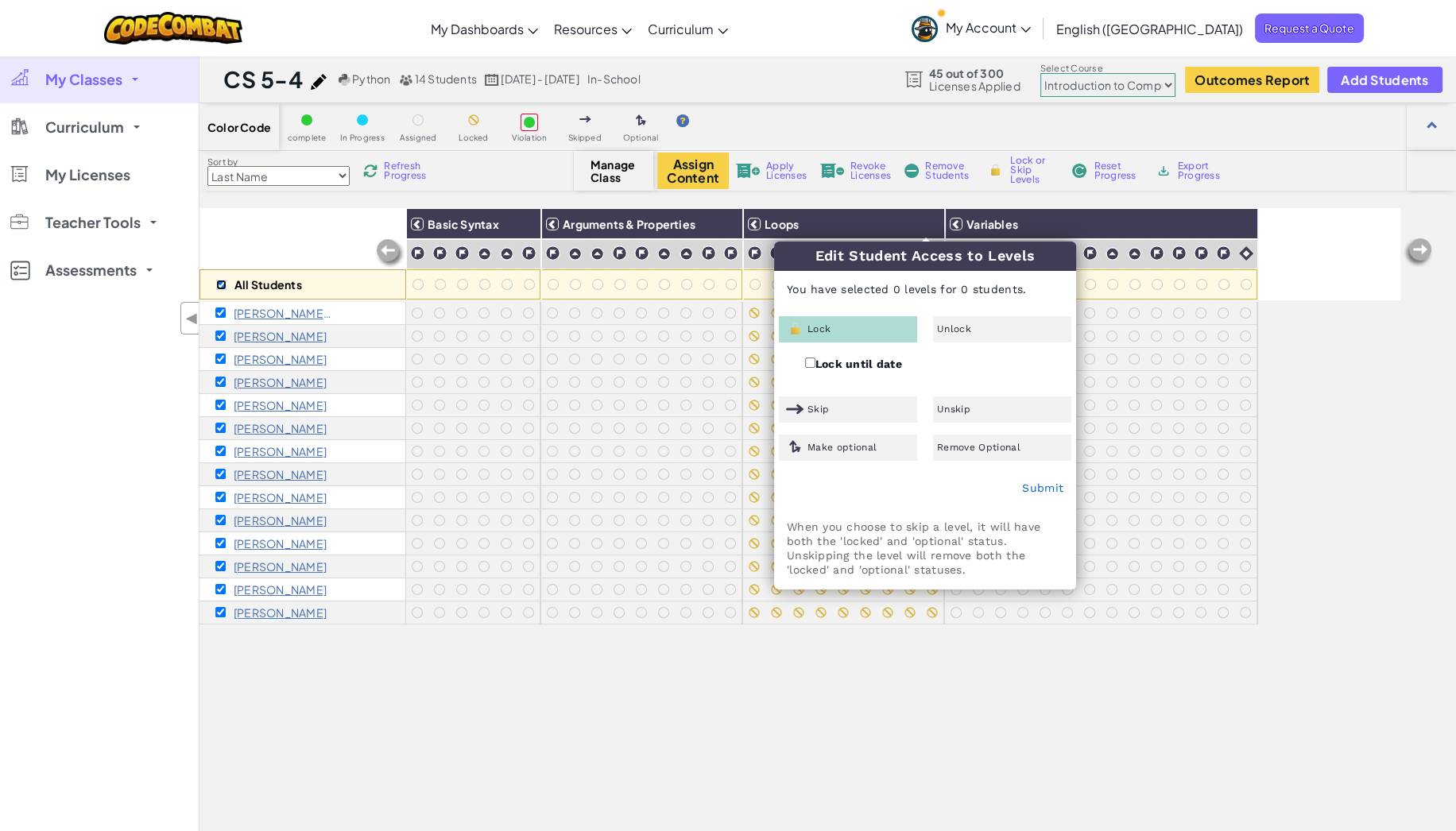
checkbox input "true"
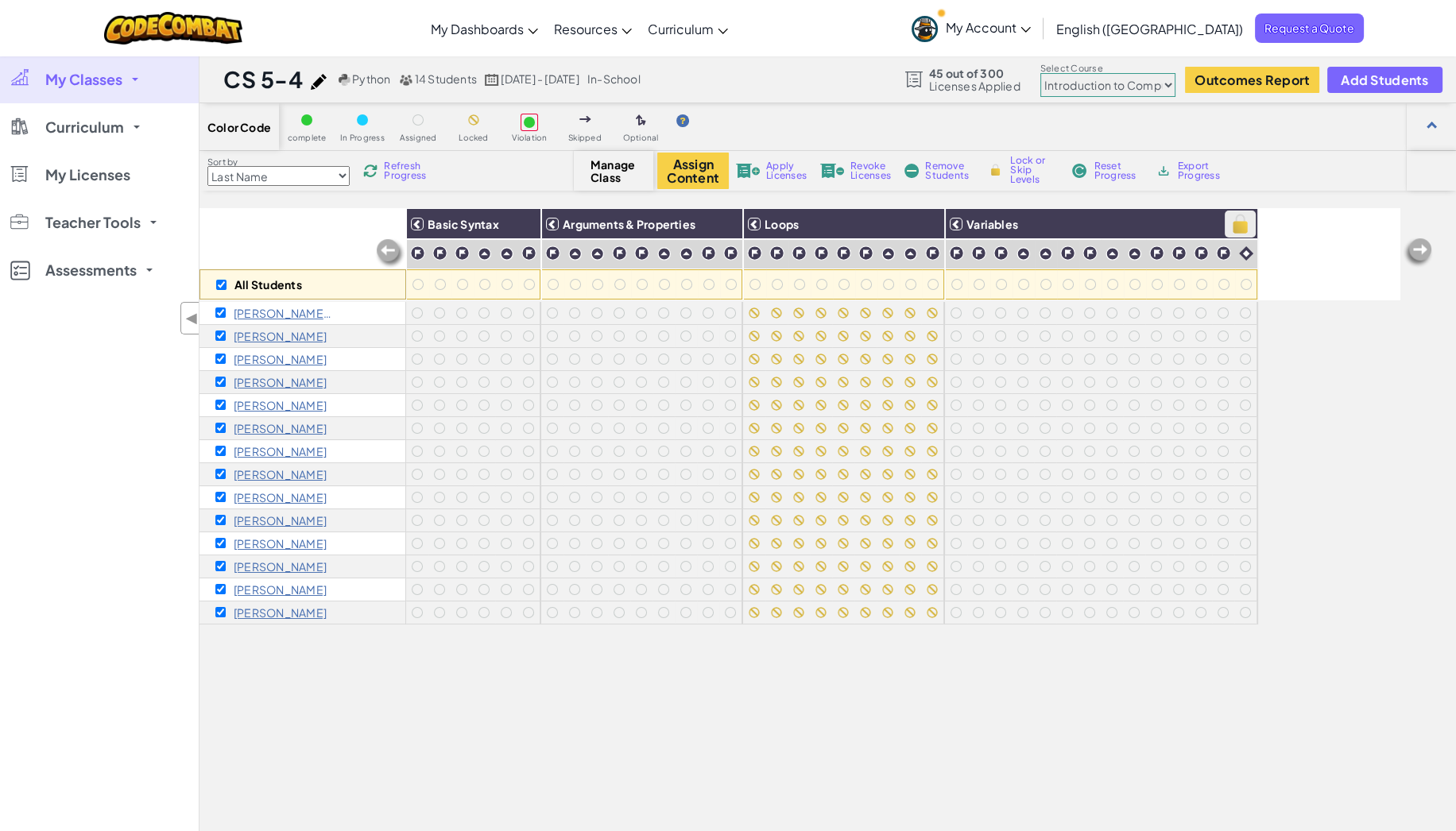
click at [1240, 220] on img at bounding box center [1241, 224] width 28 height 23
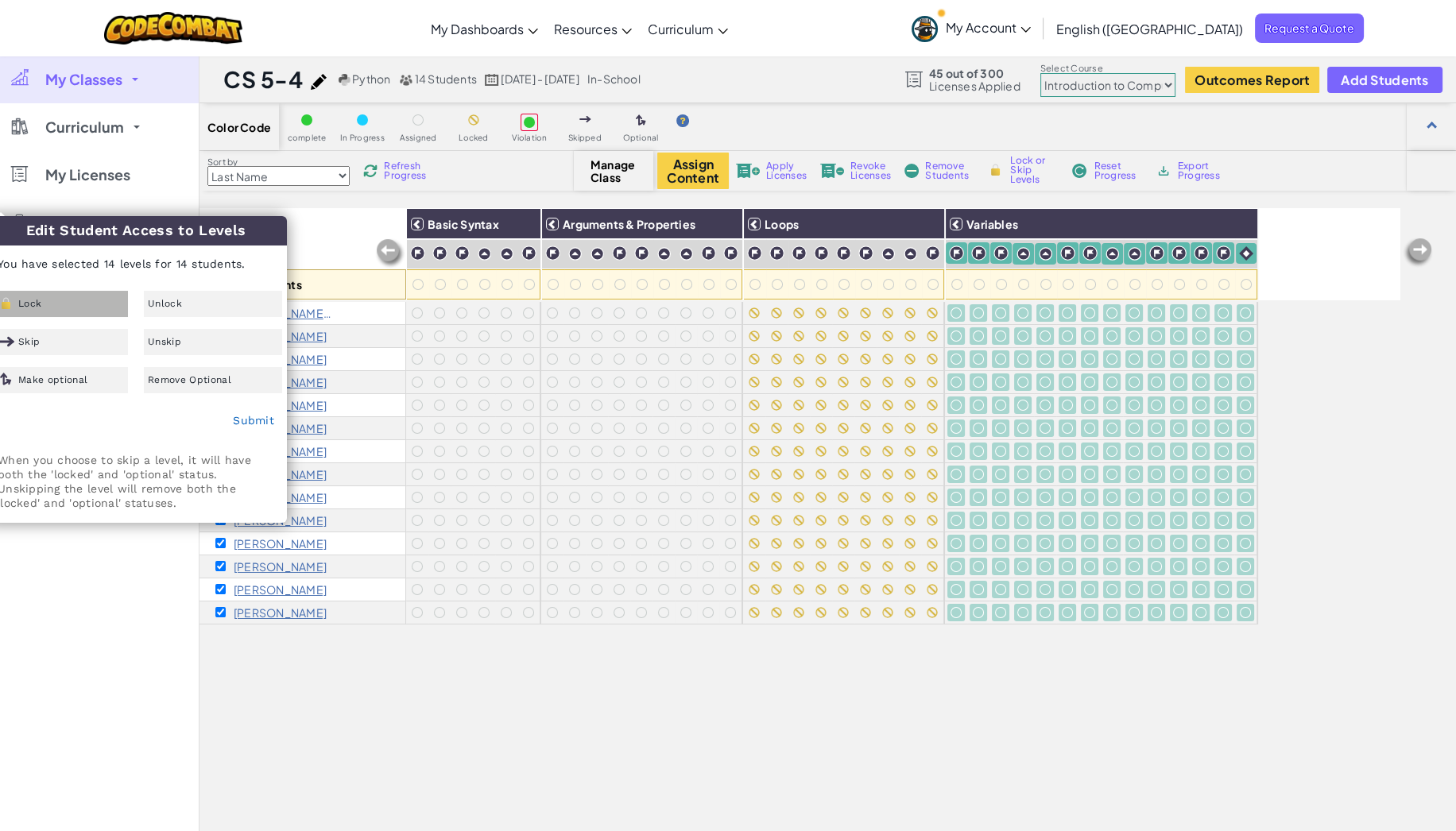
click at [64, 305] on div "Lock" at bounding box center [59, 304] width 139 height 26
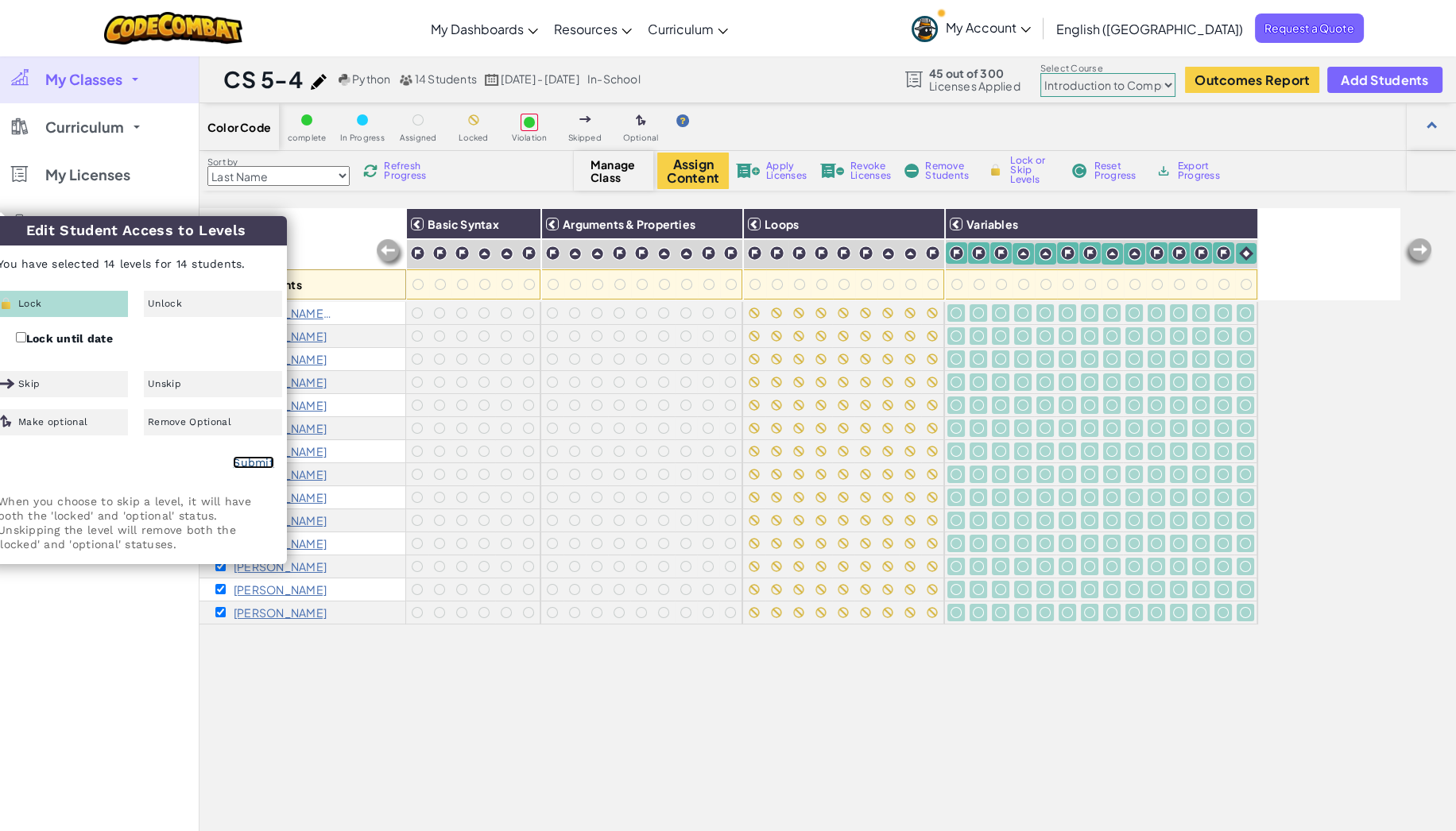
click at [250, 458] on link "Submit" at bounding box center [254, 462] width 41 height 13
checkbox input "false"
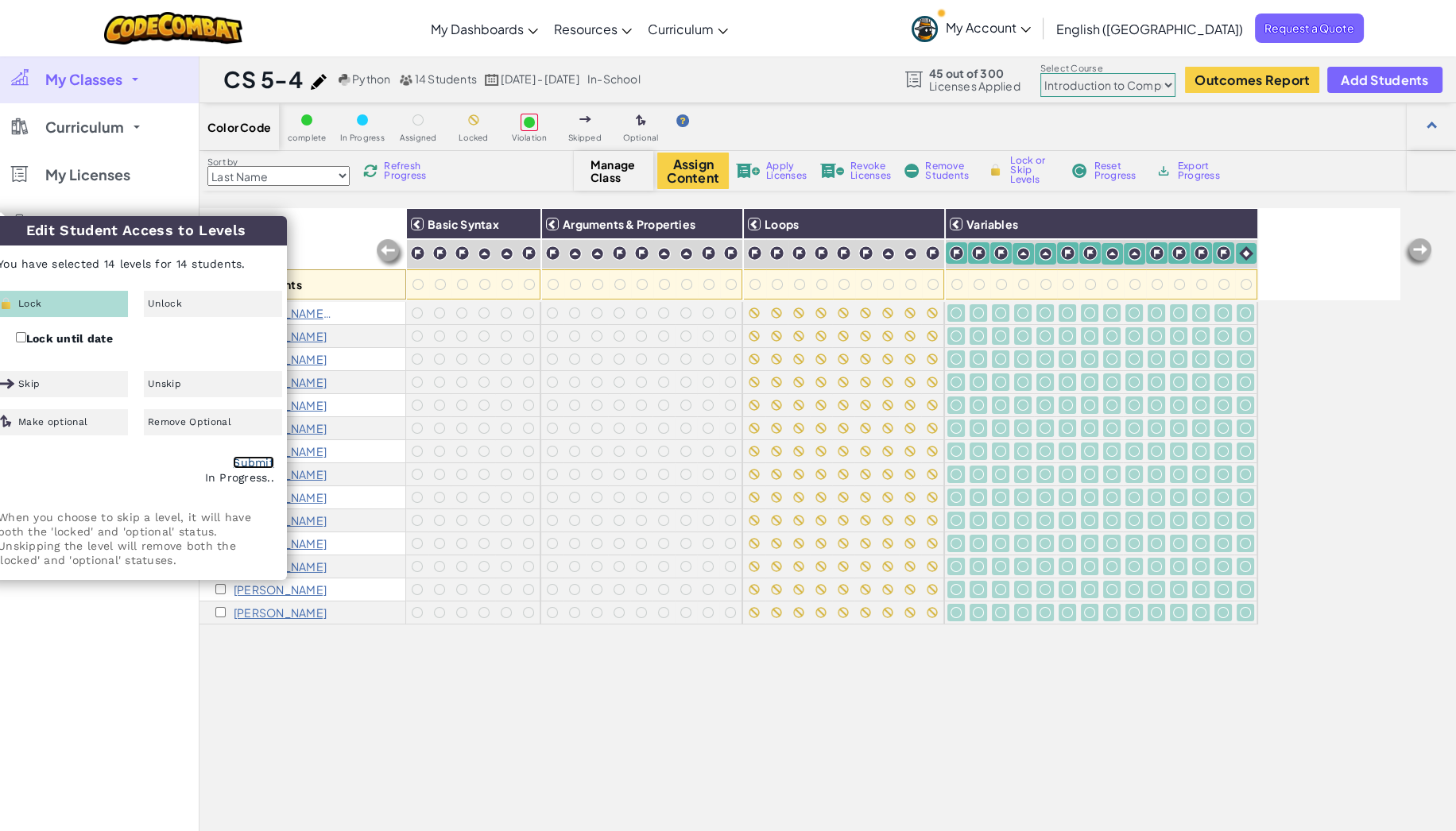
checkbox input "false"
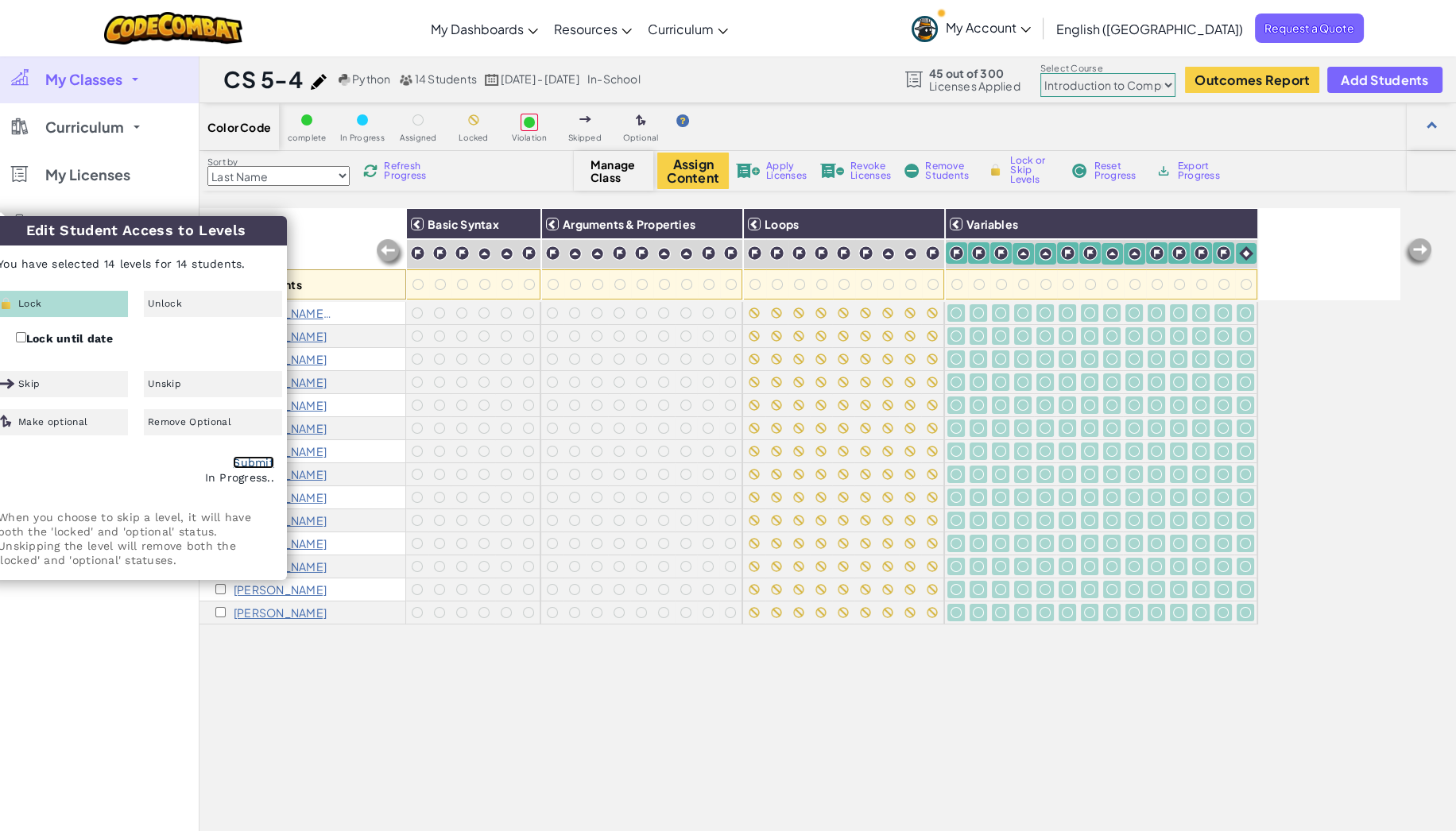
checkbox input "false"
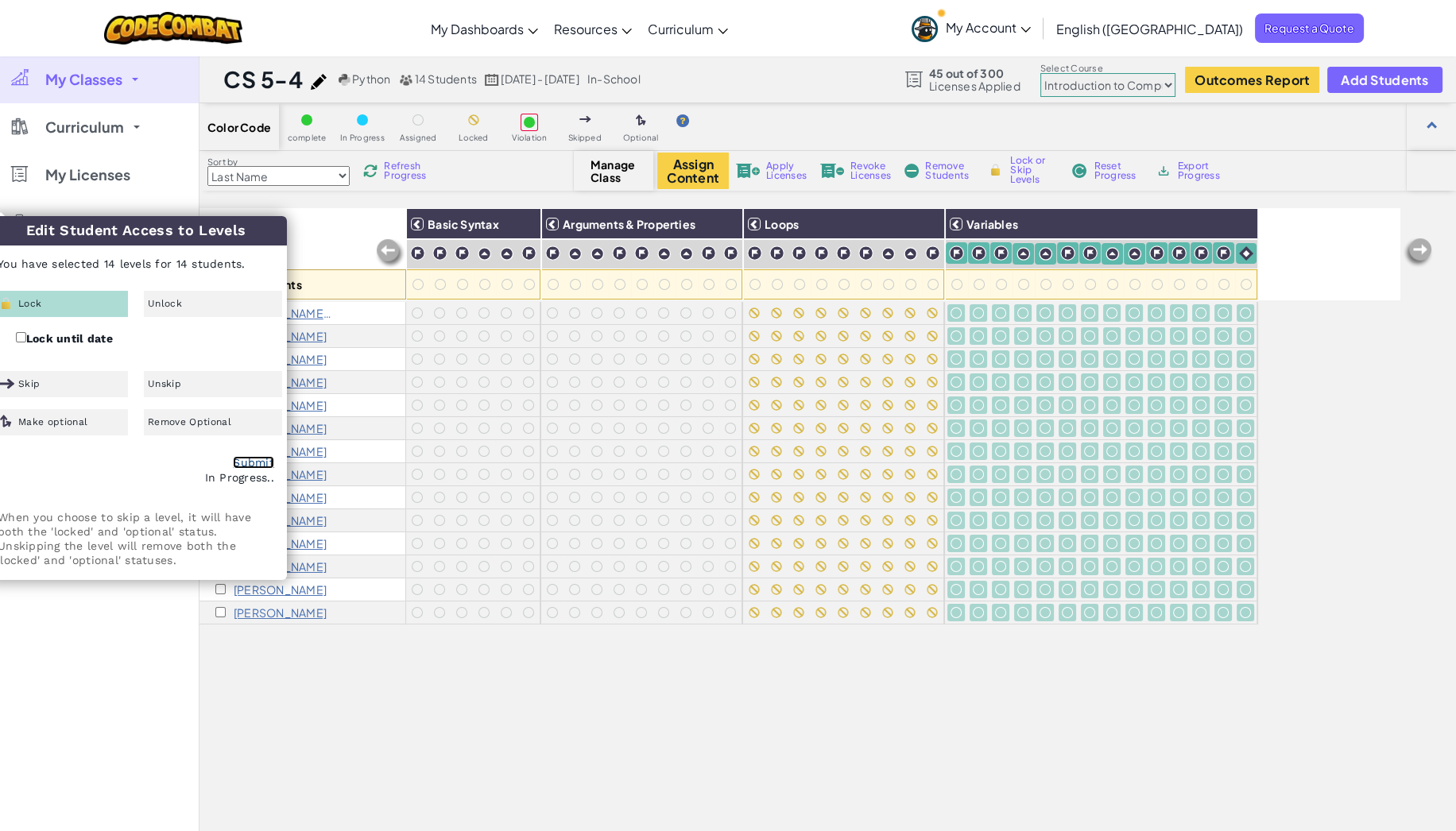
checkbox input "false"
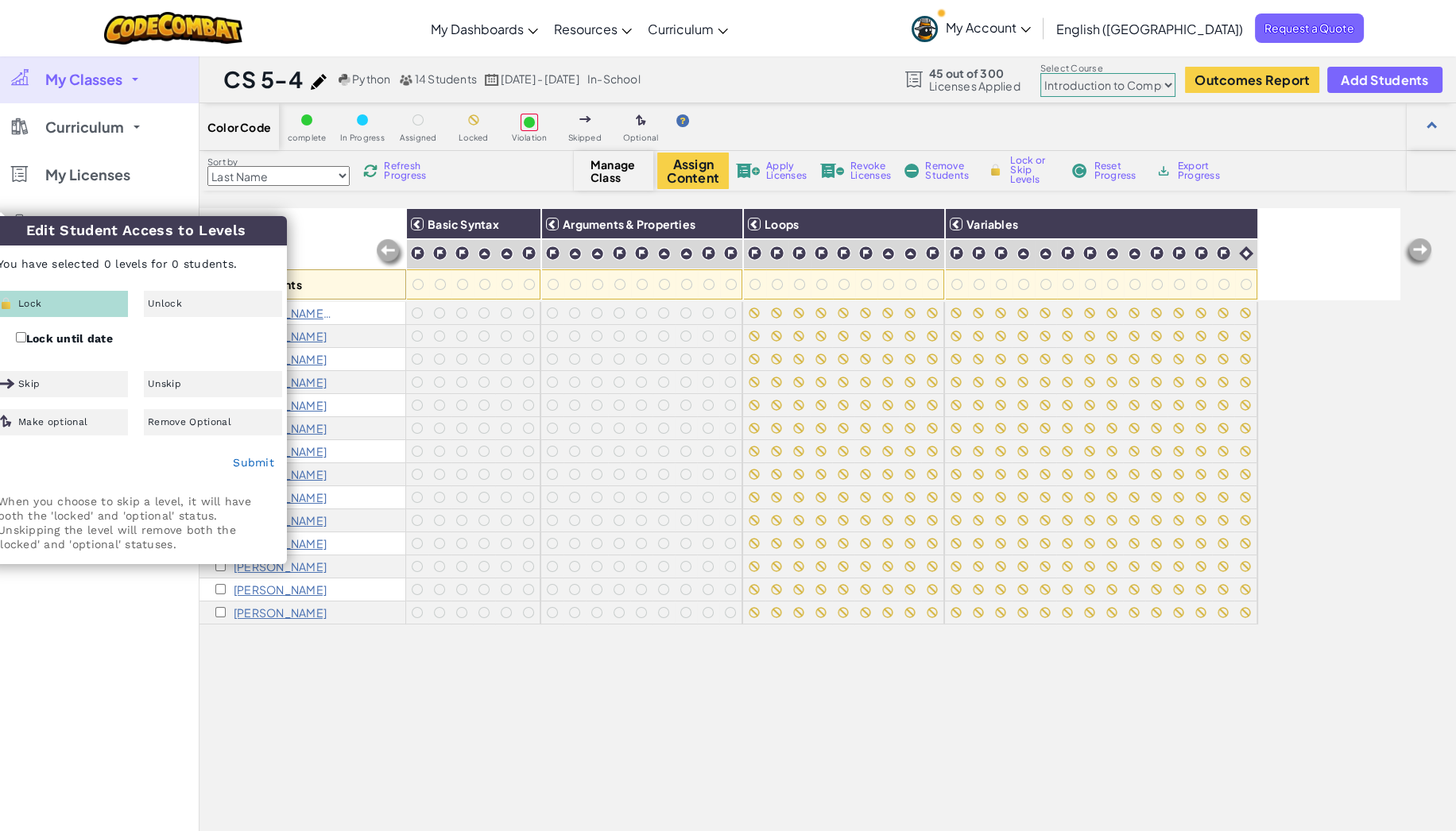
click at [276, 697] on div "All Students Basic Syntax Arguments & Properties Loops Variables Phelps Behrend…" at bounding box center [800, 583] width 1201 height 751
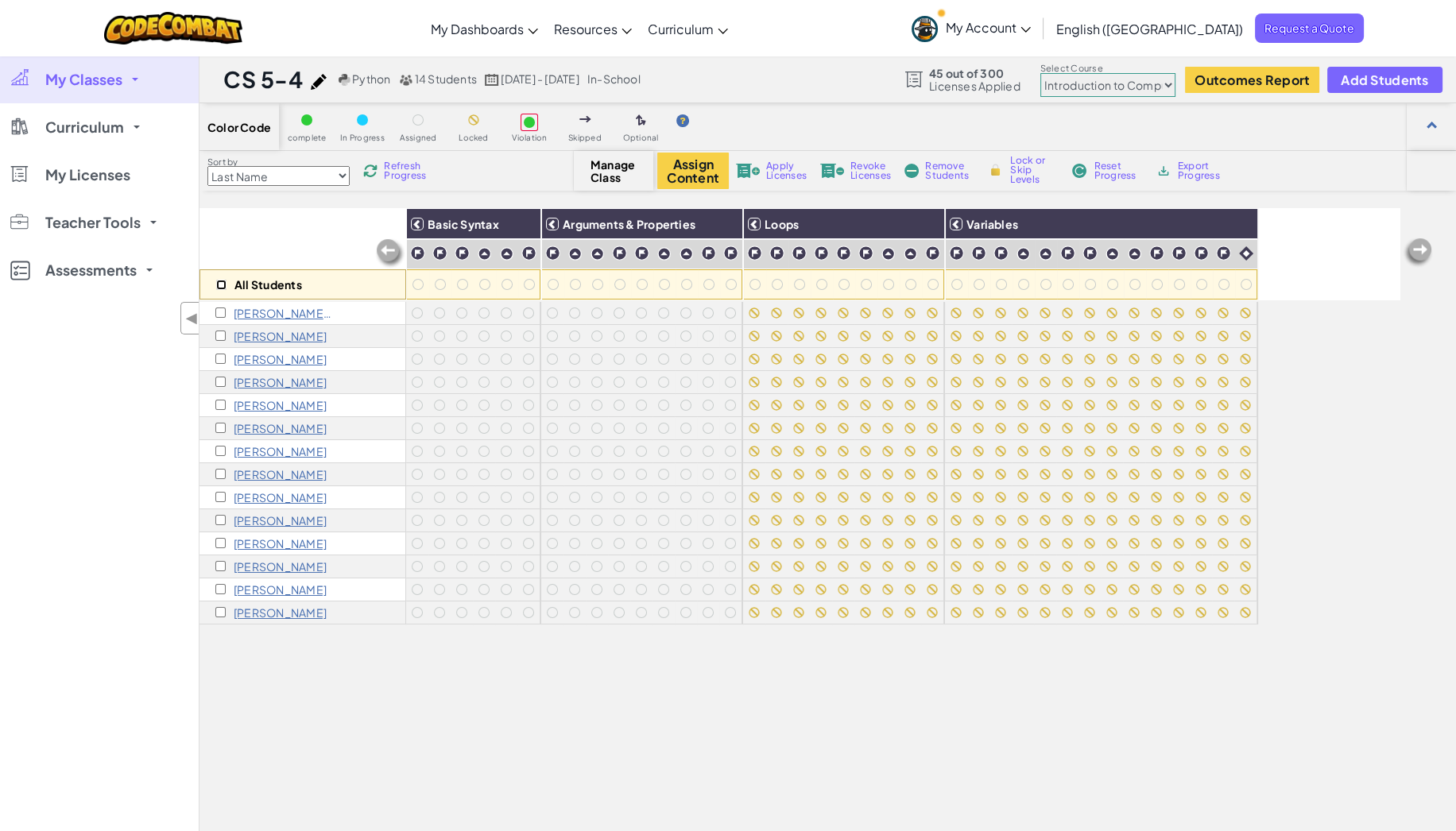
click at [219, 282] on input "checkbox" at bounding box center [221, 284] width 10 height 10
checkbox input "true"
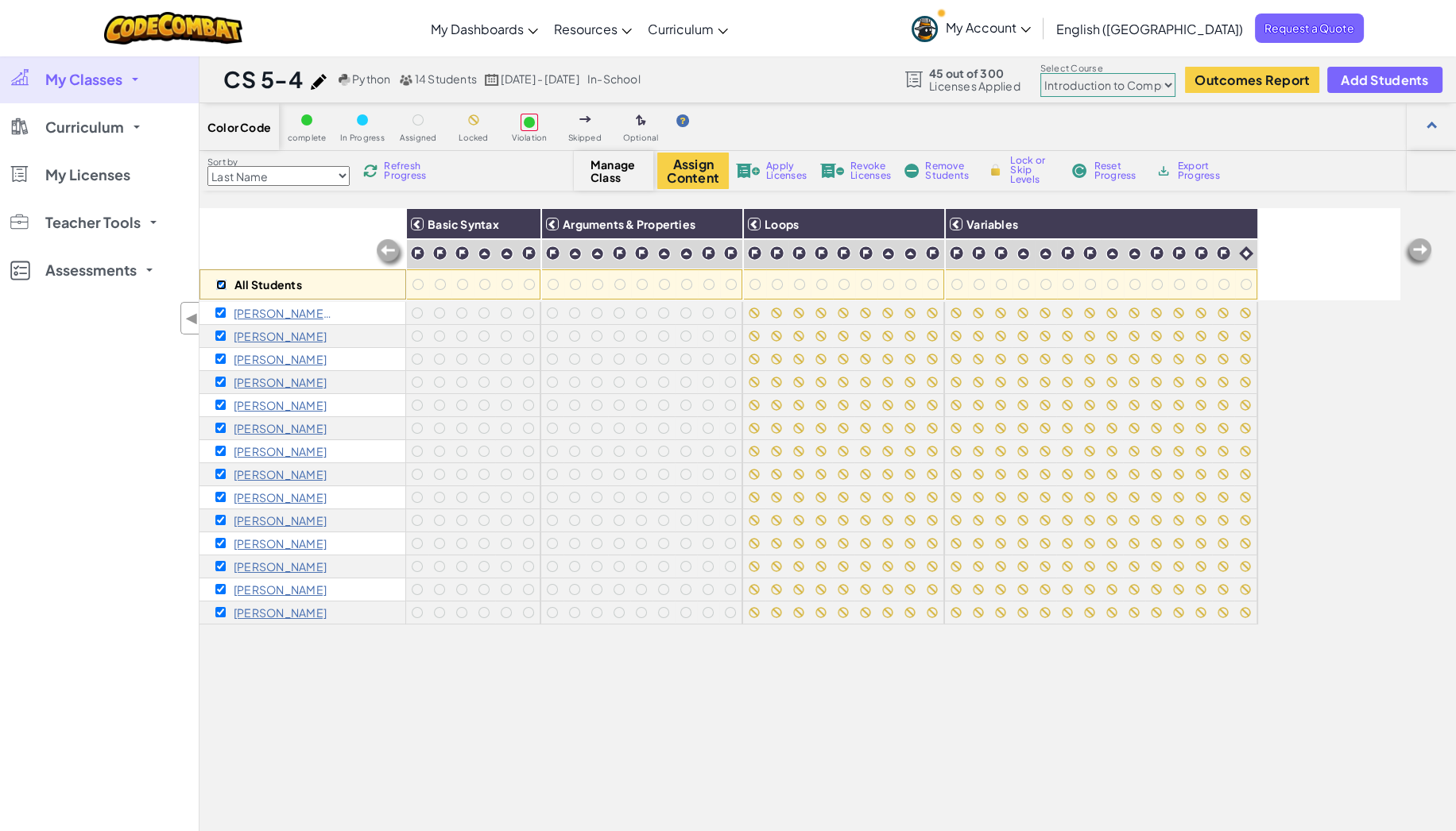
checkbox input "true"
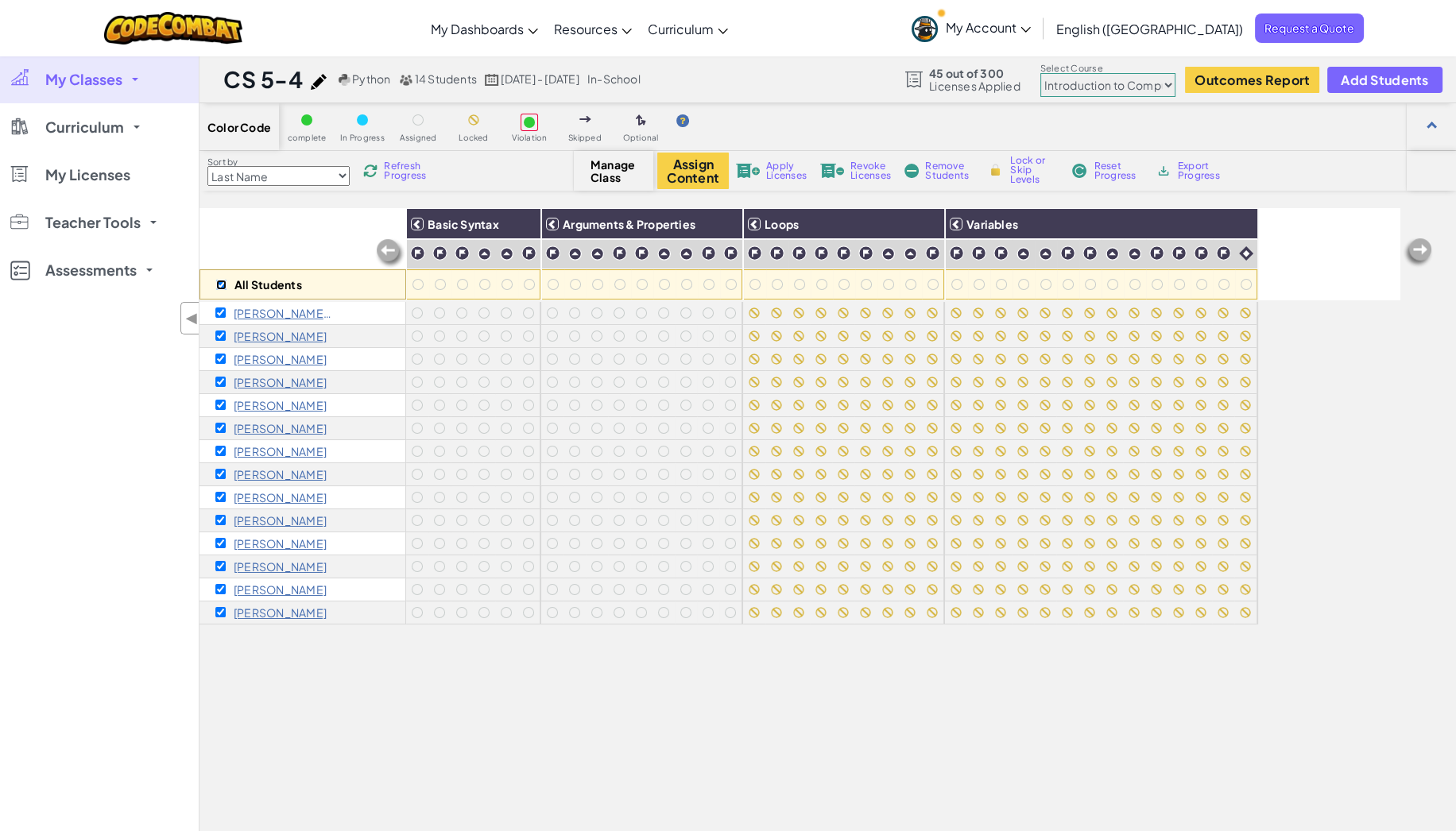
checkbox input "true"
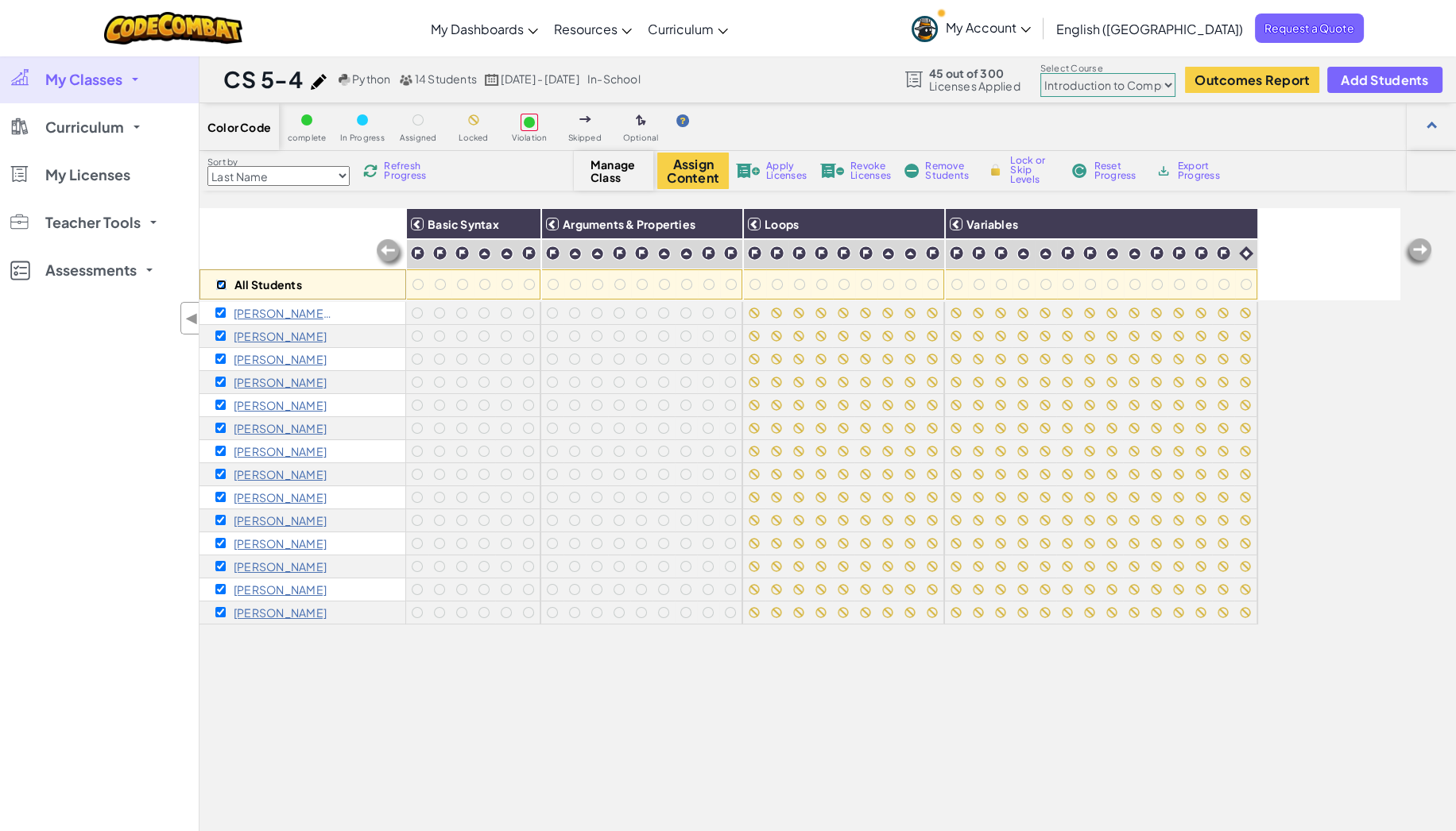
checkbox input "true"
click at [758, 168] on img at bounding box center [747, 170] width 23 height 14
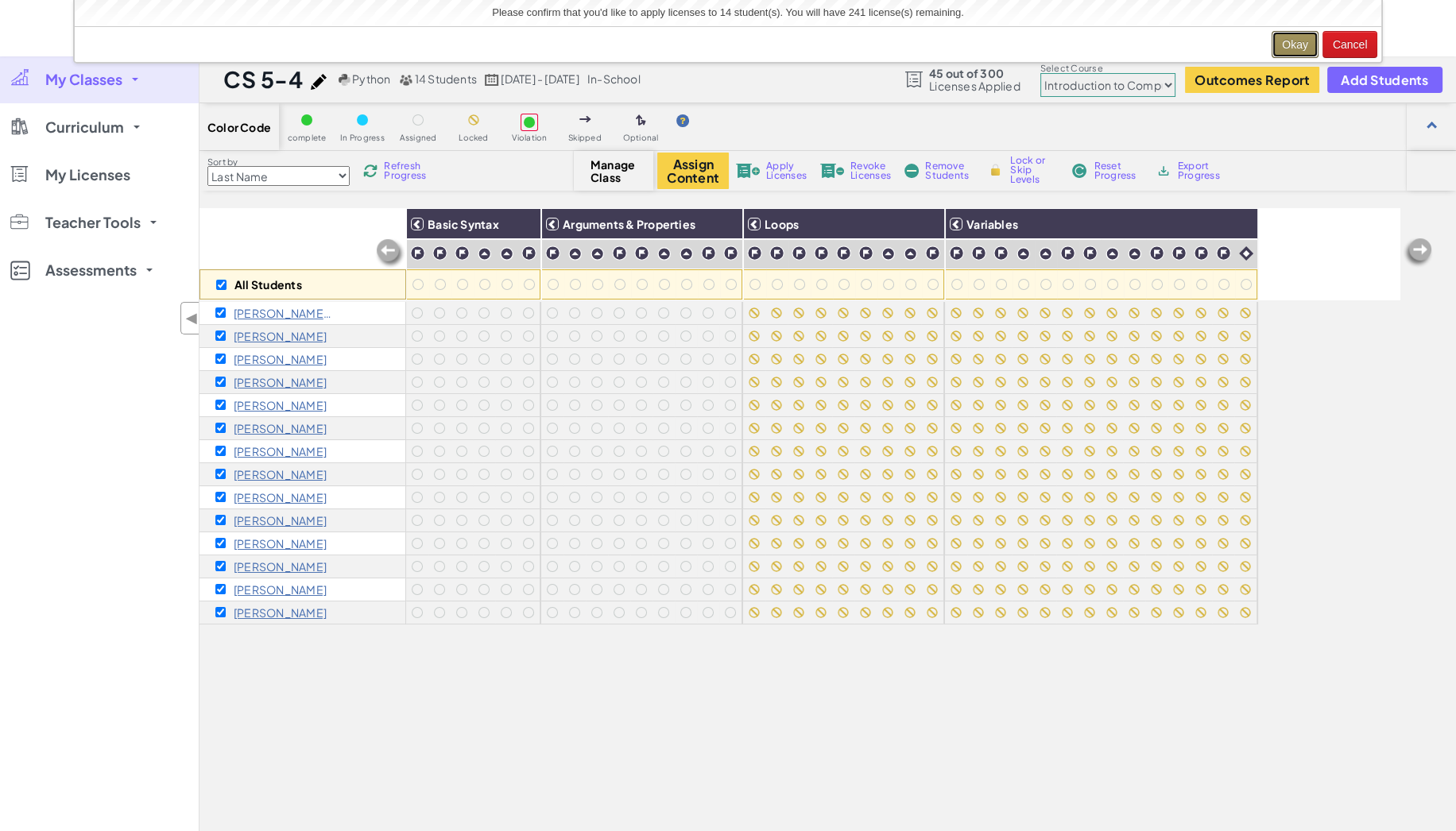
click at [1301, 41] on button "Okay" at bounding box center [1295, 44] width 47 height 27
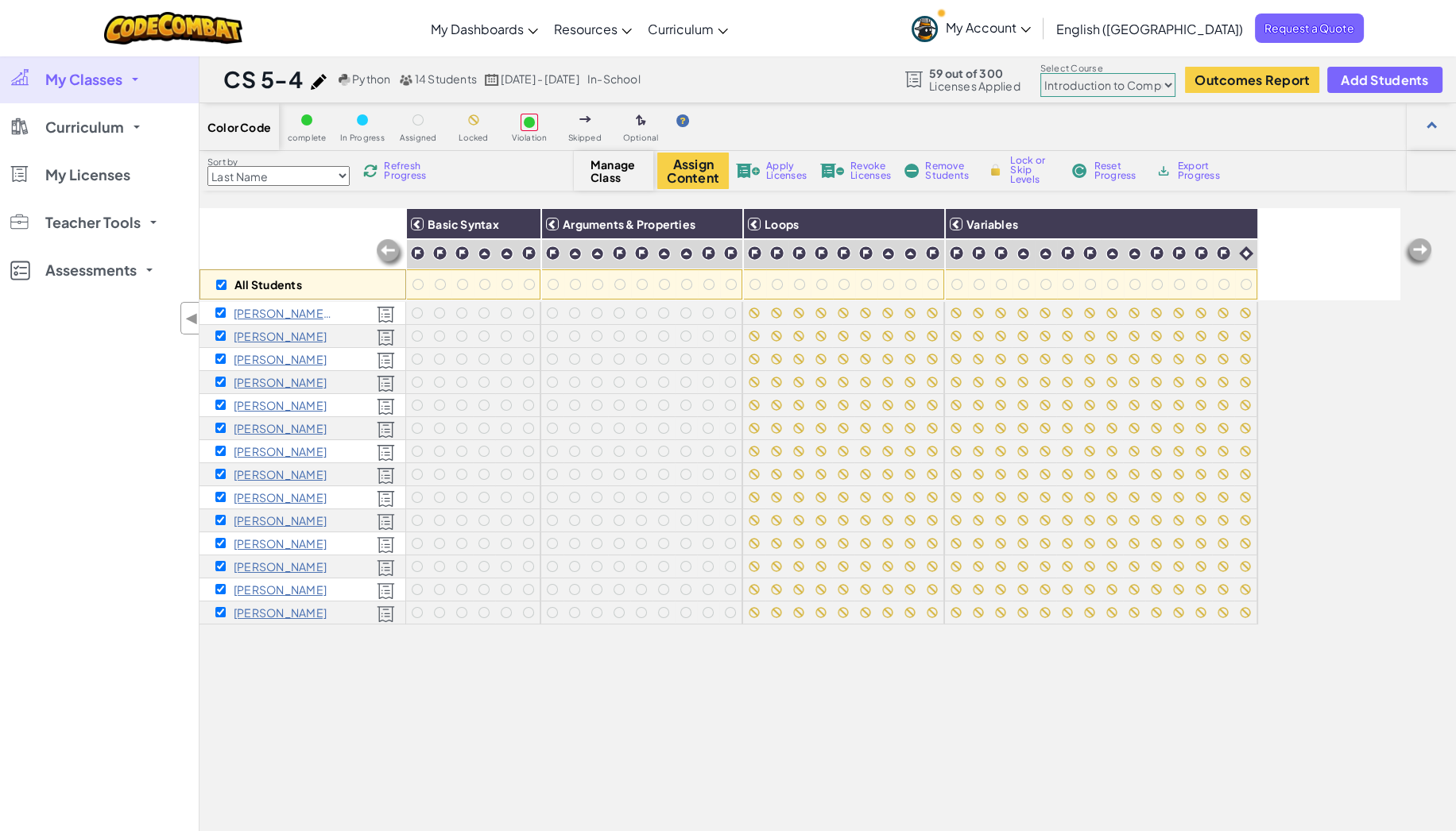
click at [96, 73] on span "My Classes" at bounding box center [83, 79] width 77 height 14
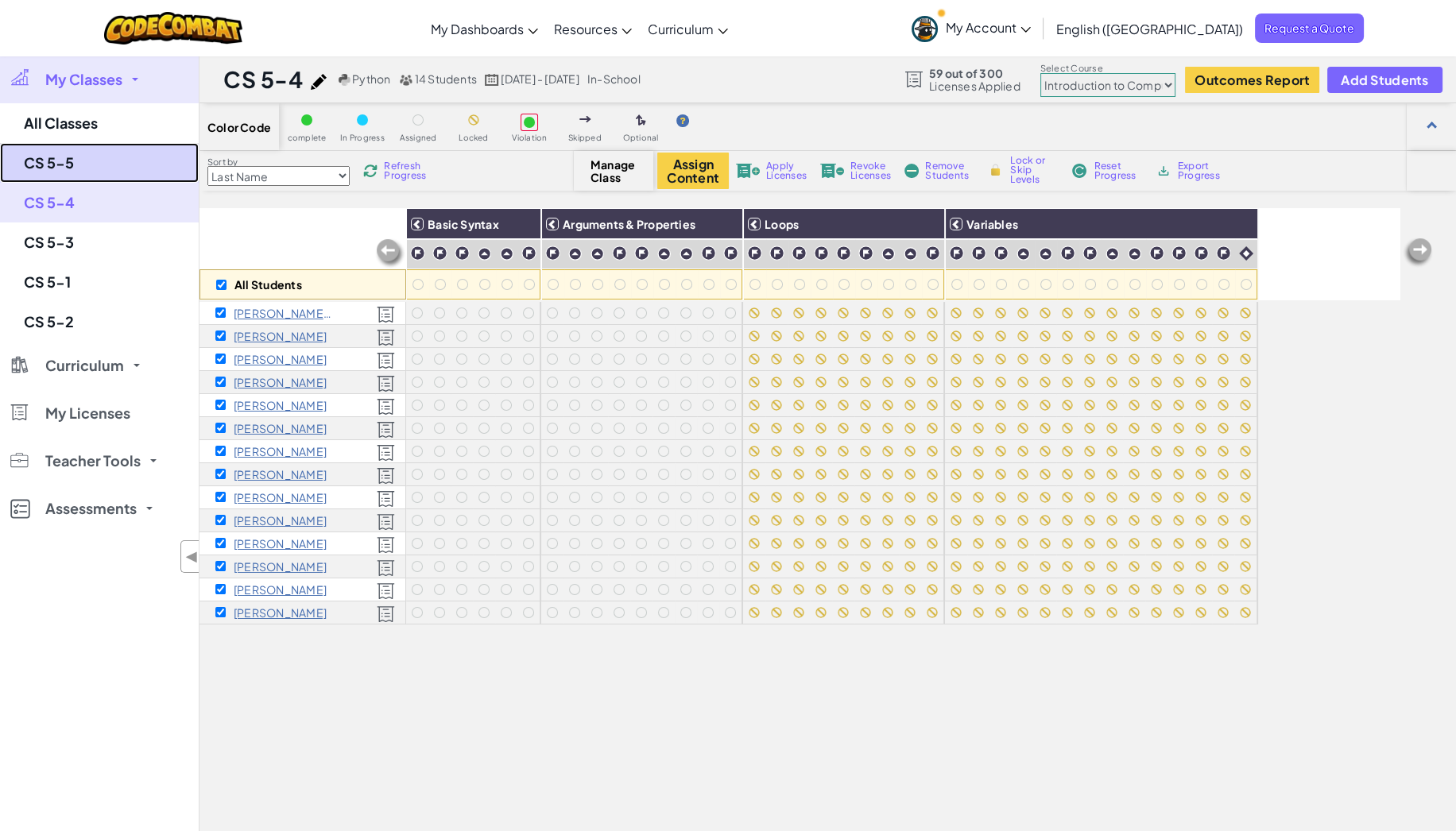
click at [68, 153] on link "CS 5-5" at bounding box center [99, 163] width 199 height 39
checkbox input "false"
select select "560f1a9f22961295f9427742"
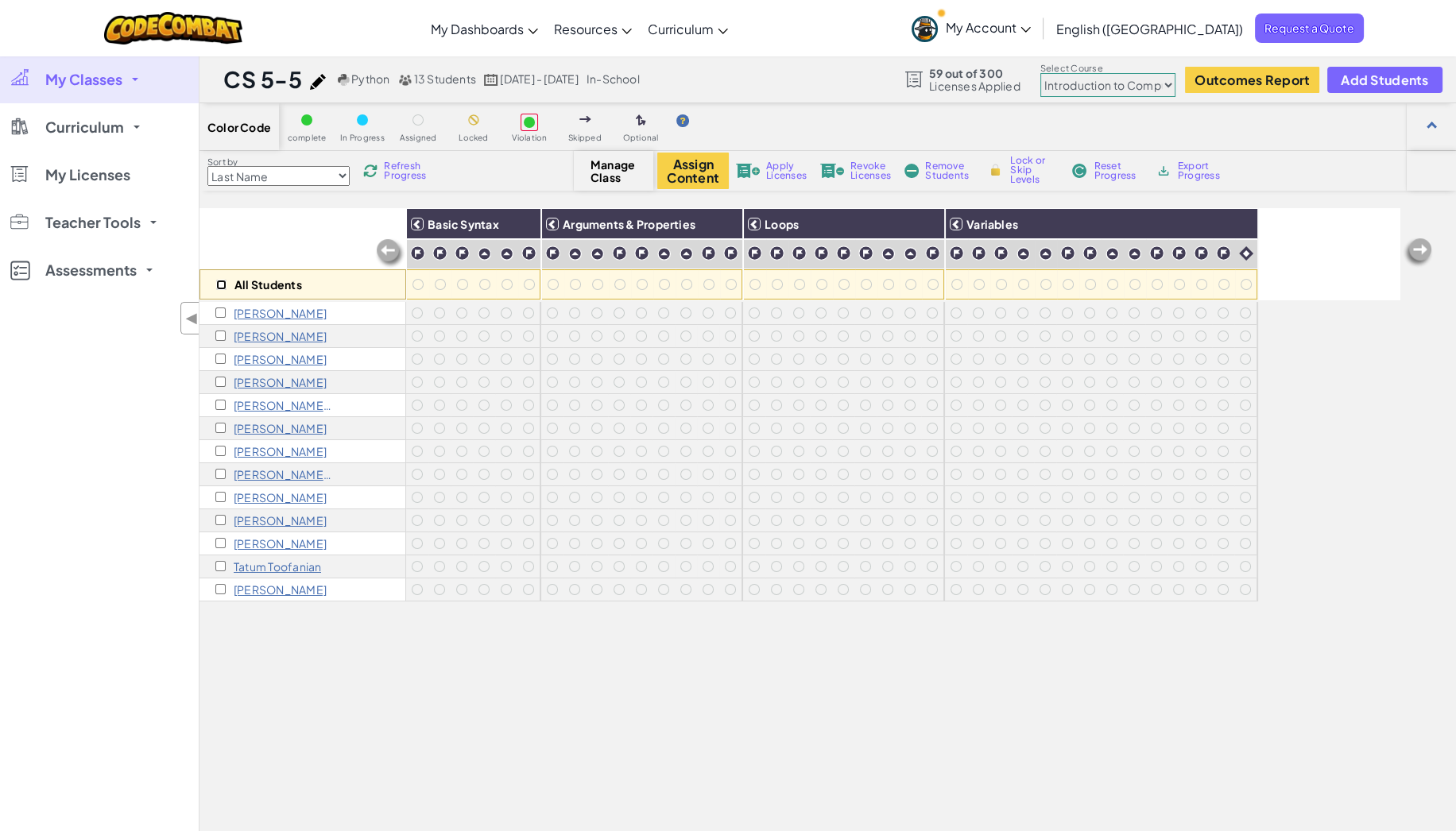
click at [221, 284] on input "checkbox" at bounding box center [221, 284] width 10 height 10
checkbox input "true"
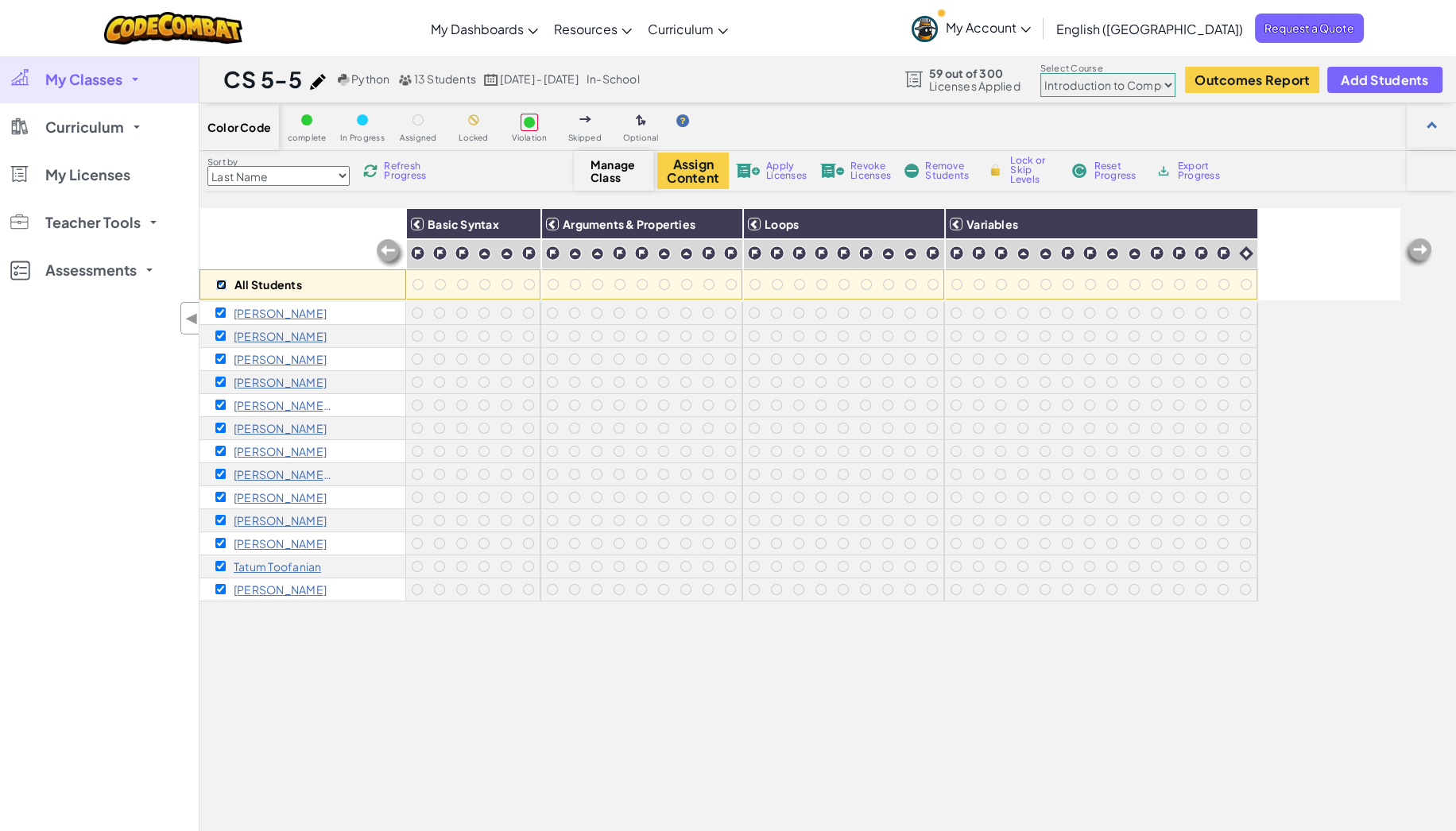
checkbox input "true"
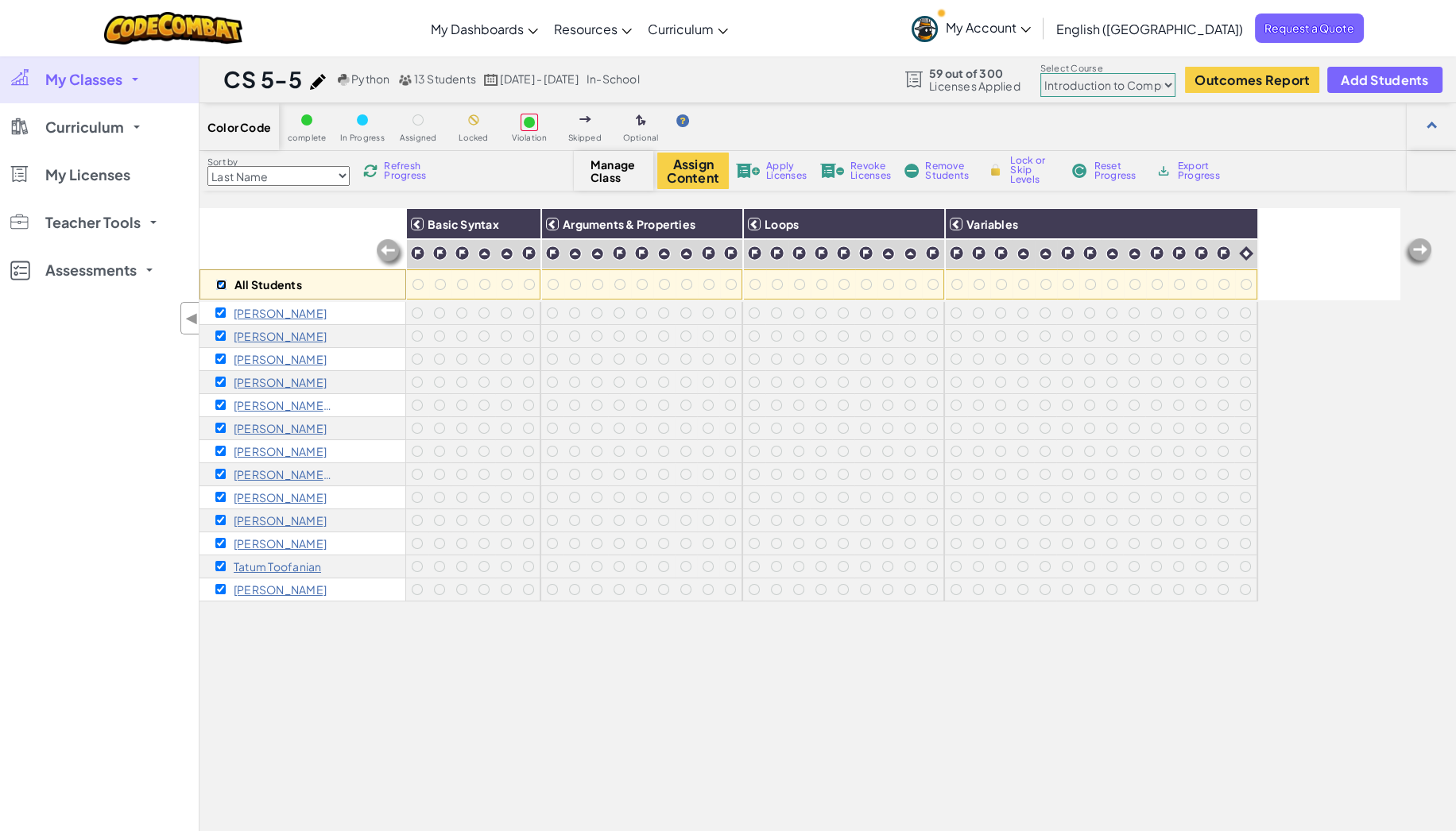
checkbox input "true"
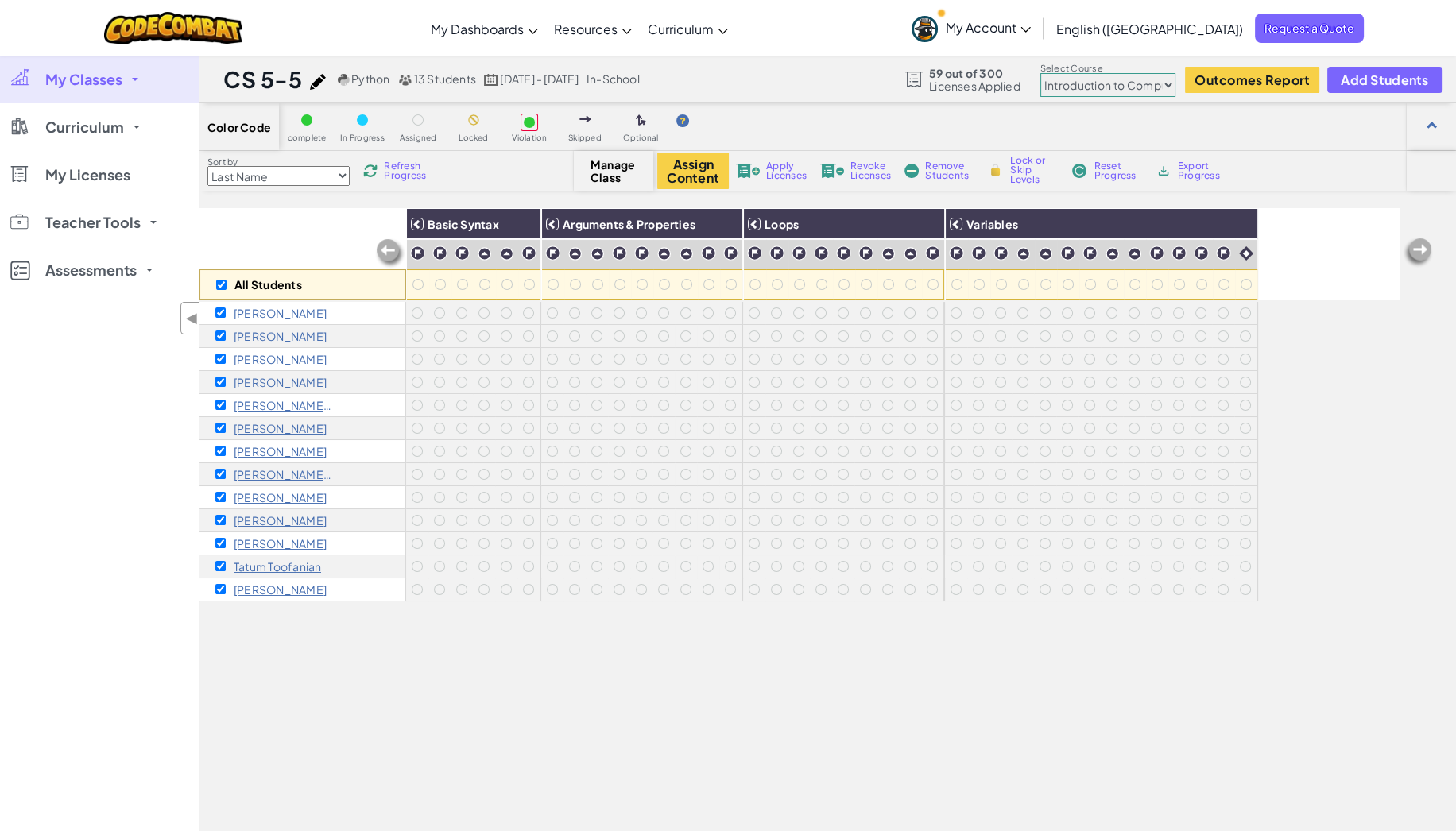
click at [781, 173] on span "Apply Licenses" at bounding box center [786, 170] width 40 height 19
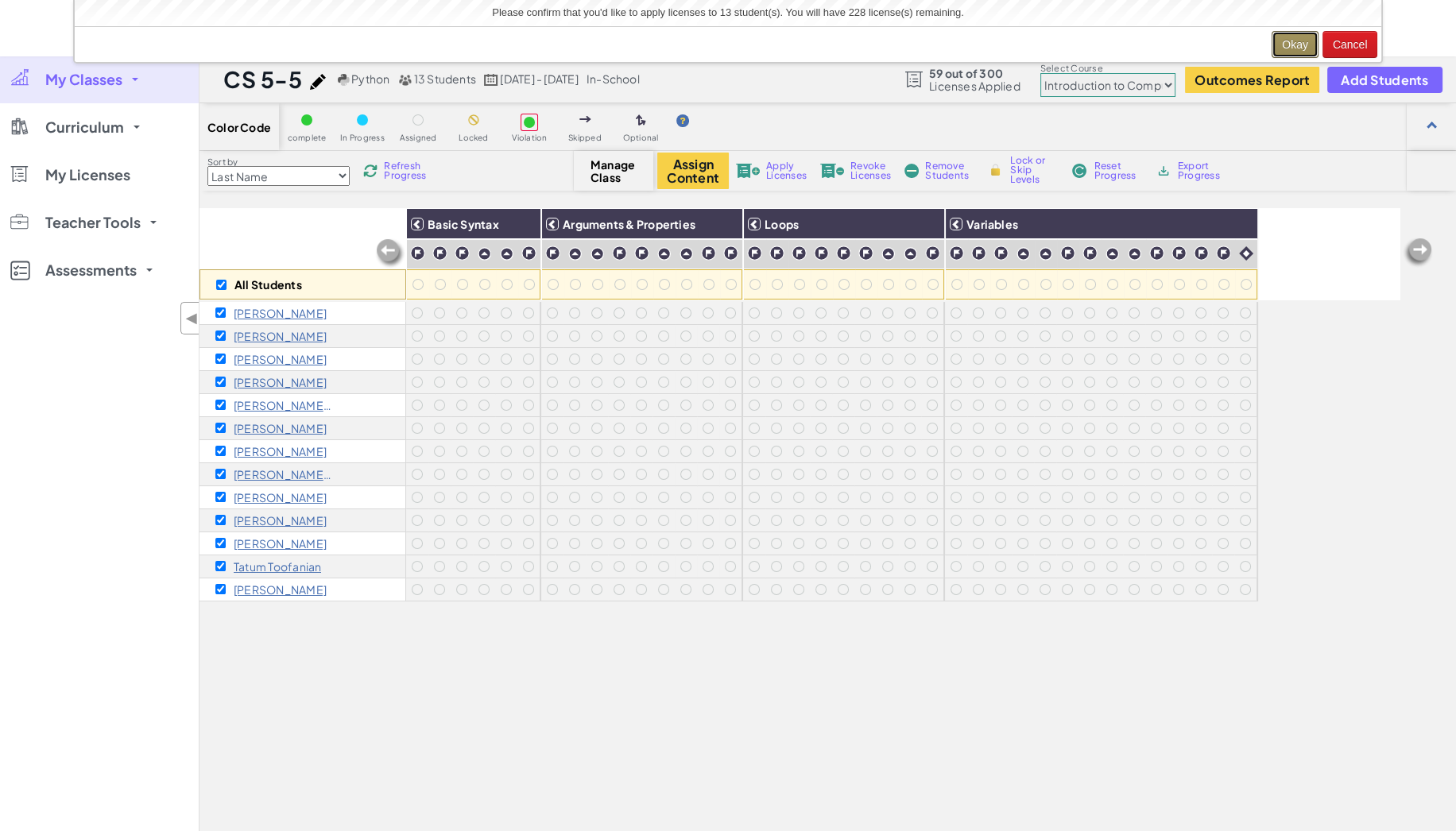
click at [1294, 38] on button "Okay" at bounding box center [1295, 44] width 47 height 27
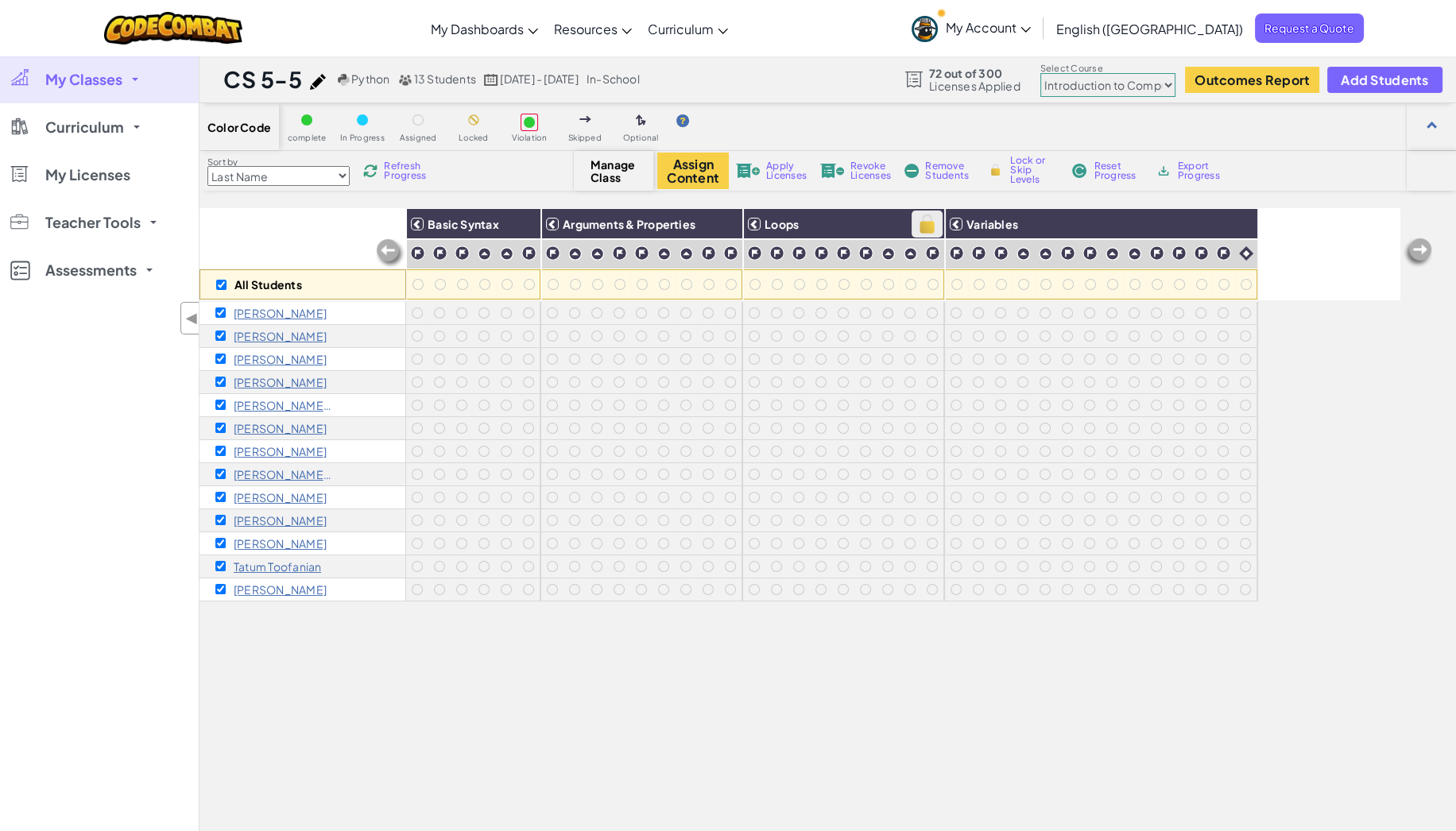
click at [922, 221] on img at bounding box center [927, 224] width 28 height 23
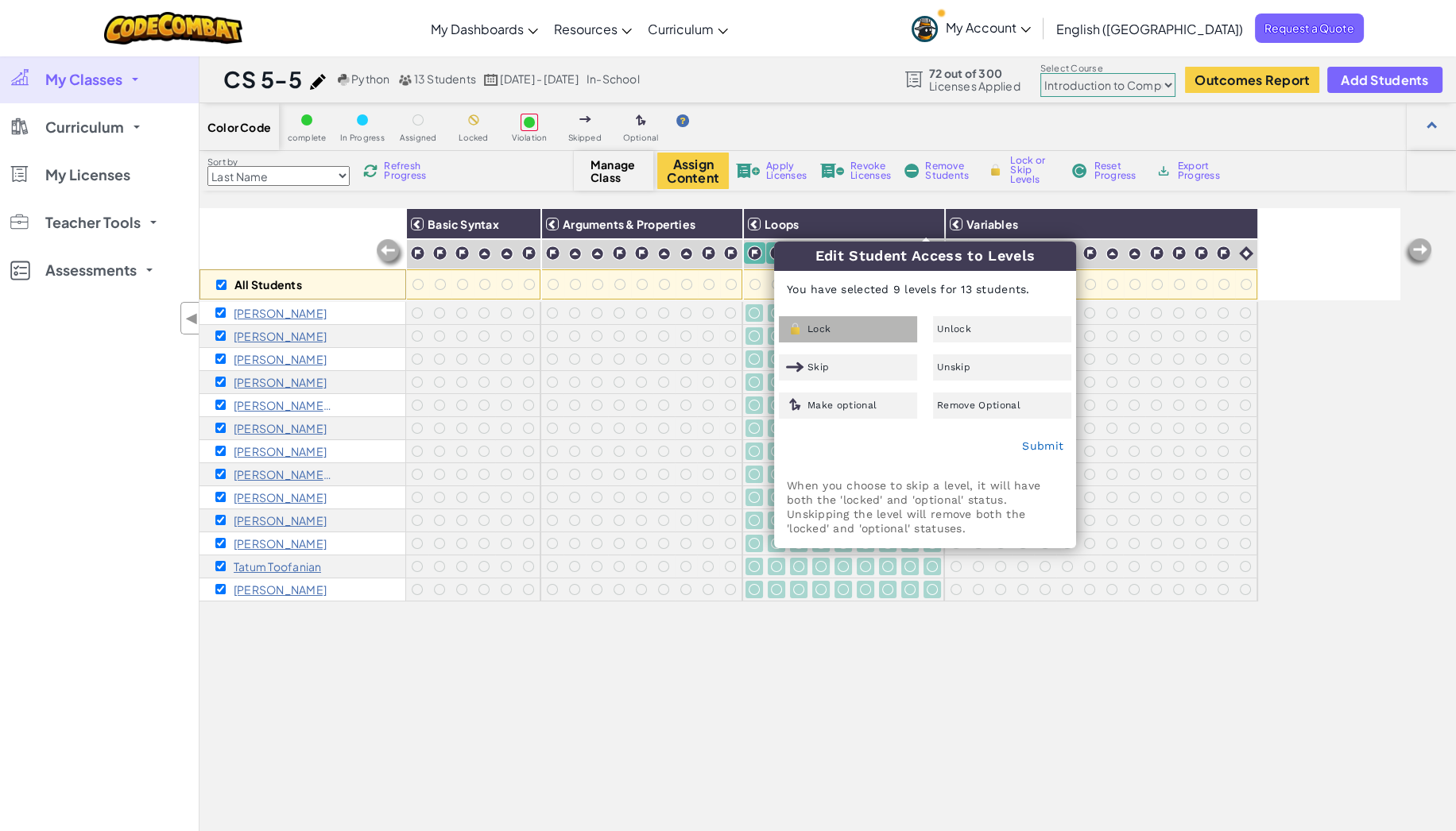
click at [832, 323] on div "Lock" at bounding box center [848, 329] width 139 height 26
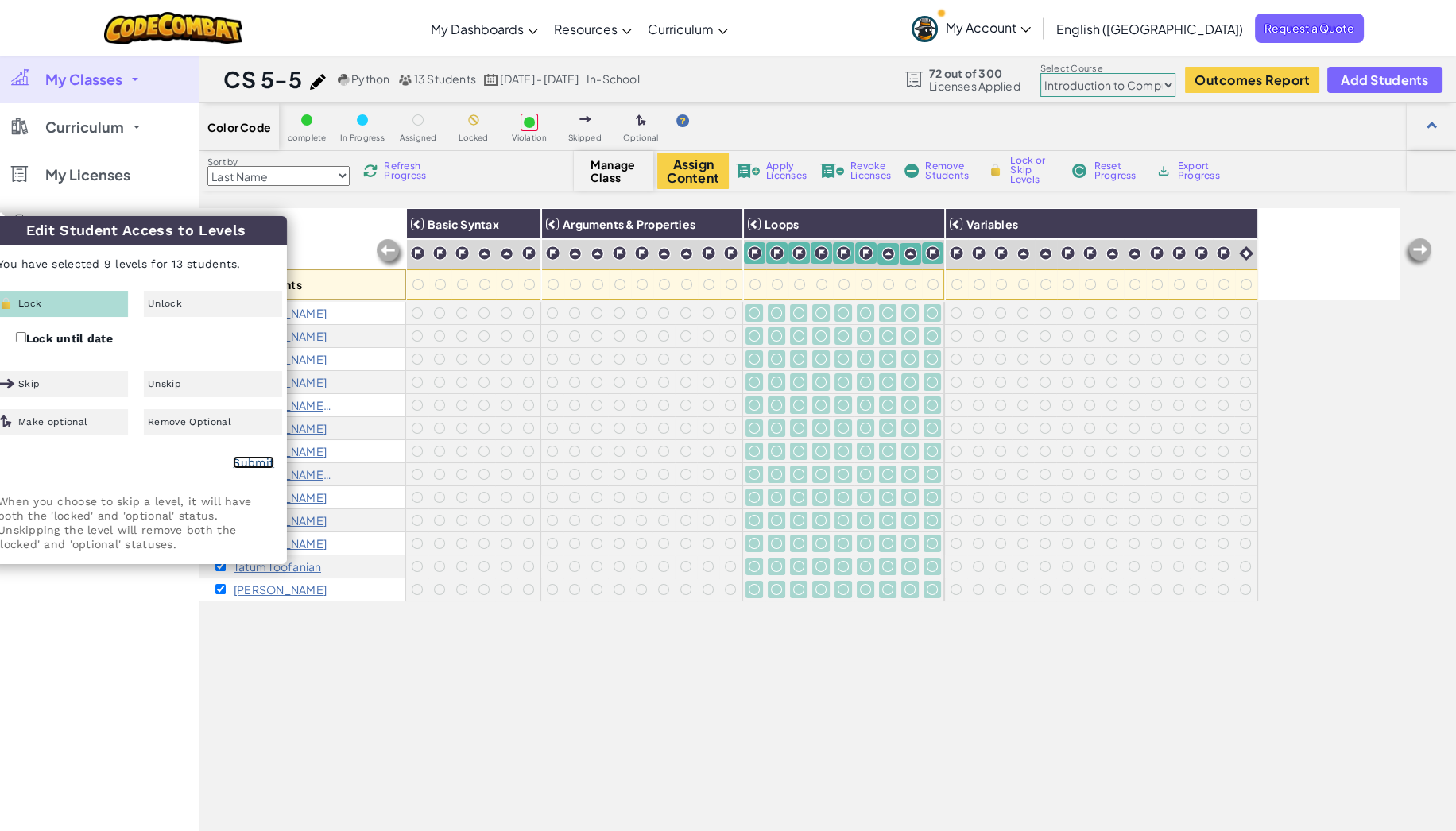
click at [253, 468] on link "Submit" at bounding box center [254, 462] width 41 height 13
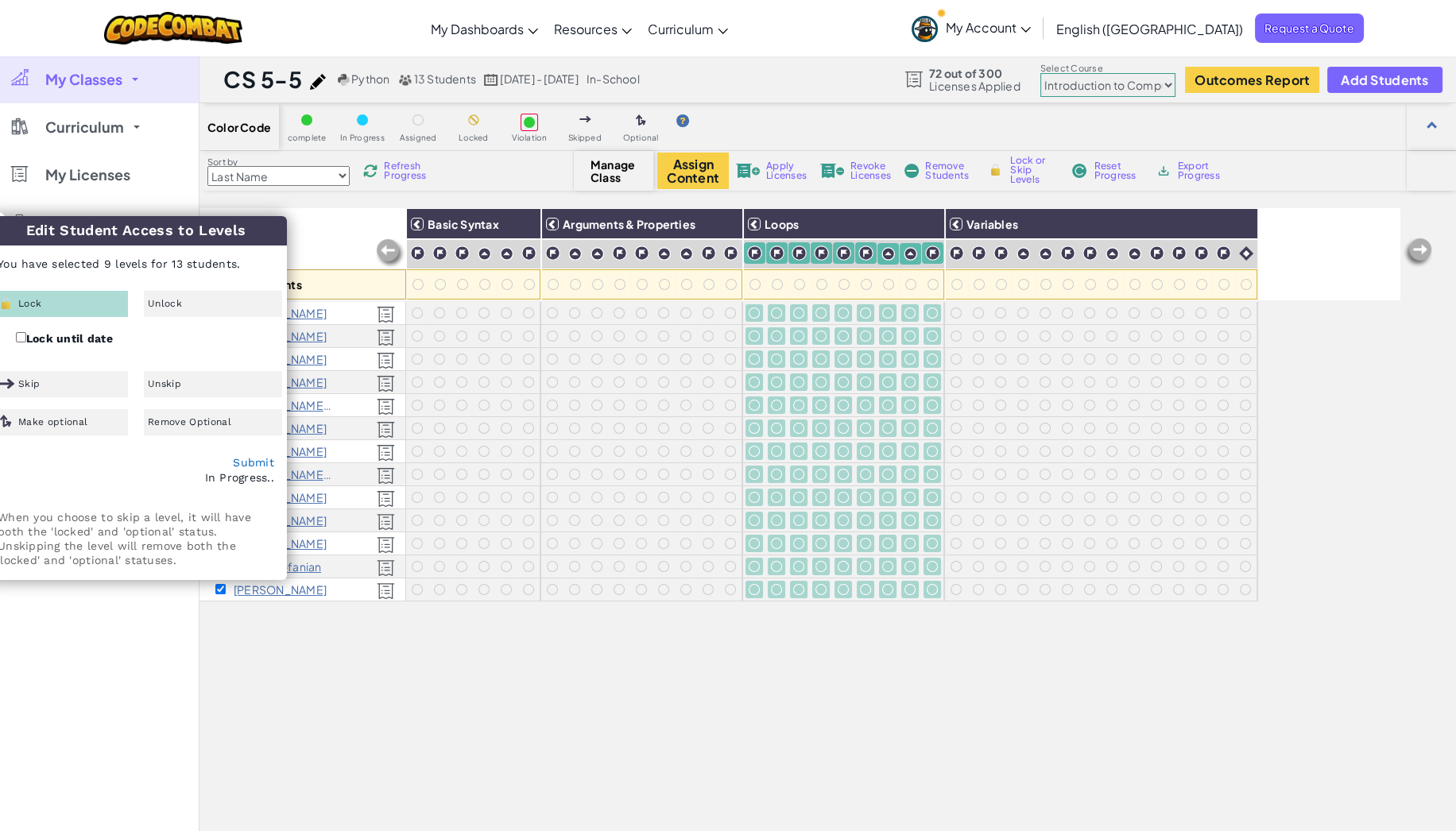
click at [365, 678] on div "All Students Basic Syntax Arguments & Properties Loops Variables Connor Adams H…" at bounding box center [800, 583] width 1201 height 751
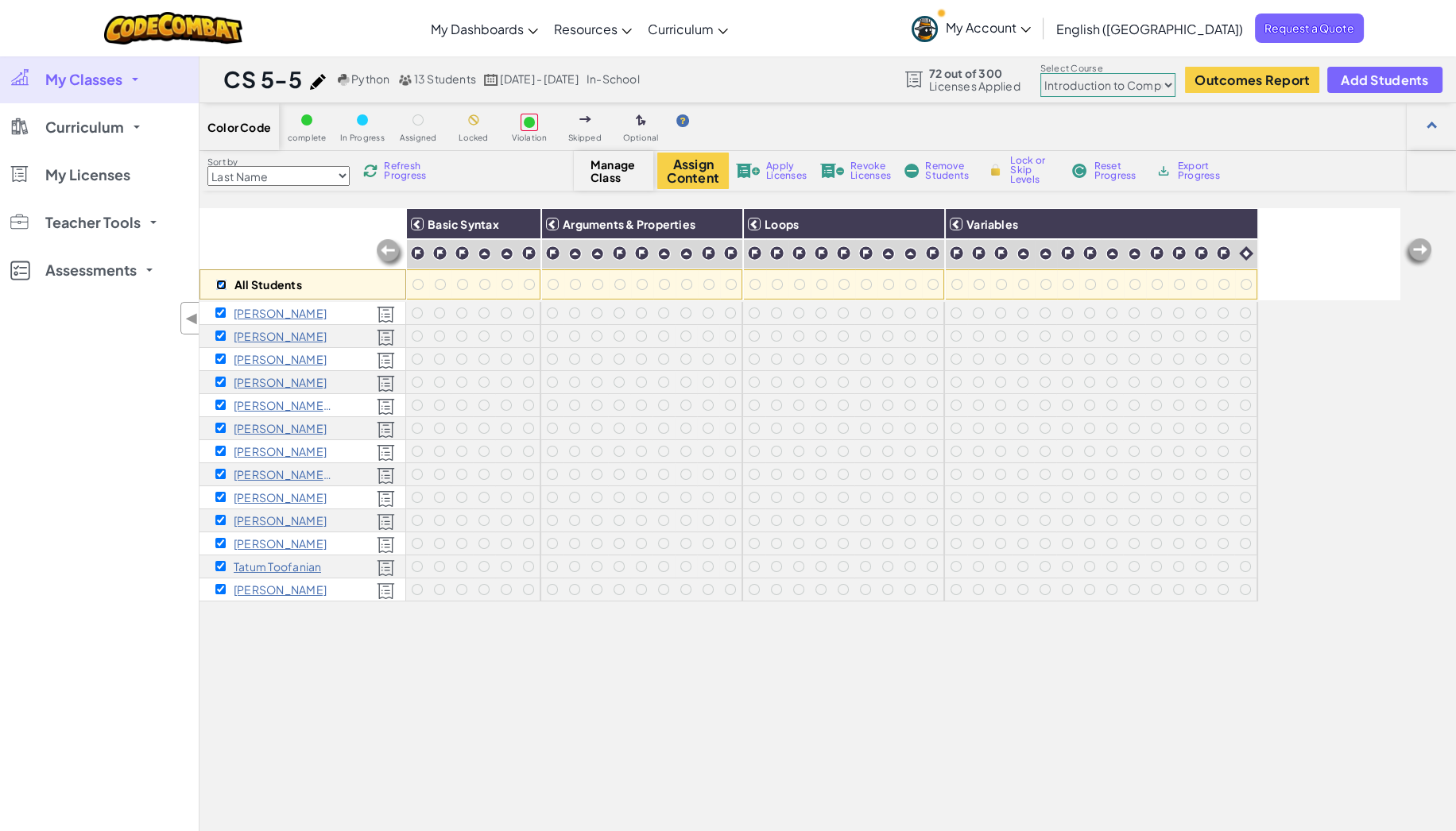
click at [218, 282] on input "checkbox" at bounding box center [221, 284] width 10 height 10
checkbox input "false"
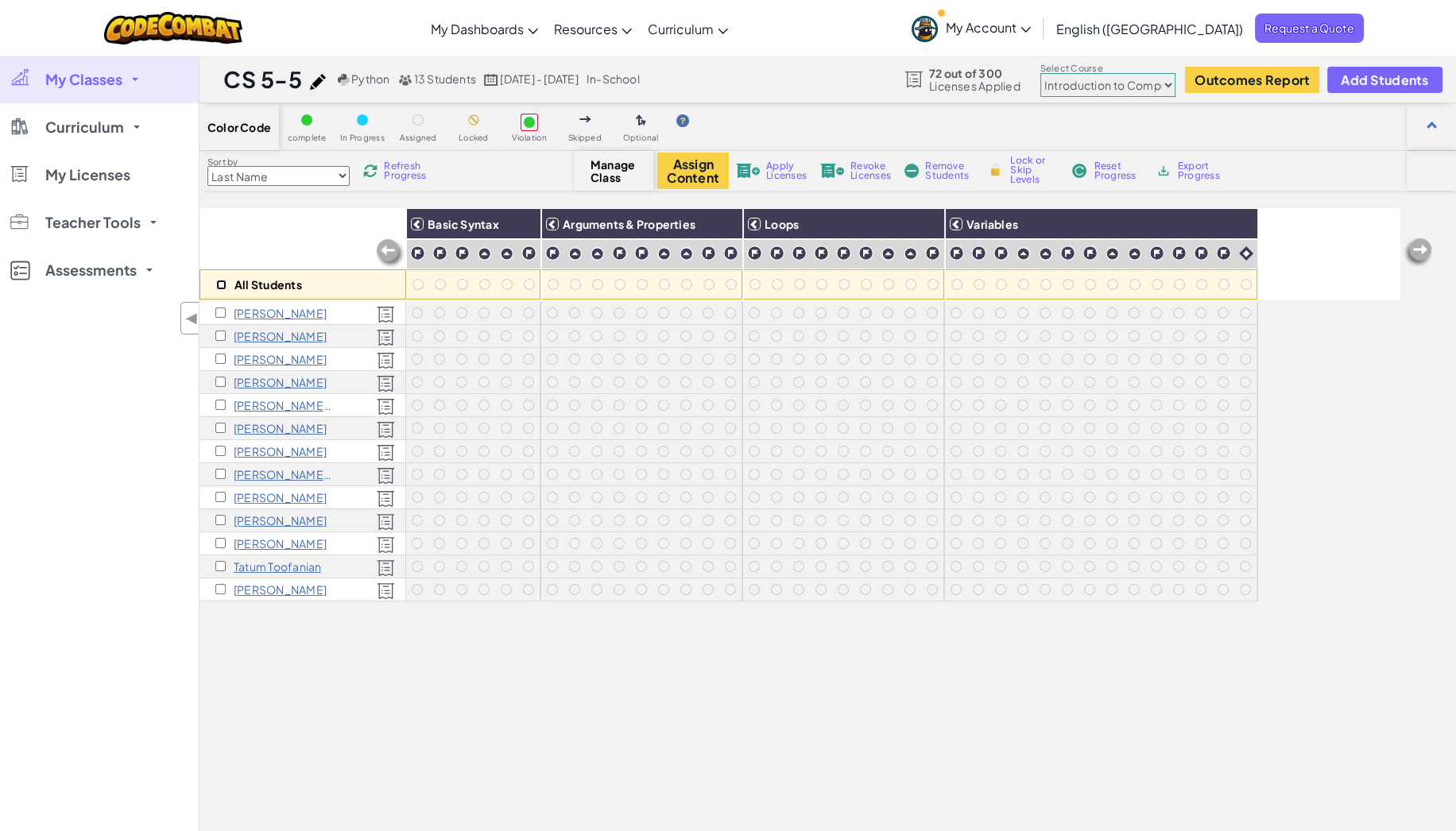
checkbox input "false"
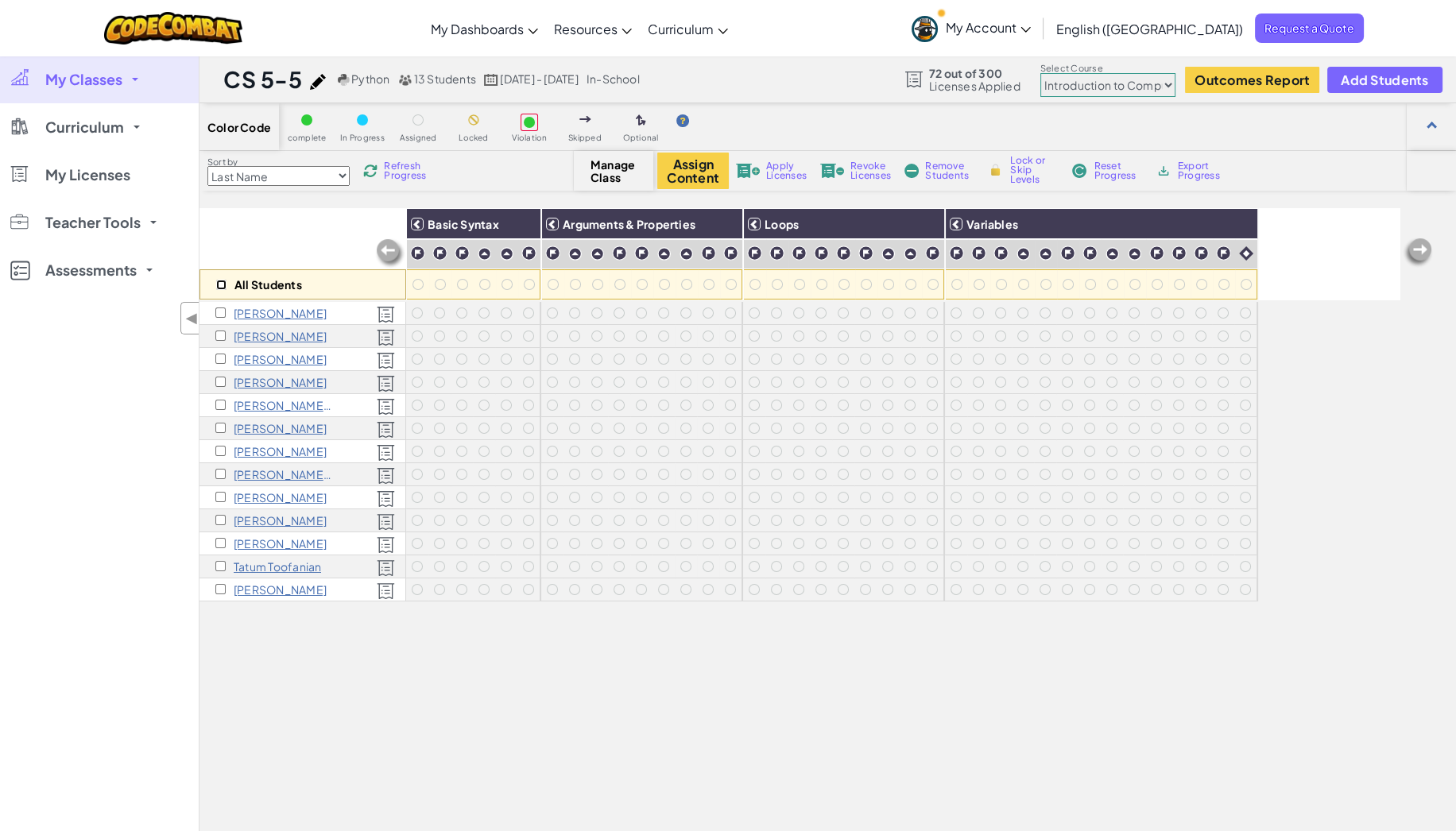
checkbox input "false"
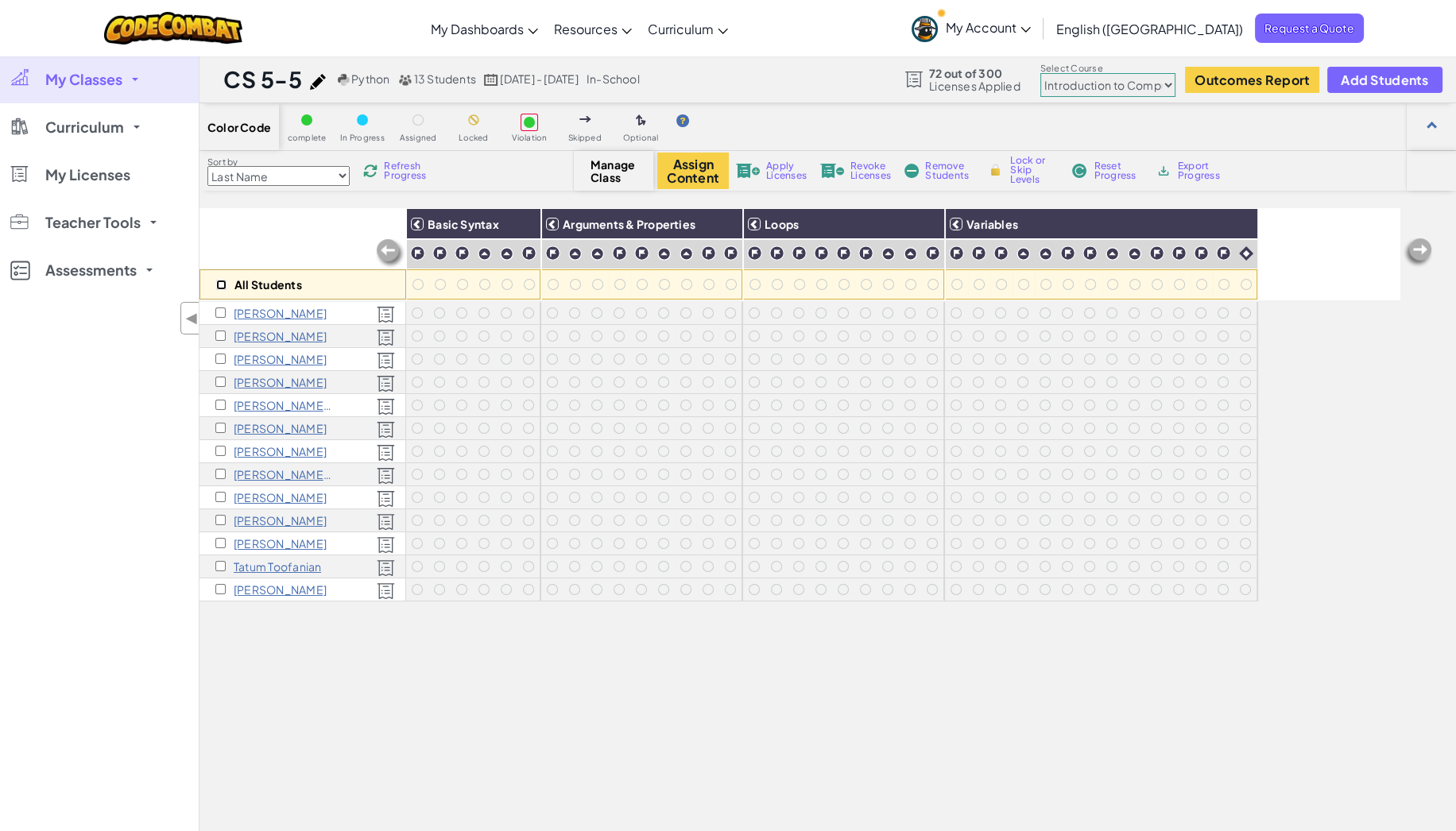
click at [218, 282] on input "checkbox" at bounding box center [221, 284] width 10 height 10
checkbox input "true"
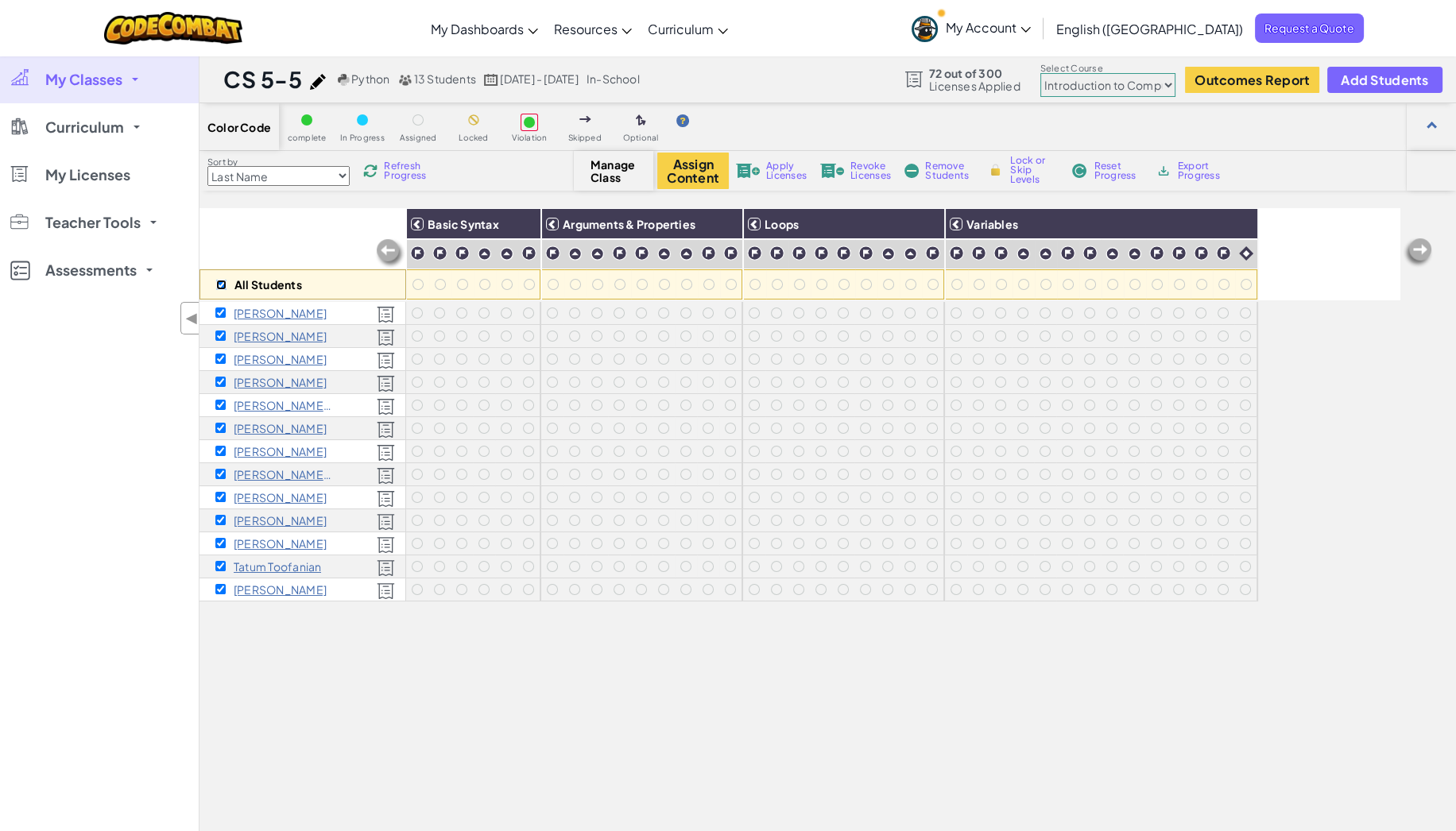
checkbox input "true"
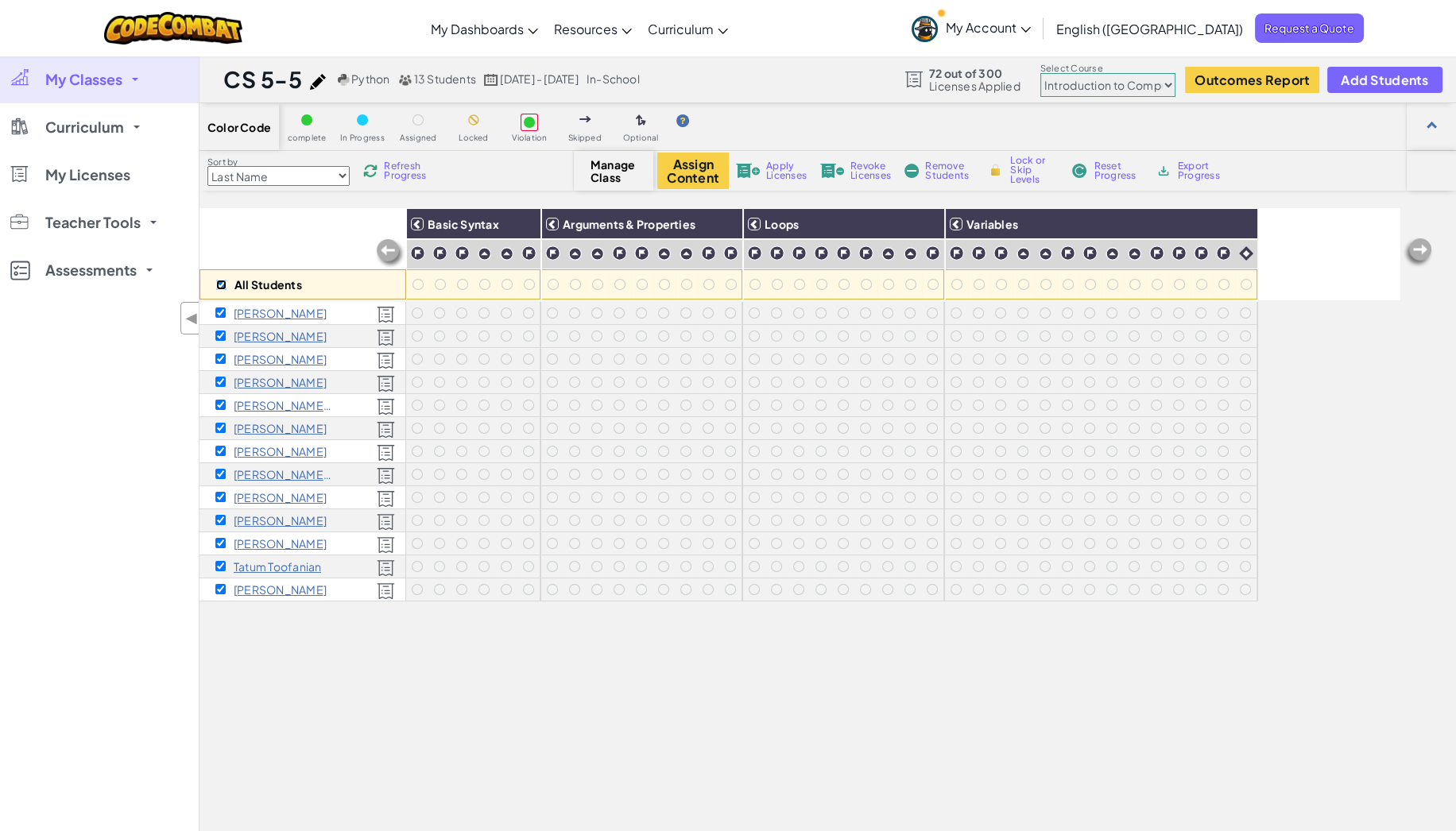
checkbox input "true"
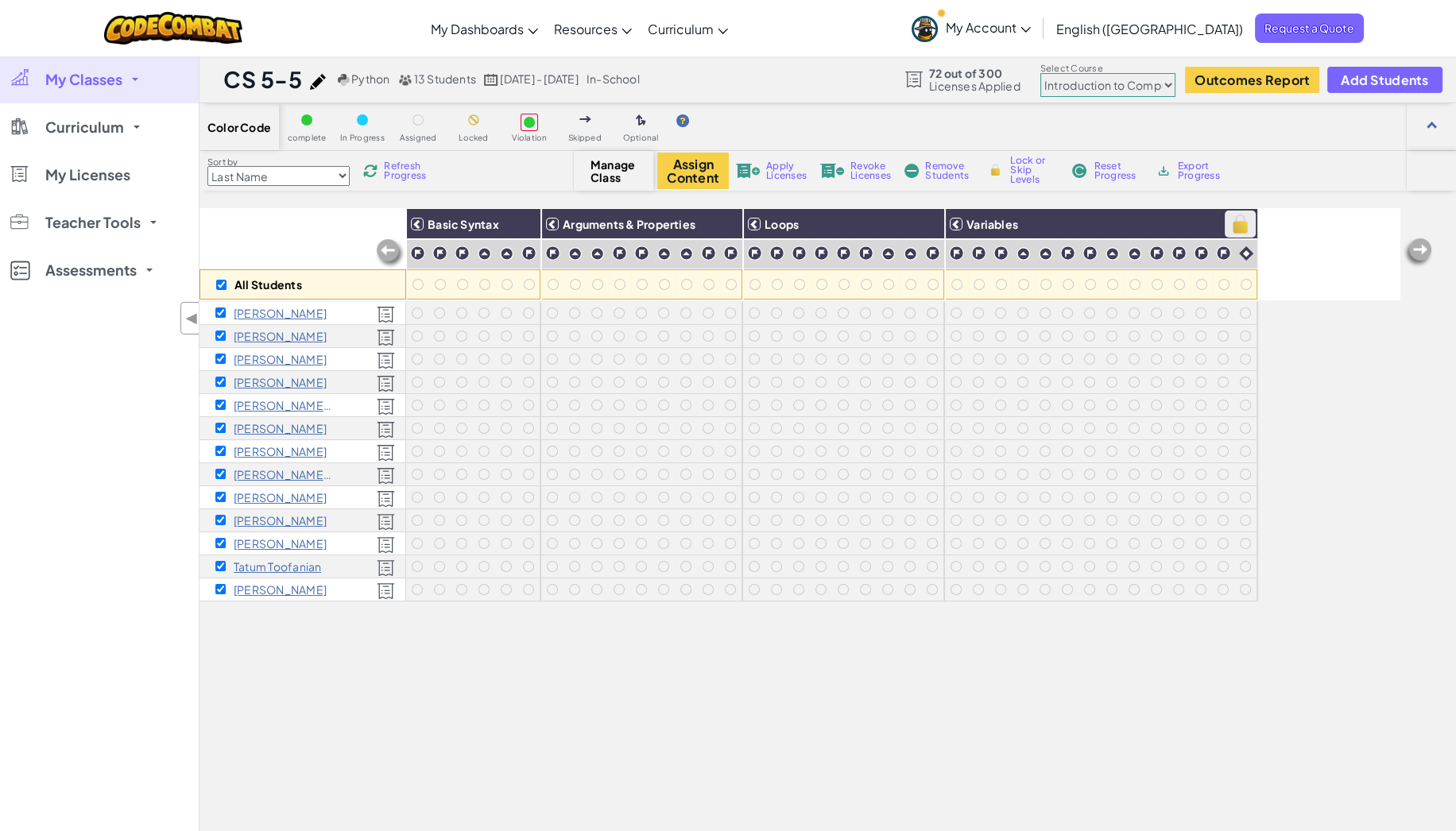
click at [1235, 223] on img at bounding box center [1241, 224] width 28 height 23
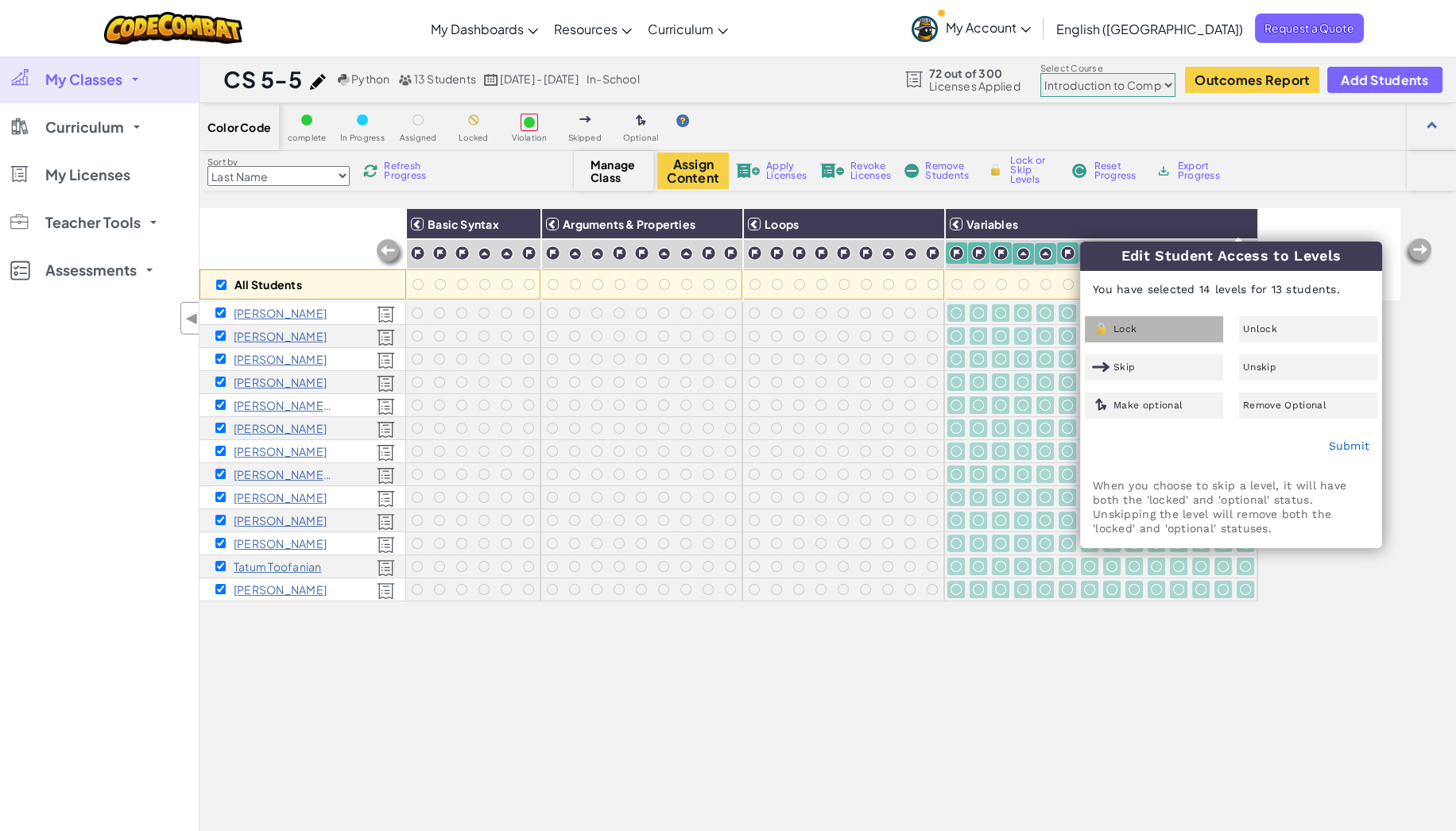
click at [1129, 332] on span "Lock" at bounding box center [1125, 328] width 23 height 9
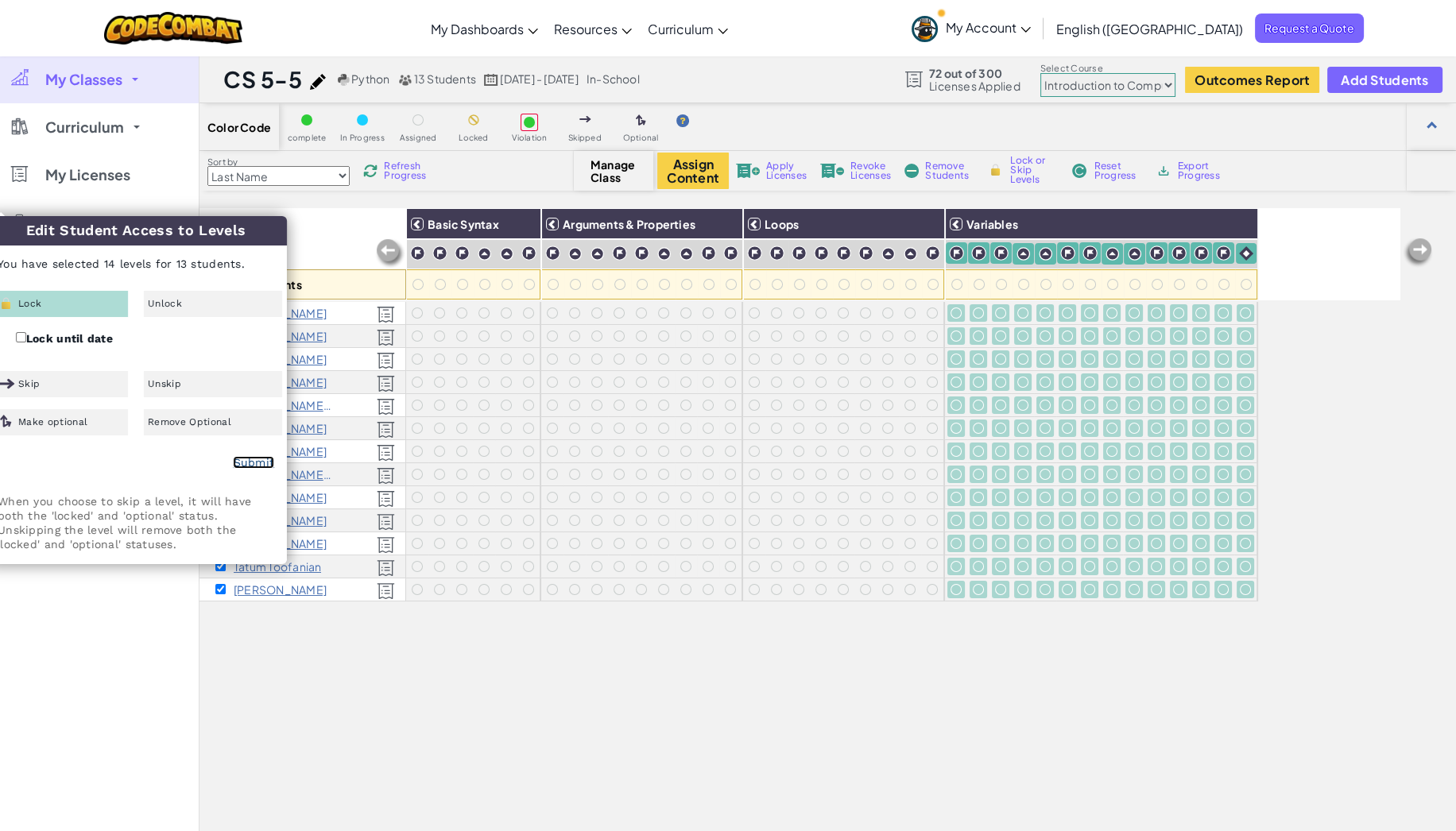
click at [239, 459] on link "Submit" at bounding box center [254, 462] width 41 height 13
click at [531, 677] on div "All Students Basic Syntax Arguments & Properties Loops Variables Connor Adams H…" at bounding box center [800, 583] width 1201 height 751
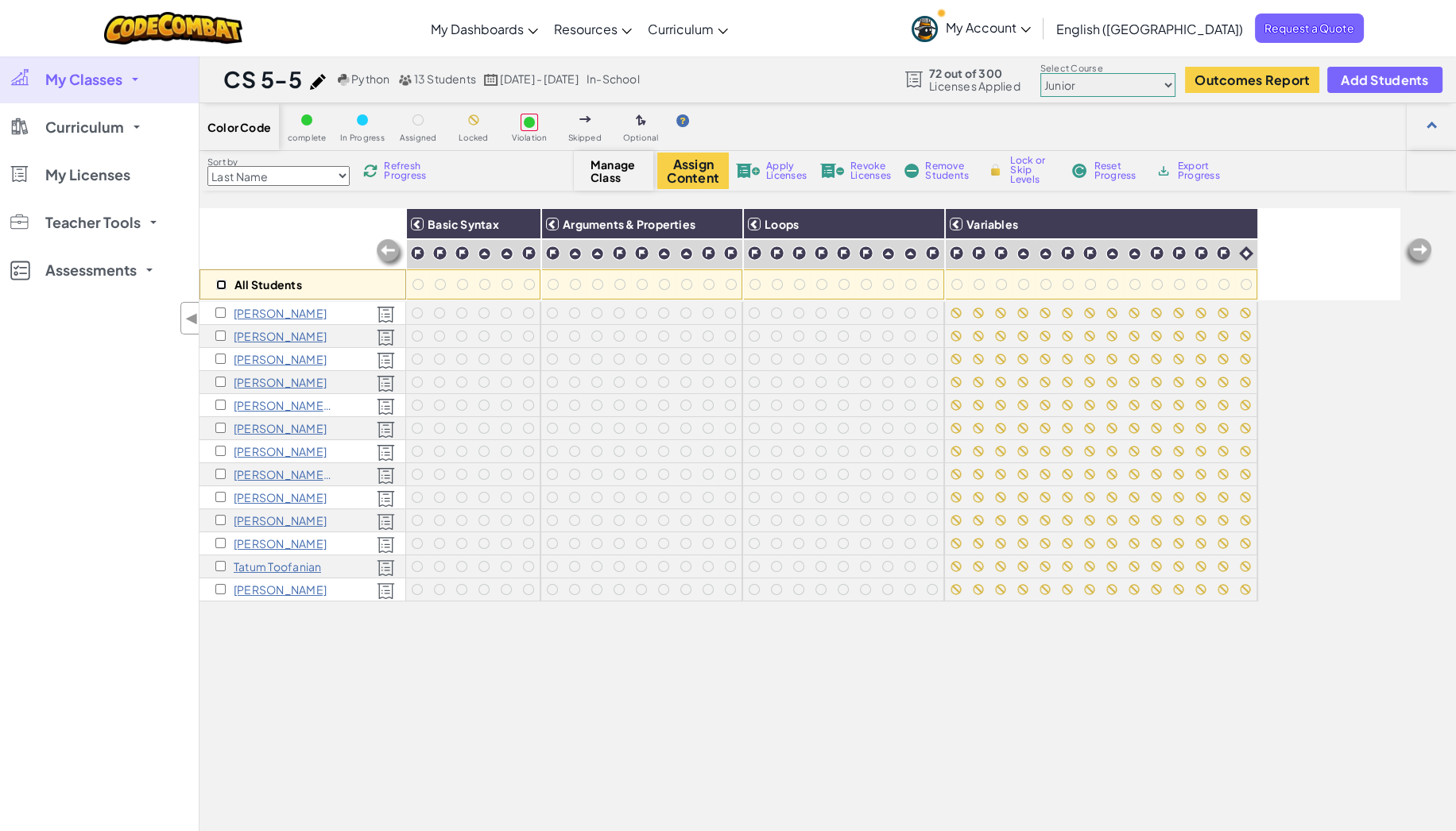
click at [216, 280] on input "checkbox" at bounding box center [221, 284] width 10 height 10
checkbox input "true"
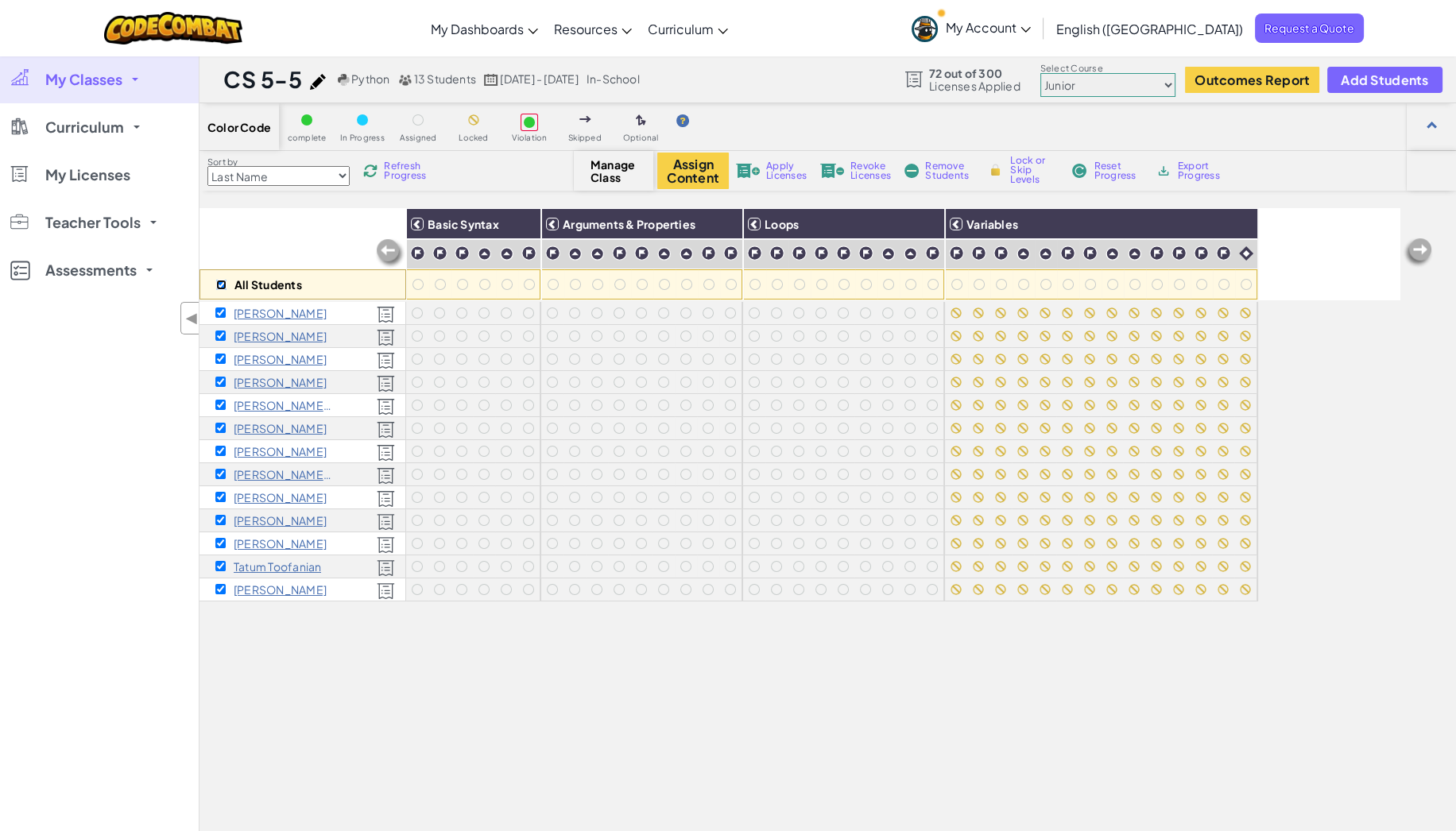
checkbox input "true"
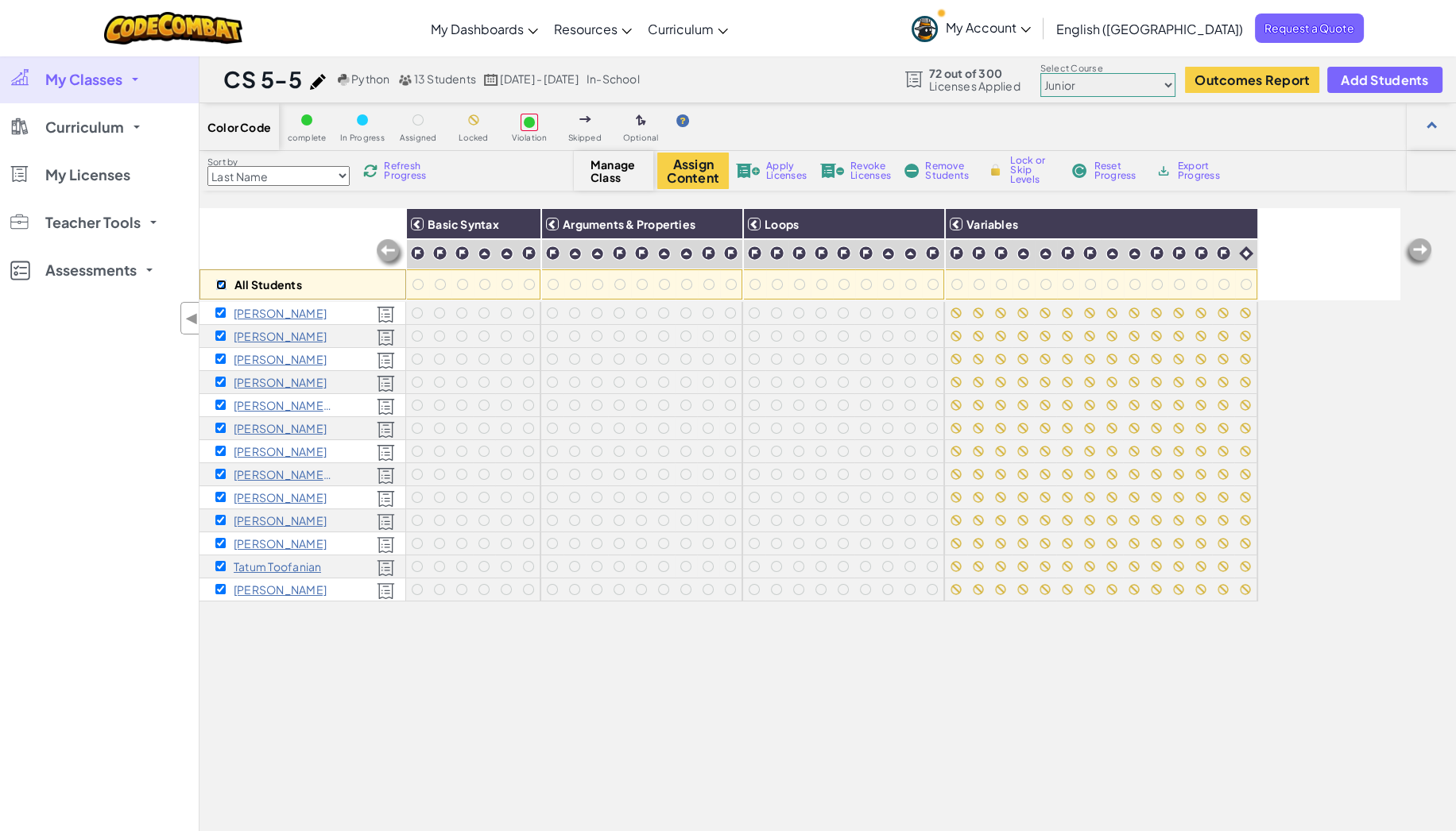
checkbox input "true"
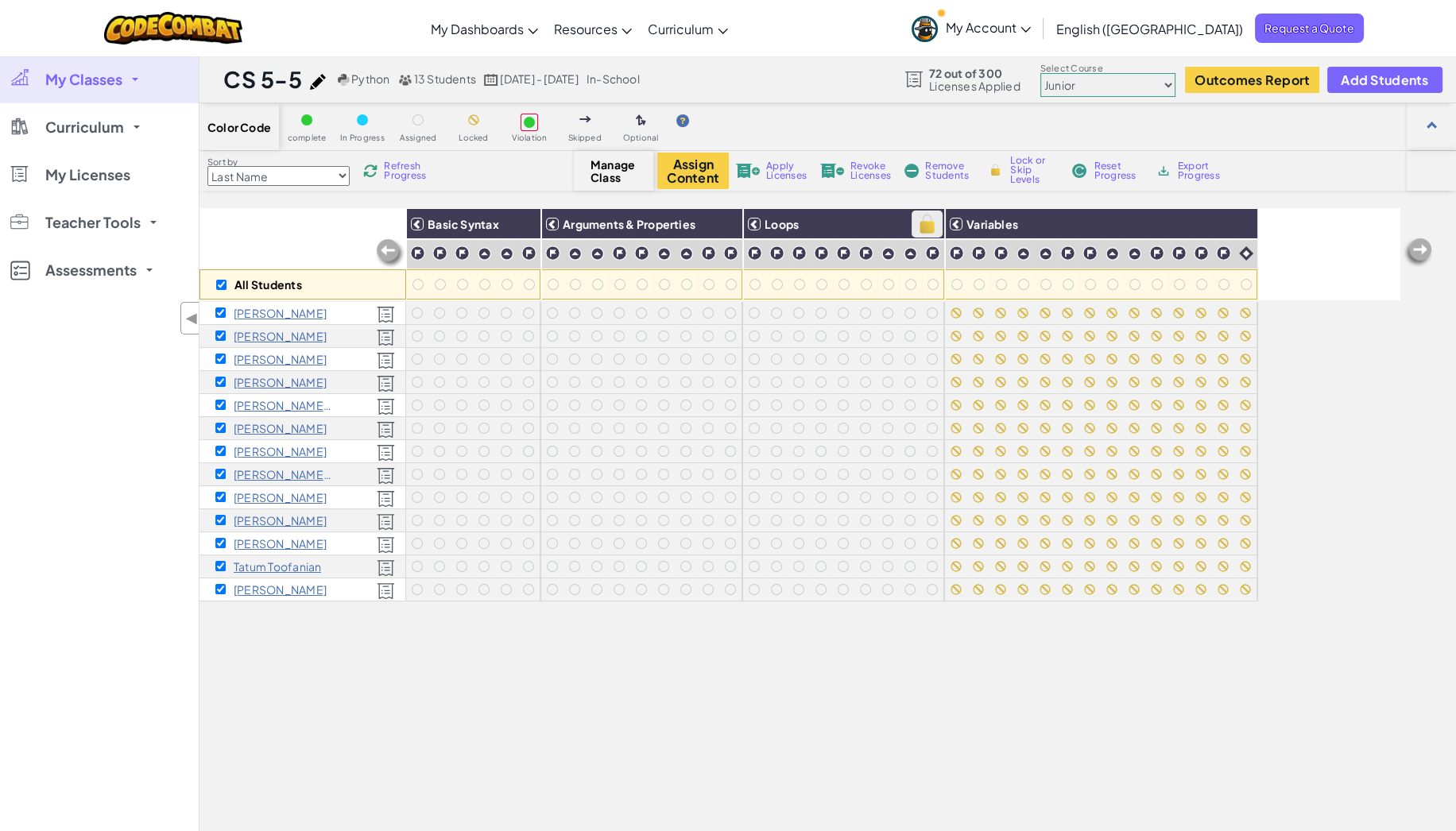
click at [931, 224] on img at bounding box center [927, 224] width 28 height 23
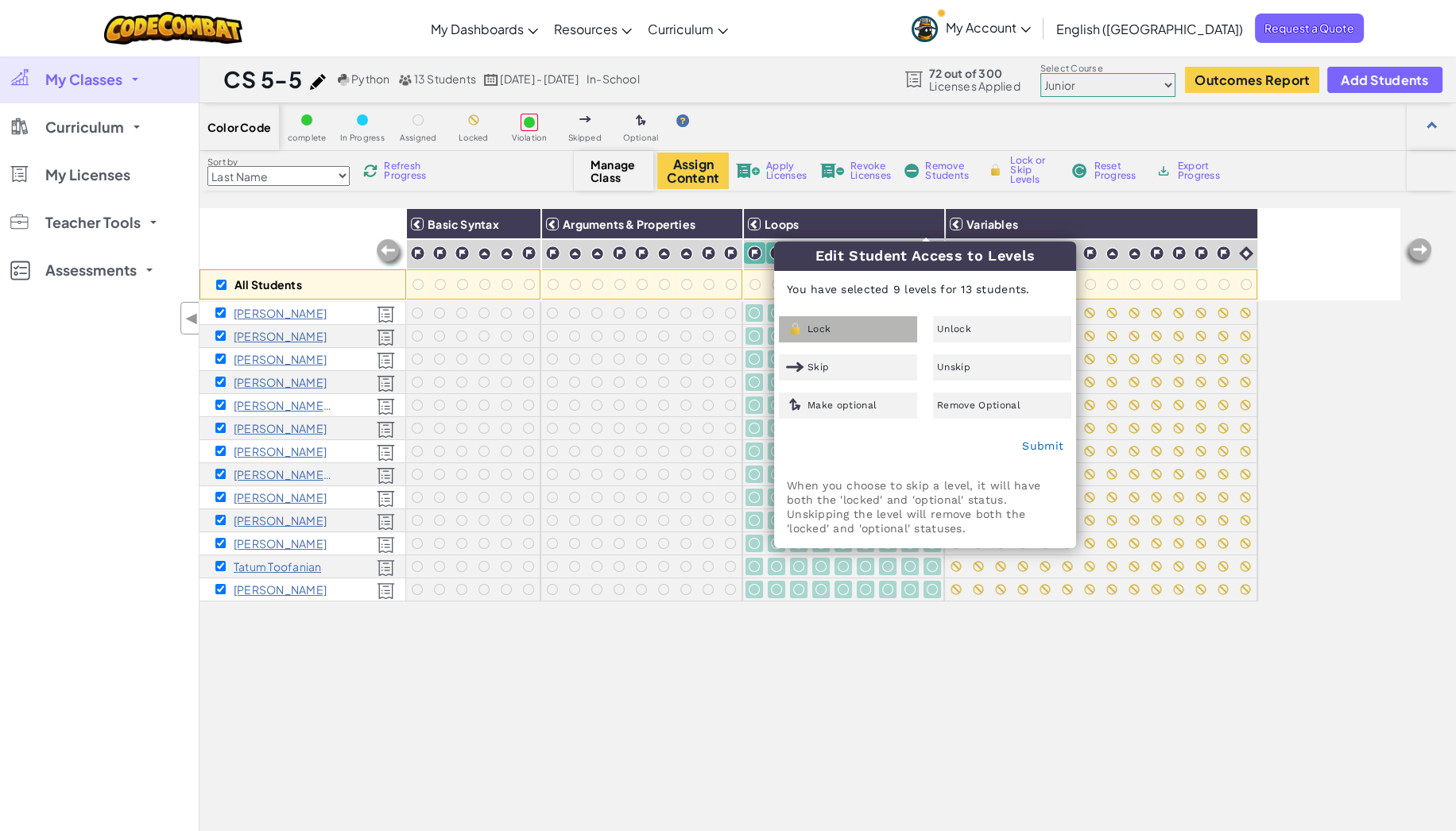
click at [827, 333] on span "Lock" at bounding box center [819, 328] width 23 height 9
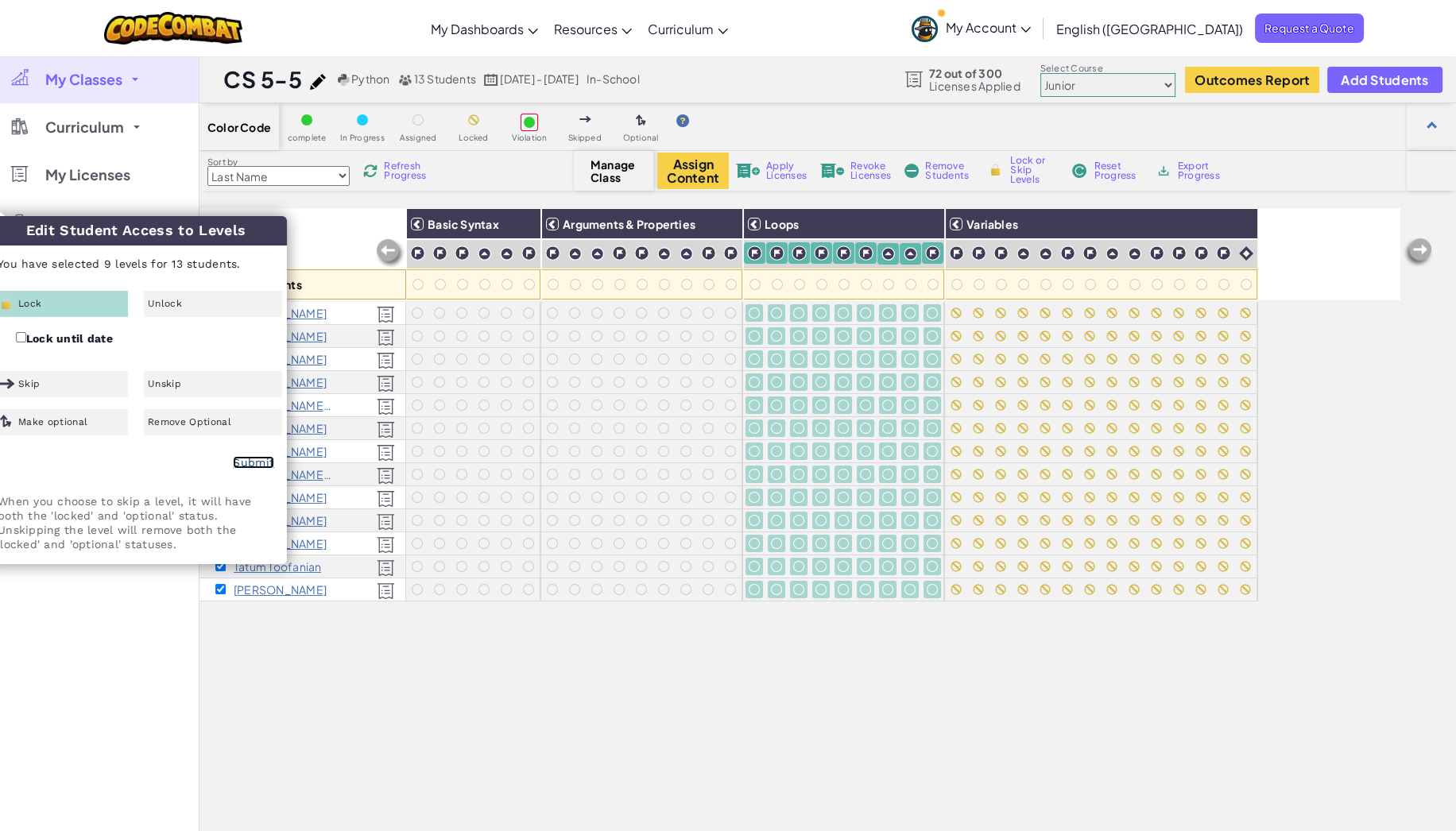
click at [252, 461] on link "Submit" at bounding box center [254, 462] width 41 height 13
checkbox input "false"
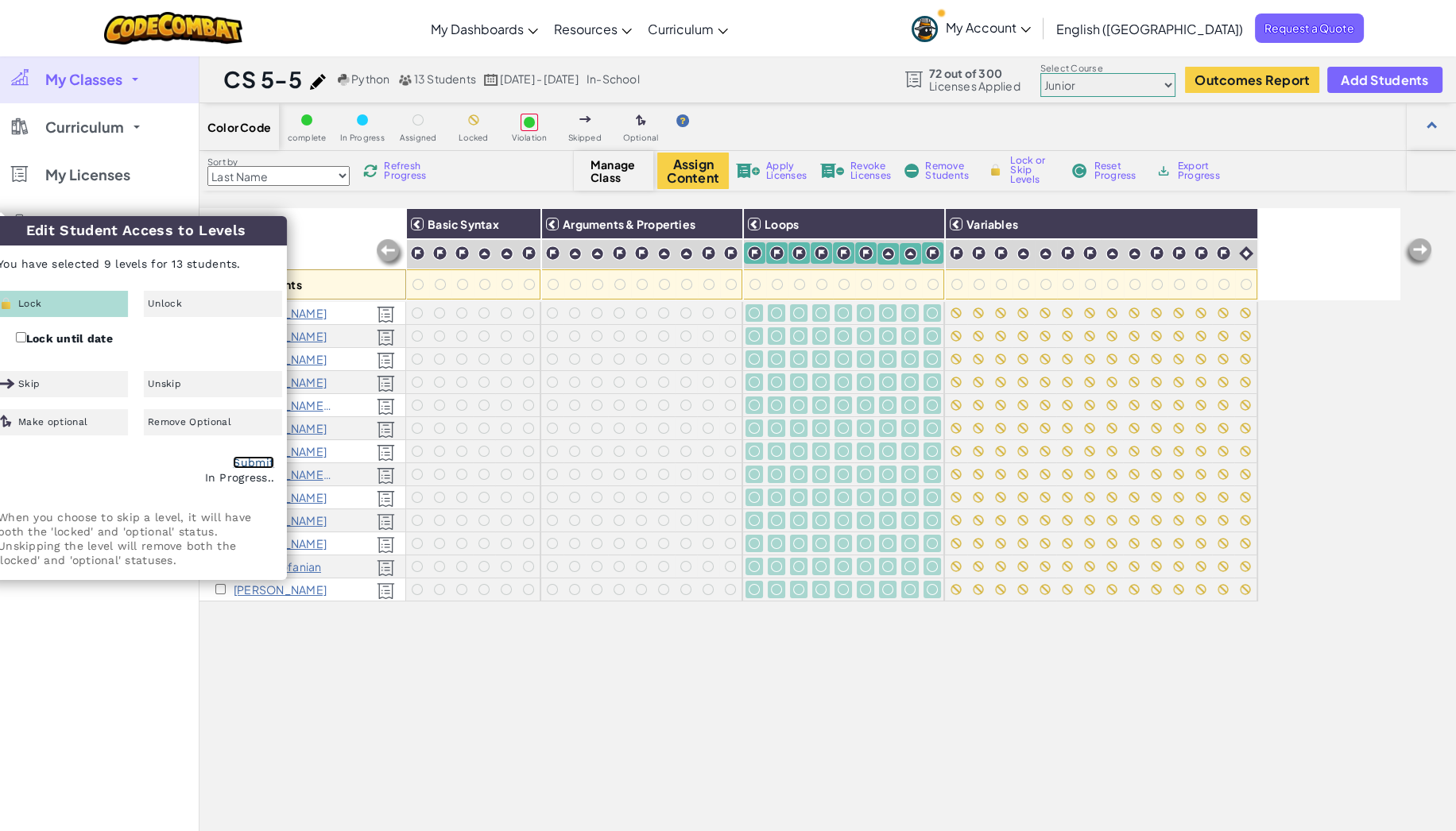
checkbox input "false"
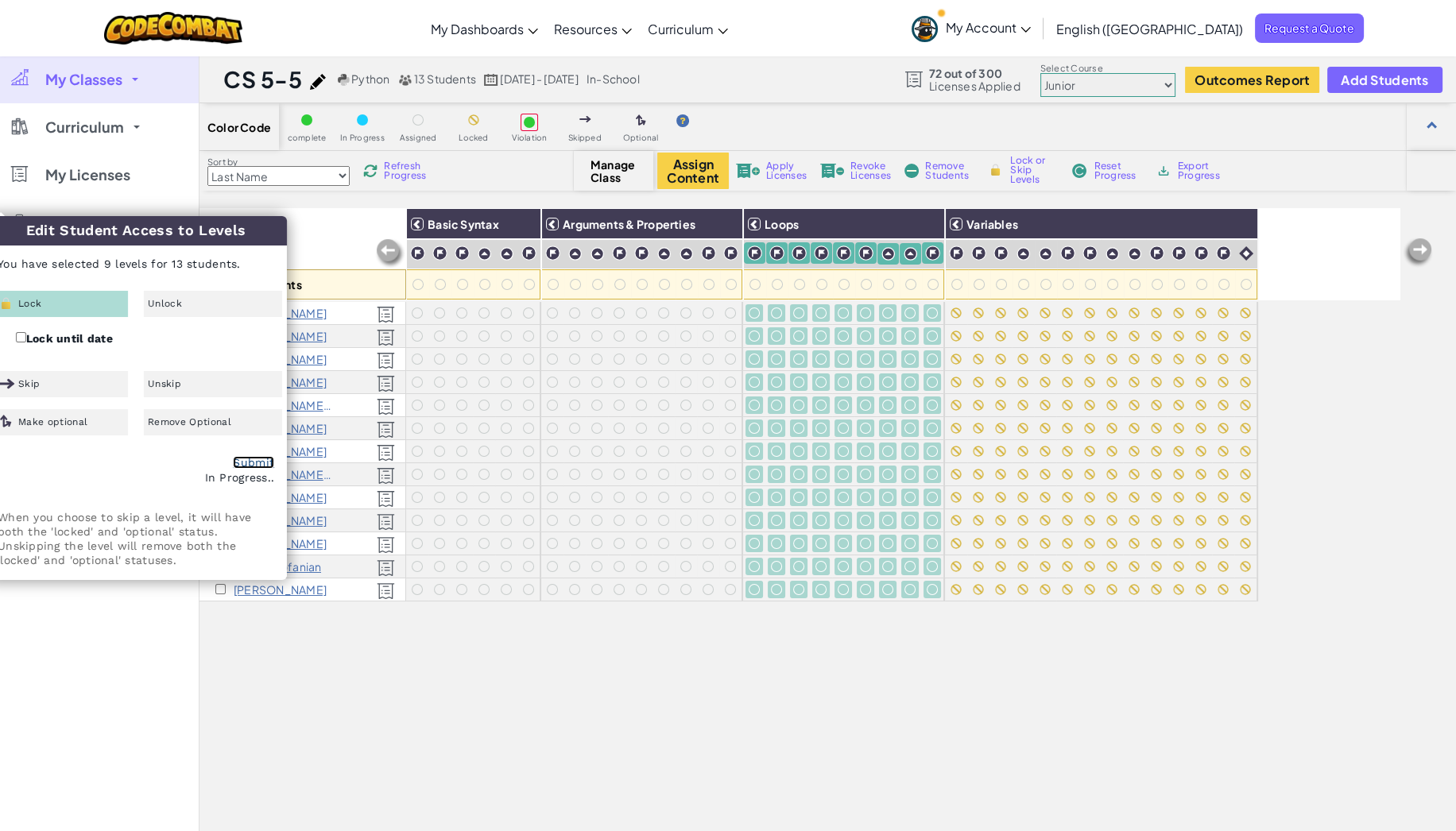
checkbox input "false"
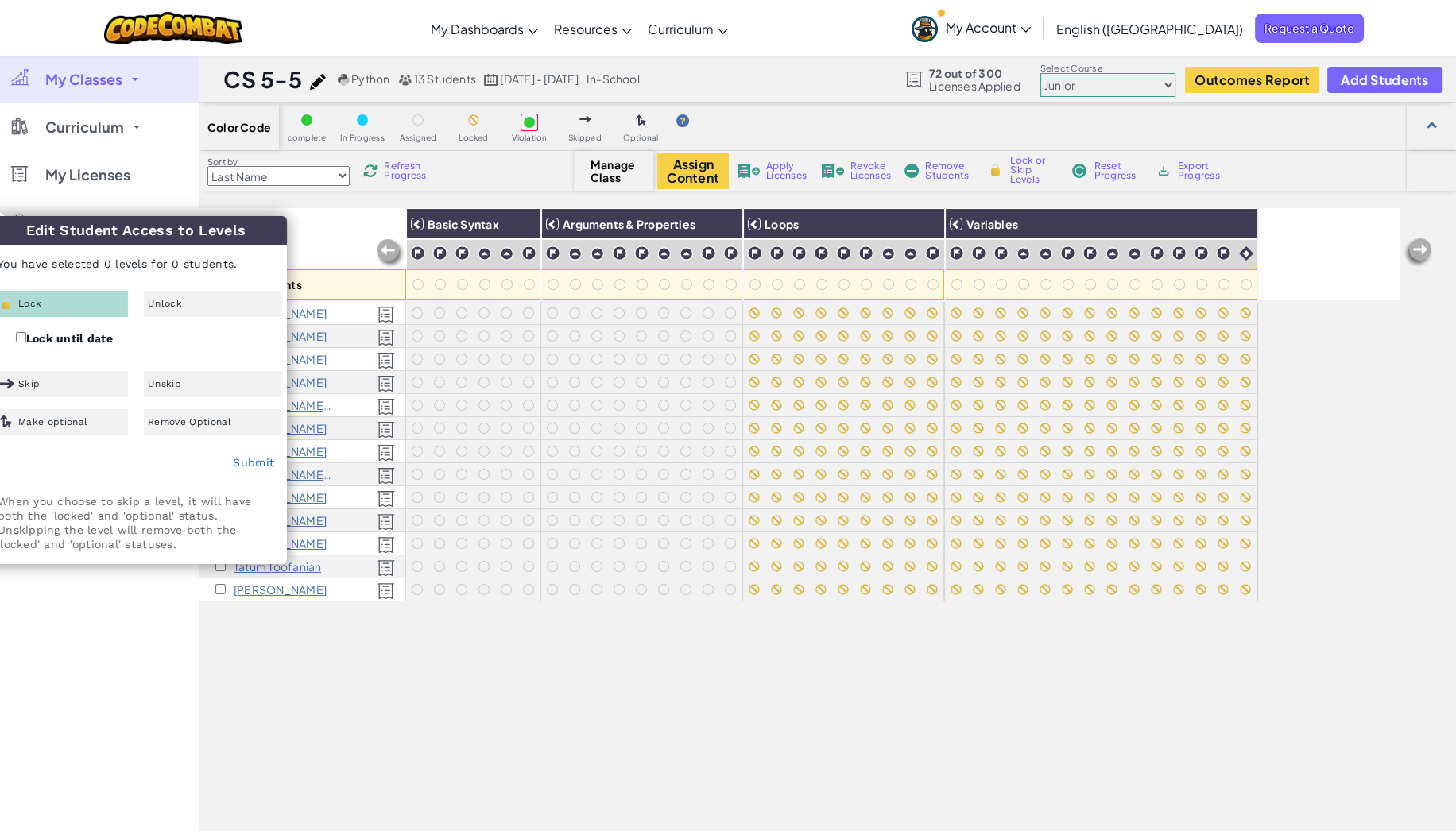
click at [522, 710] on div "All Students Basic Syntax Arguments & Properties Loops Variables Connor Adams H…" at bounding box center [800, 583] width 1201 height 751
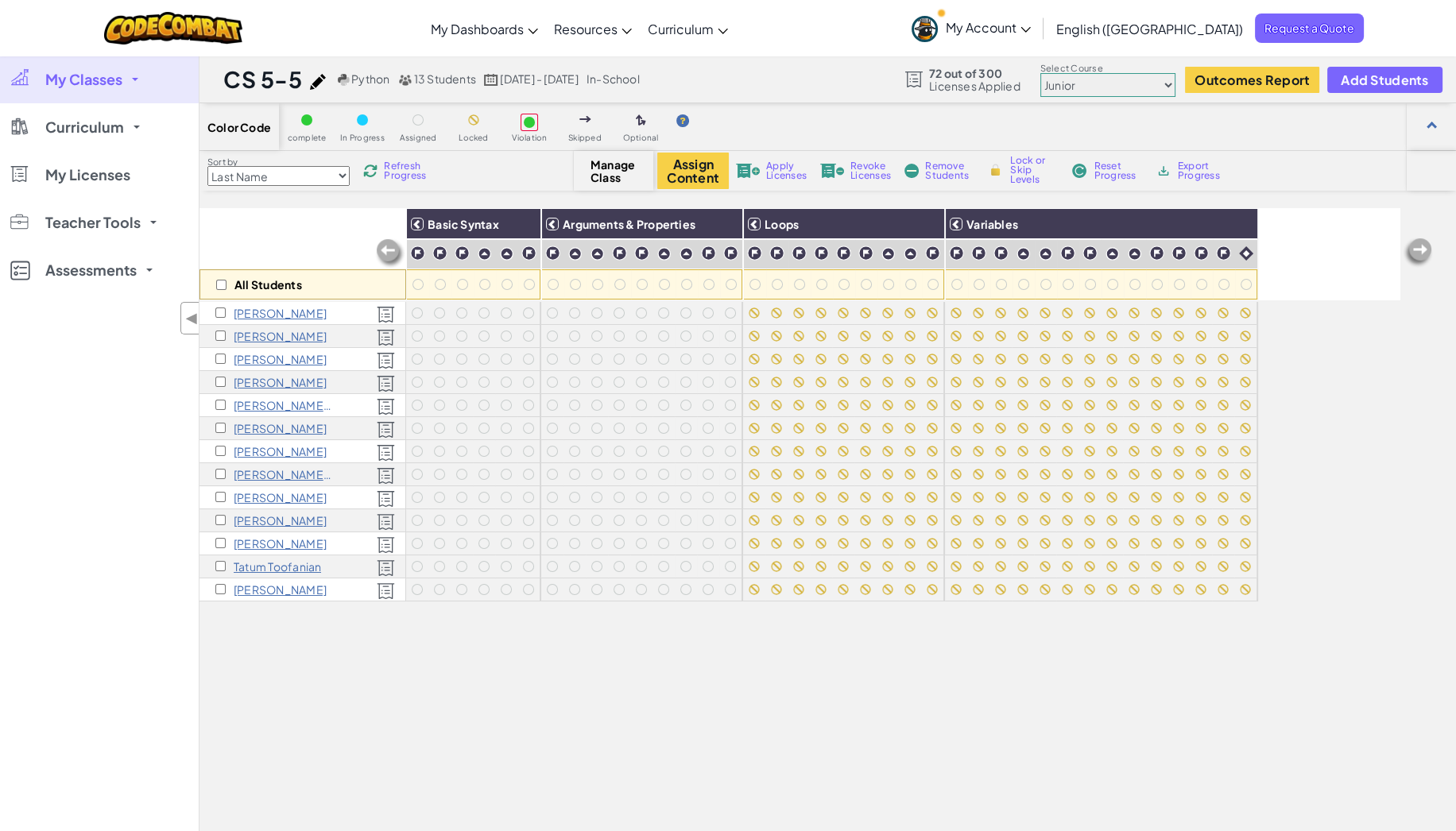
click at [108, 76] on span "My Classes" at bounding box center [83, 79] width 77 height 14
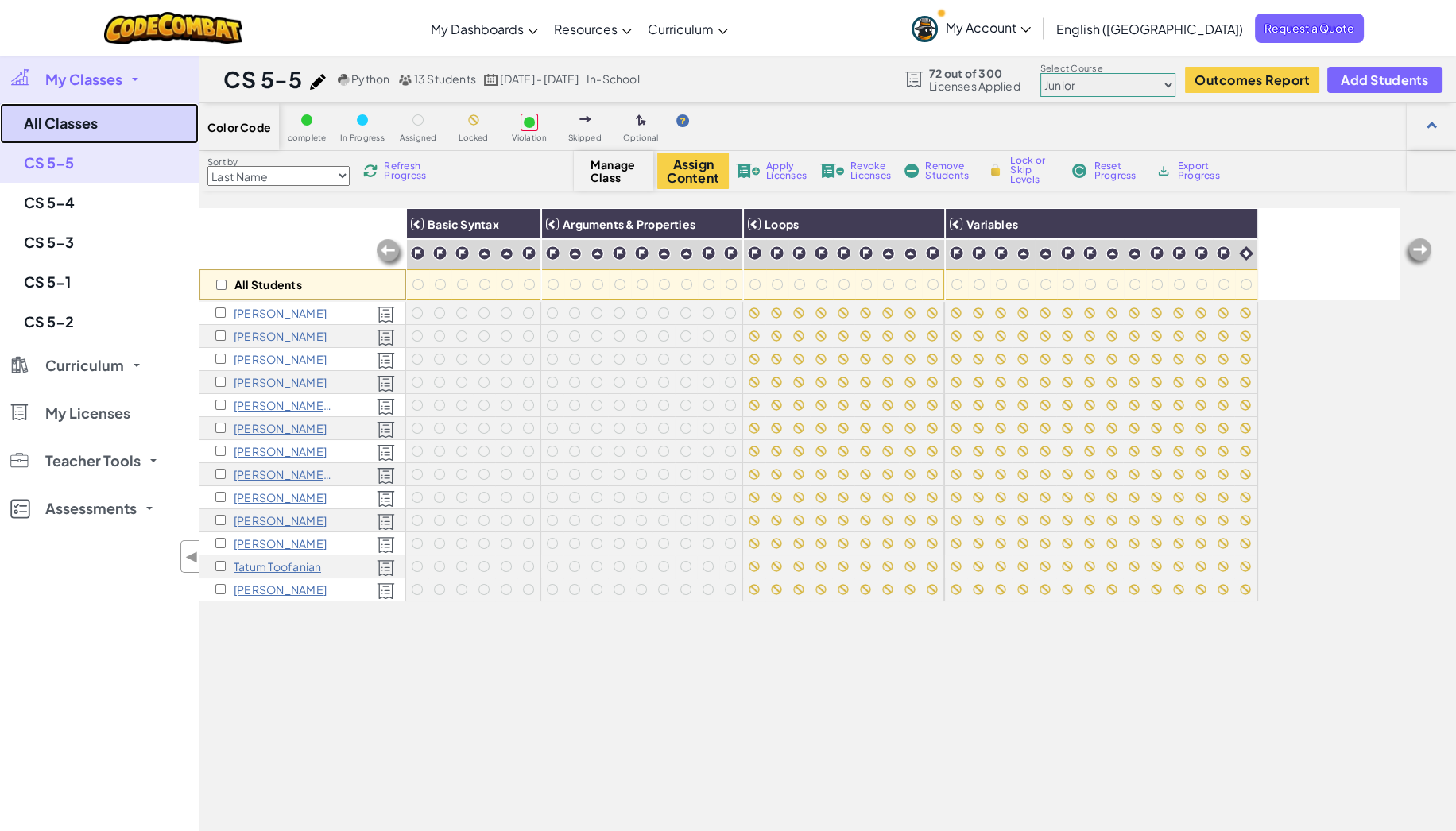
click at [80, 127] on link "All Classes" at bounding box center [99, 123] width 199 height 40
